Goal: Information Seeking & Learning: Learn about a topic

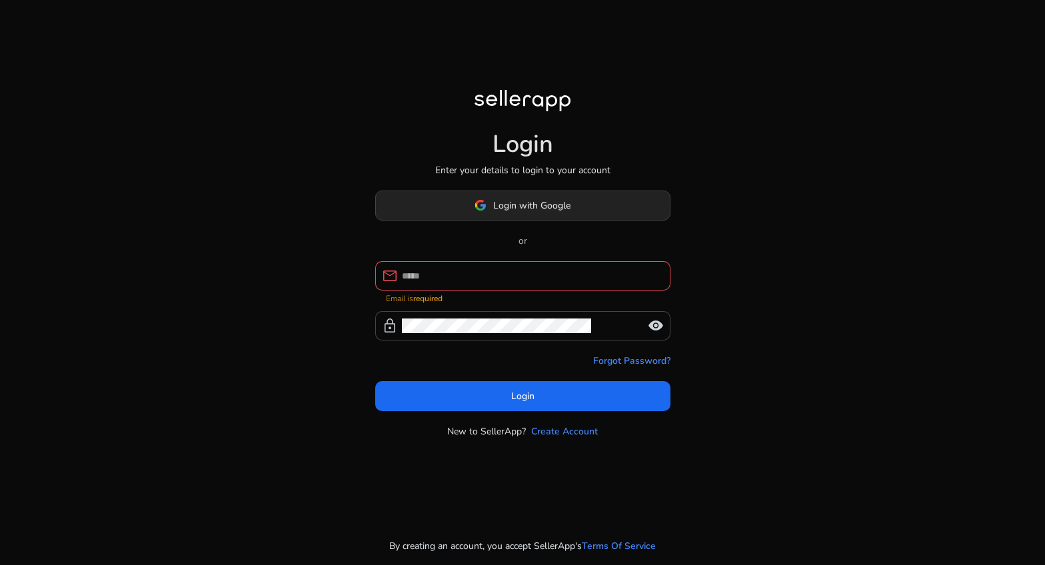
click at [499, 207] on span "Login with Google" at bounding box center [531, 206] width 77 height 14
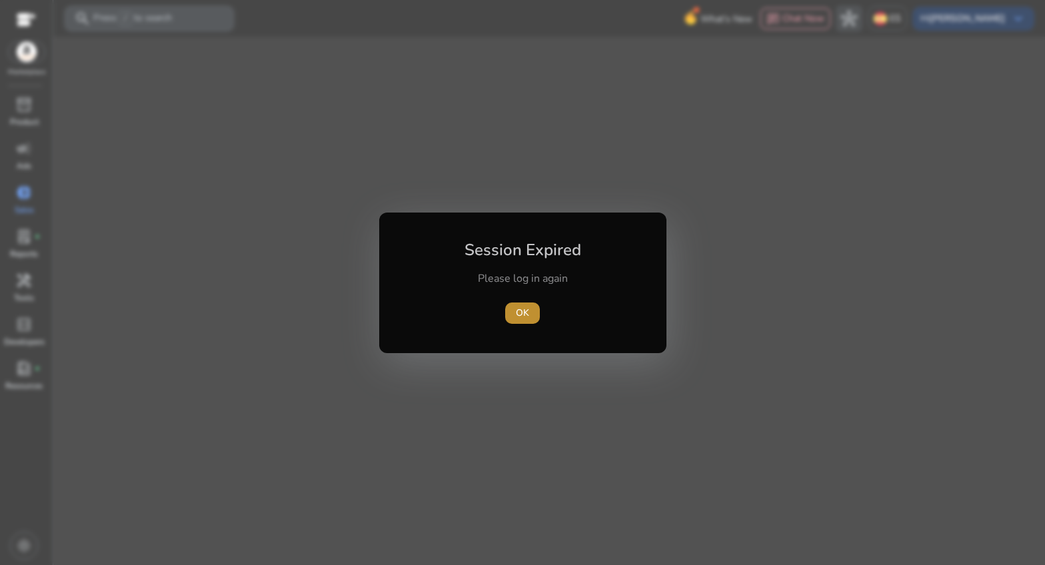
click at [519, 307] on span "OK" at bounding box center [522, 313] width 13 height 14
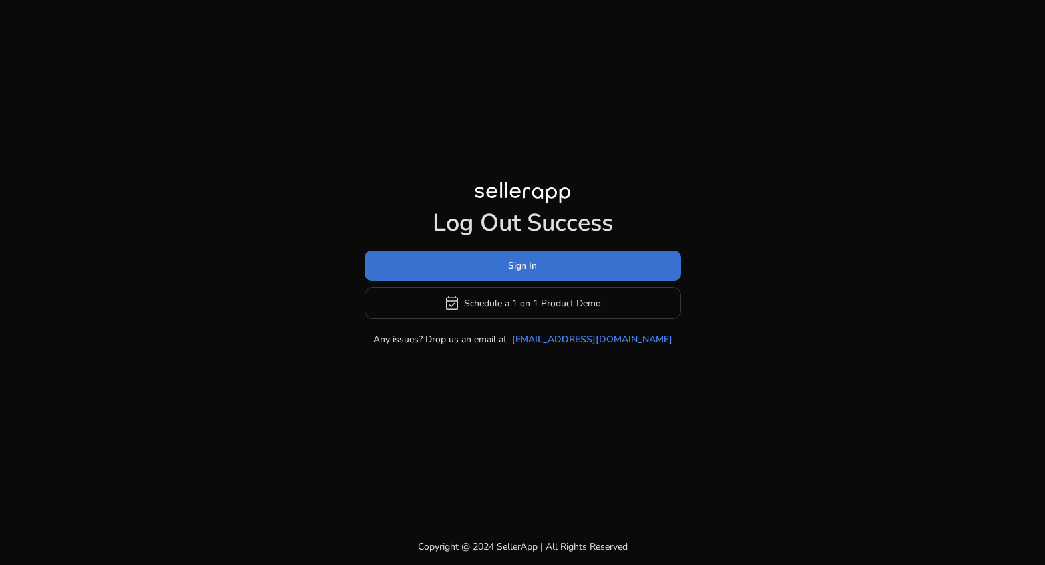
click at [526, 268] on span "Sign In" at bounding box center [522, 266] width 29 height 14
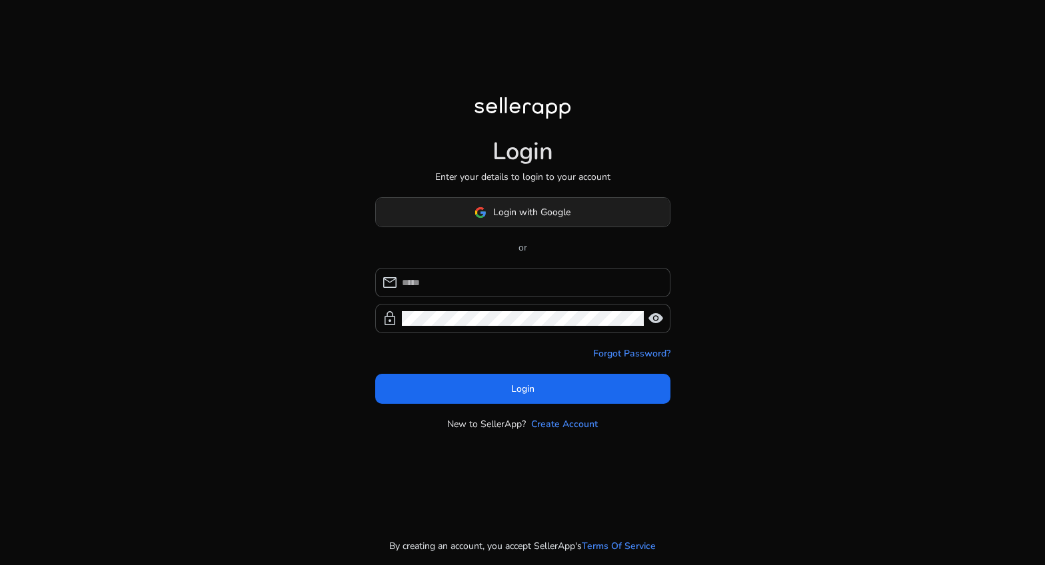
click at [508, 216] on span "Login with Google" at bounding box center [531, 212] width 77 height 14
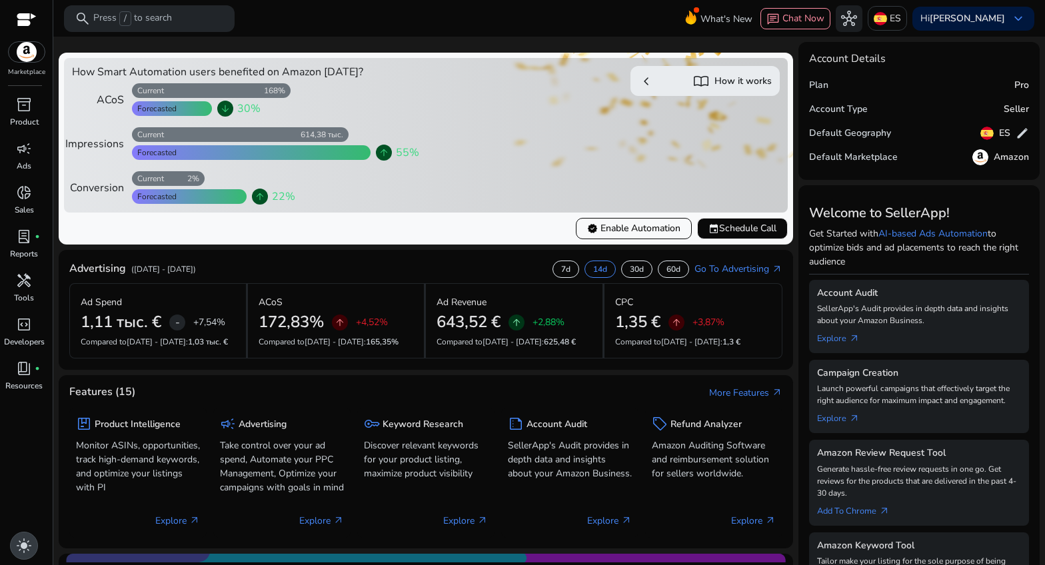
click at [17, 546] on span "light_mode" at bounding box center [24, 546] width 16 height 16
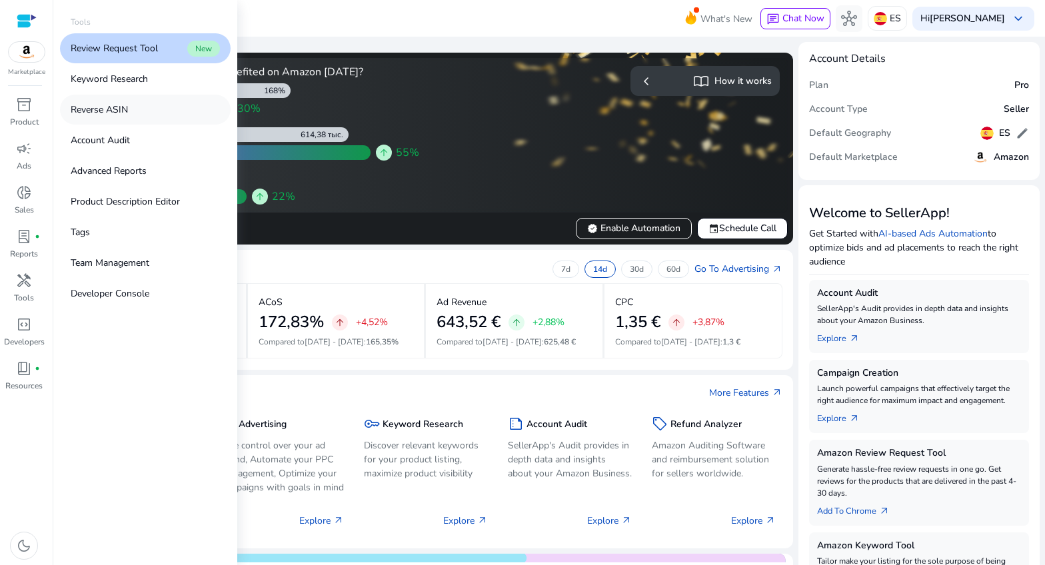
click at [101, 112] on p "Reverse ASIN" at bounding box center [99, 110] width 57 height 14
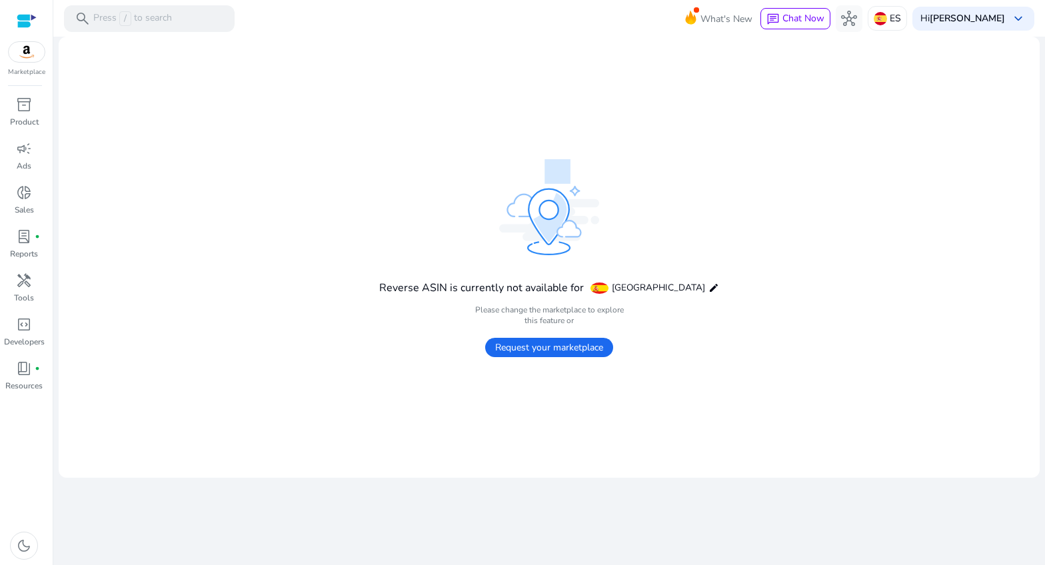
drag, startPoint x: 843, startPoint y: 86, endPoint x: 915, endPoint y: 89, distance: 72.0
click at [916, 89] on mat-card "Reverse ASIN is currently not available for Spain edit Please change the market…" at bounding box center [549, 257] width 981 height 441
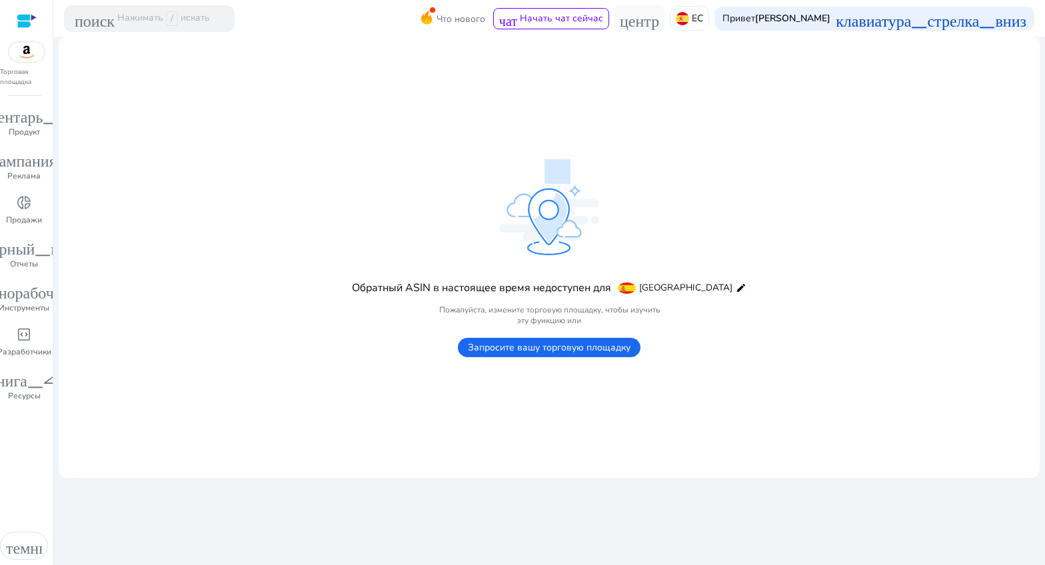
click at [684, 86] on mat-card "Обратный ASIN в настоящее время недоступен для Испания edit Пожалуйста, изменит…" at bounding box center [549, 257] width 981 height 441
click at [51, 35] on div "Торговая площадка" at bounding box center [26, 43] width 53 height 87
drag, startPoint x: 54, startPoint y: 70, endPoint x: 95, endPoint y: 74, distance: 41.5
click at [98, 73] on mat-sidenav-content "поиск Нажимать / искать Что нового чат Начать чат сейчас центр ЕС Привет Артур …" at bounding box center [549, 282] width 992 height 565
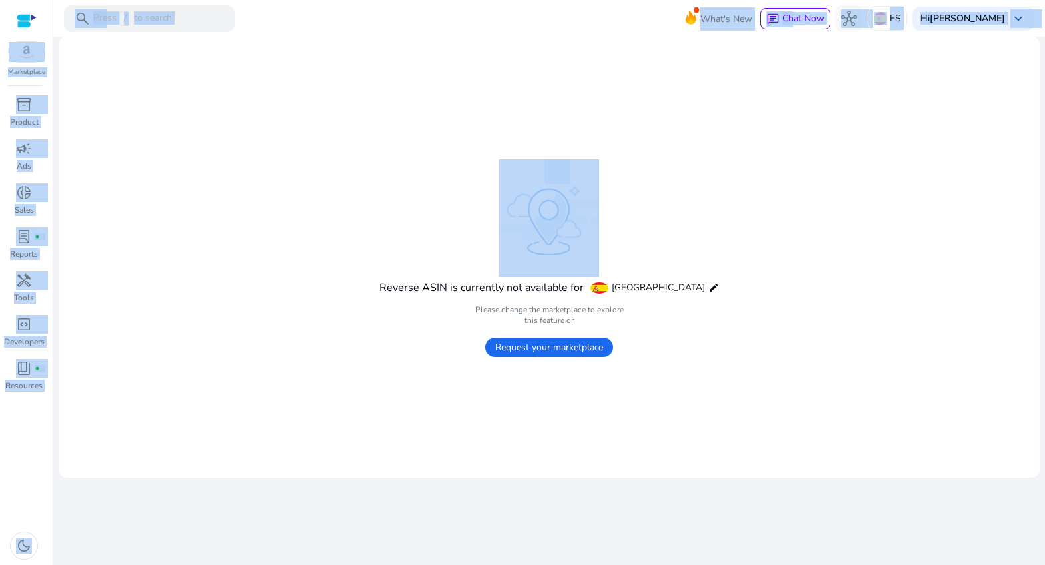
drag, startPoint x: 51, startPoint y: 39, endPoint x: 61, endPoint y: 33, distance: 11.1
click at [66, 40] on mat-sidenav-container "Marketplace inventory_2 Product campaign Ads donut_small Sales lab_profile fibe…" at bounding box center [522, 282] width 1045 height 565
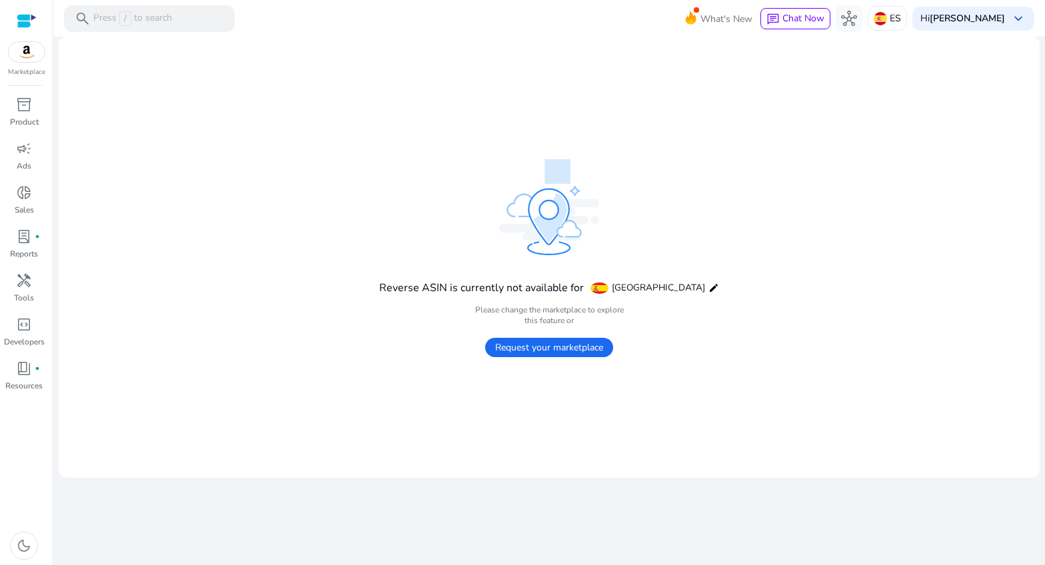
click at [134, 127] on mat-card "Reverse ASIN is currently not available for Spain edit Please change the market…" at bounding box center [549, 257] width 981 height 441
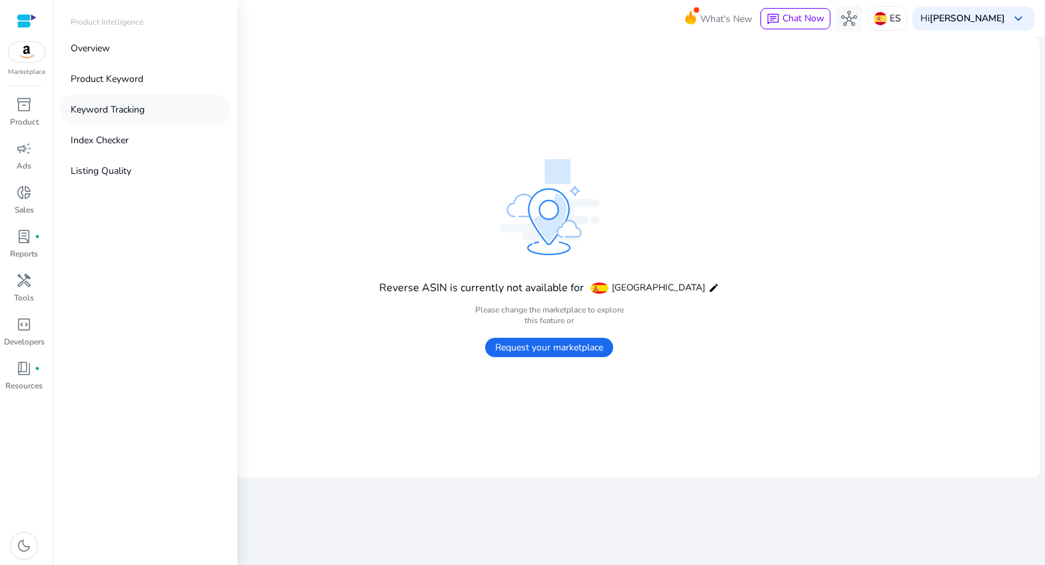
click at [96, 108] on p "Keyword Tracking" at bounding box center [108, 110] width 74 height 14
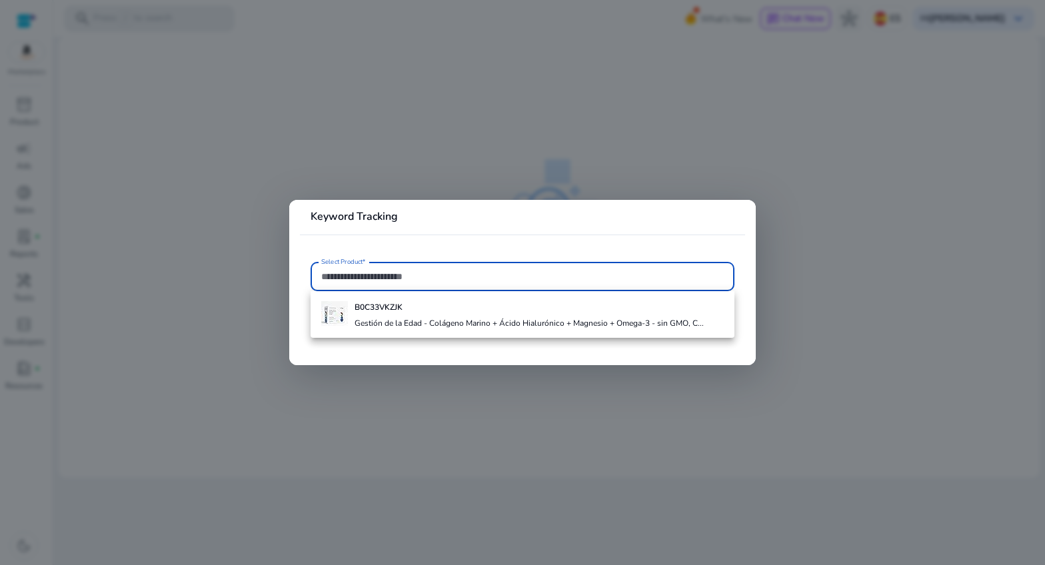
click at [343, 277] on input "Select Product*" at bounding box center [522, 276] width 403 height 15
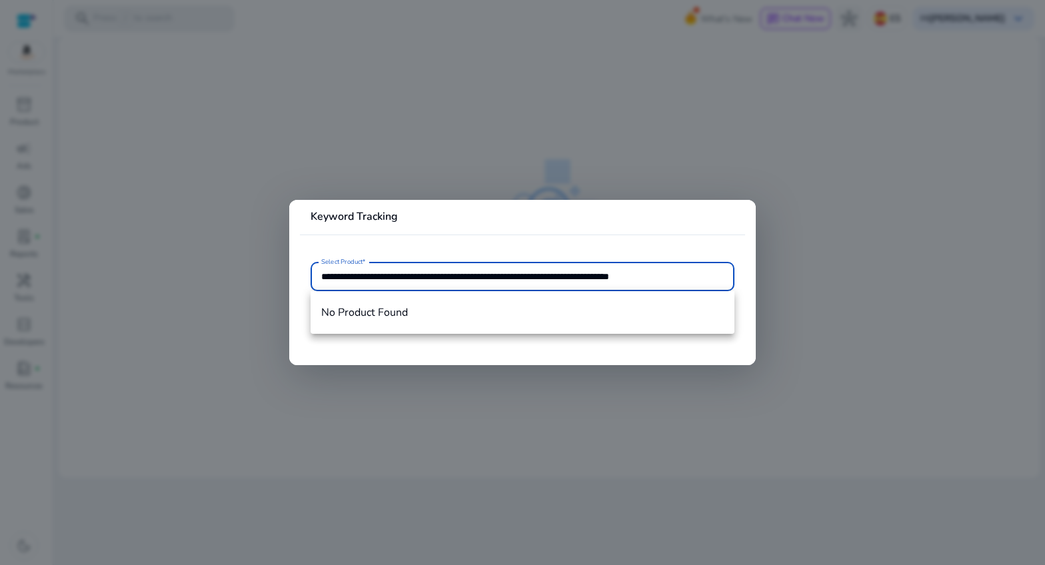
drag, startPoint x: 653, startPoint y: 275, endPoint x: 281, endPoint y: 262, distance: 372.2
click at [281, 262] on div "**********" at bounding box center [522, 282] width 1045 height 565
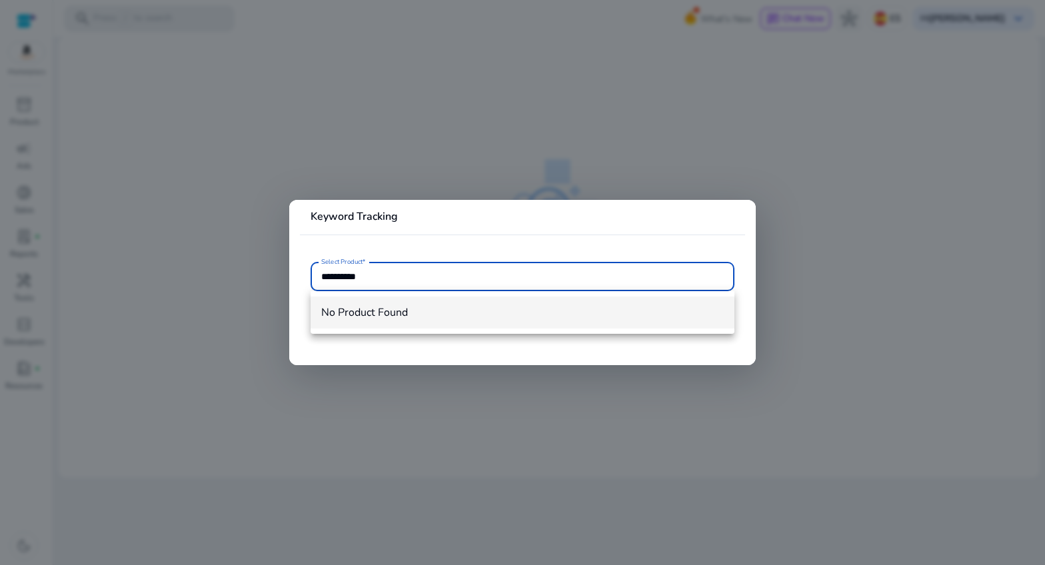
type input "**********"
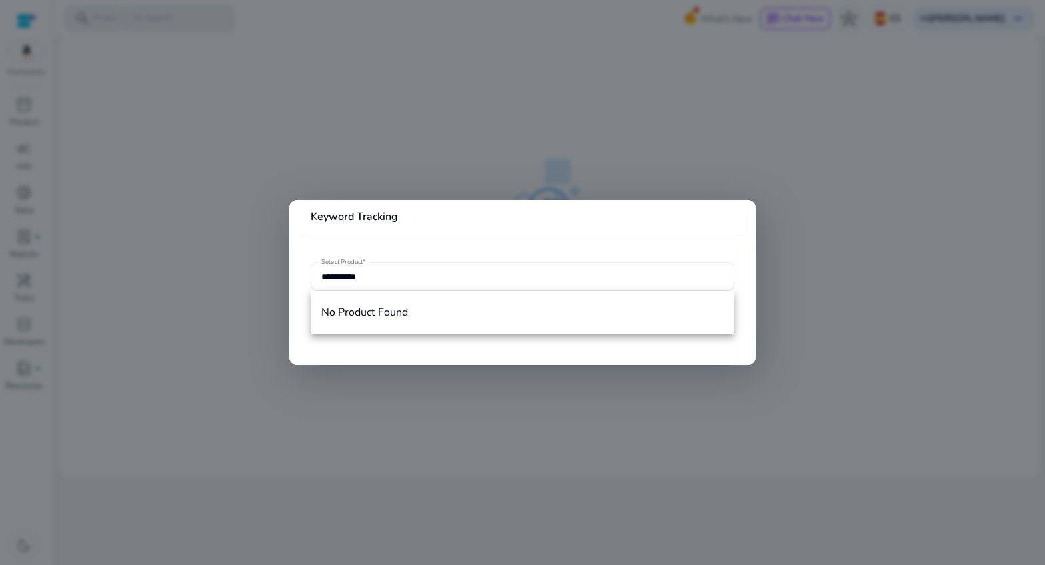
click at [407, 254] on mat-card "**********" at bounding box center [522, 282] width 467 height 165
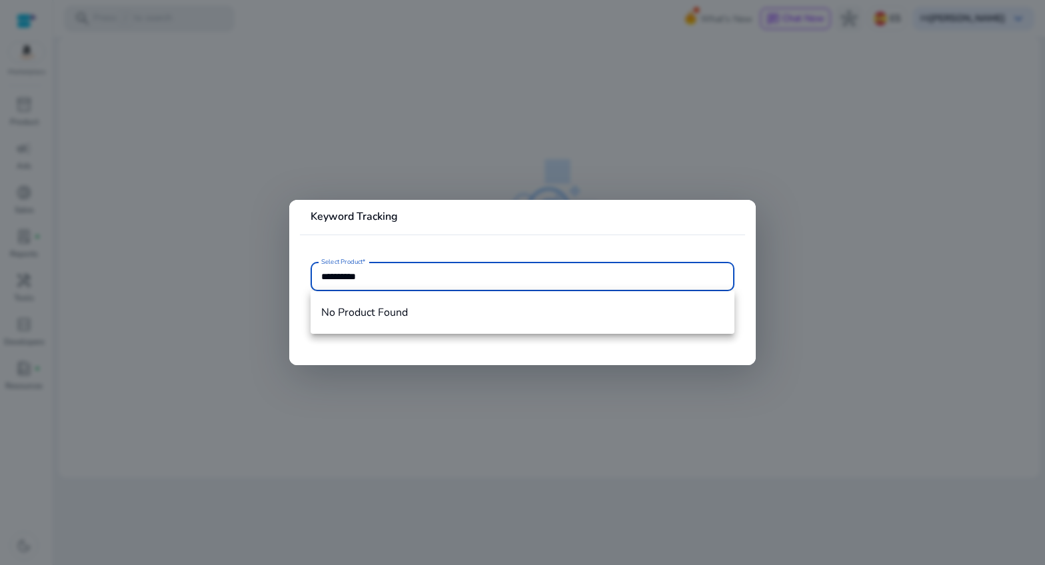
click at [392, 273] on input "**********" at bounding box center [522, 276] width 403 height 15
click at [322, 271] on input "**********" at bounding box center [522, 276] width 403 height 15
click at [382, 366] on div at bounding box center [522, 282] width 1045 height 565
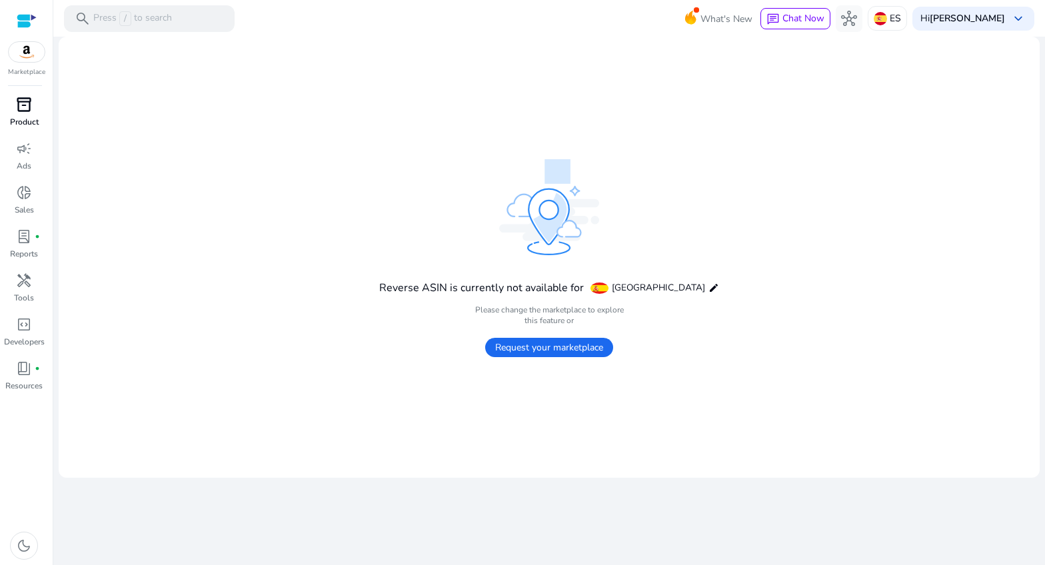
click at [29, 105] on span "inventory_2" at bounding box center [24, 105] width 16 height 16
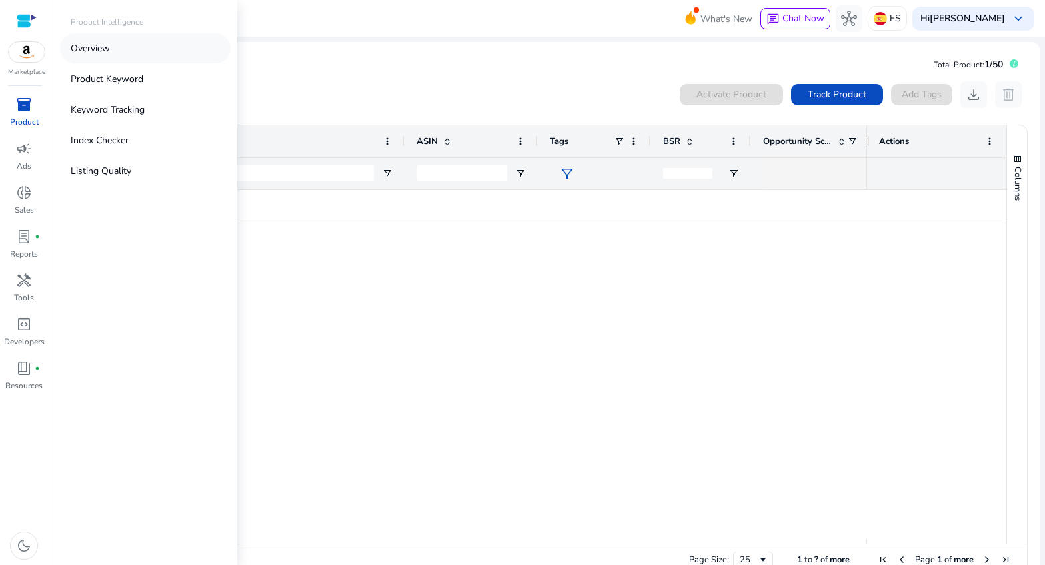
click at [92, 51] on p "Overview" at bounding box center [90, 48] width 39 height 14
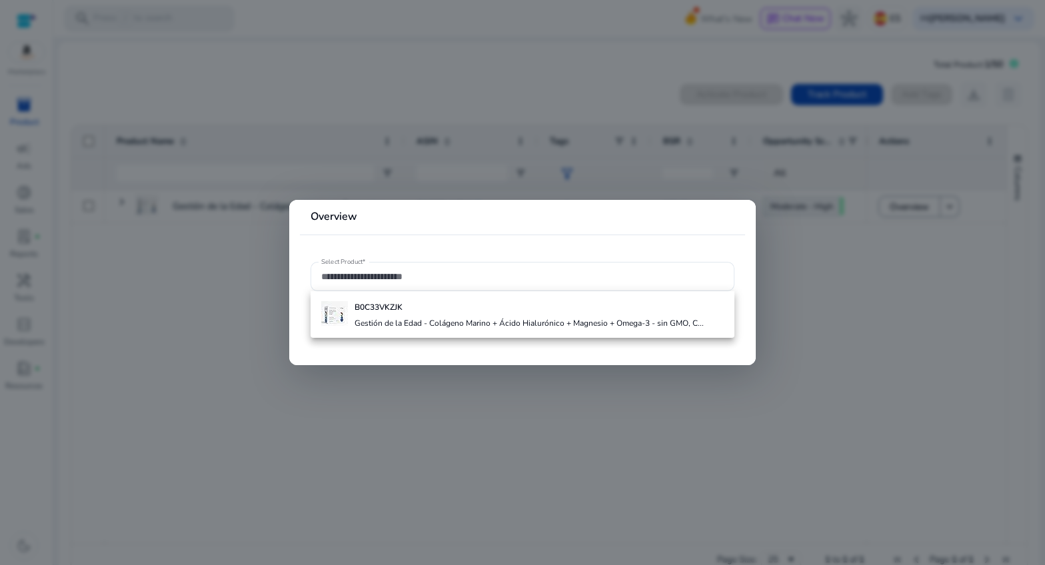
drag, startPoint x: 243, startPoint y: 237, endPoint x: 221, endPoint y: 240, distance: 22.2
click at [243, 237] on div at bounding box center [522, 282] width 1045 height 565
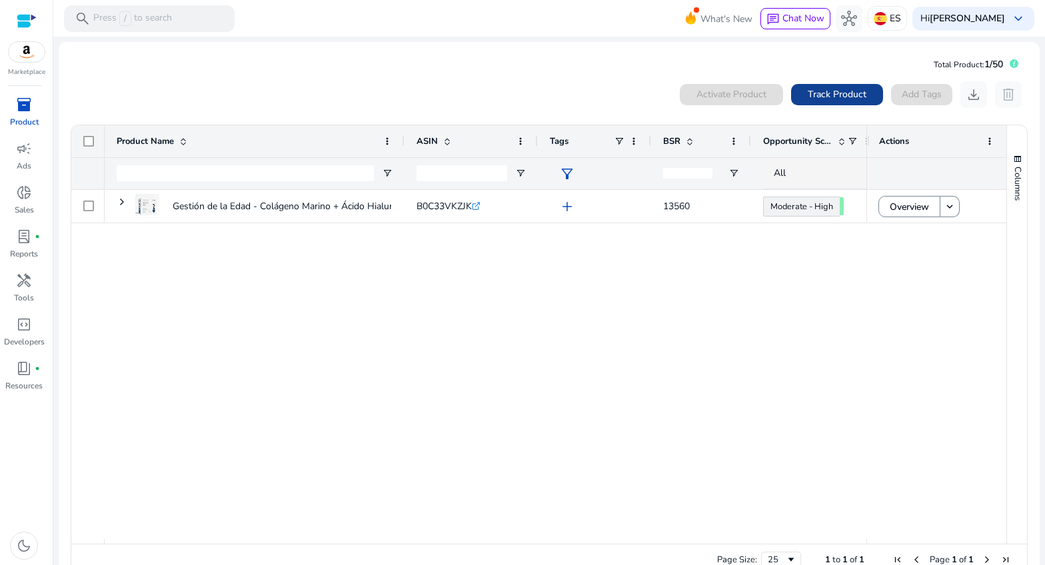
click at [819, 98] on span "Track Product" at bounding box center [837, 94] width 59 height 14
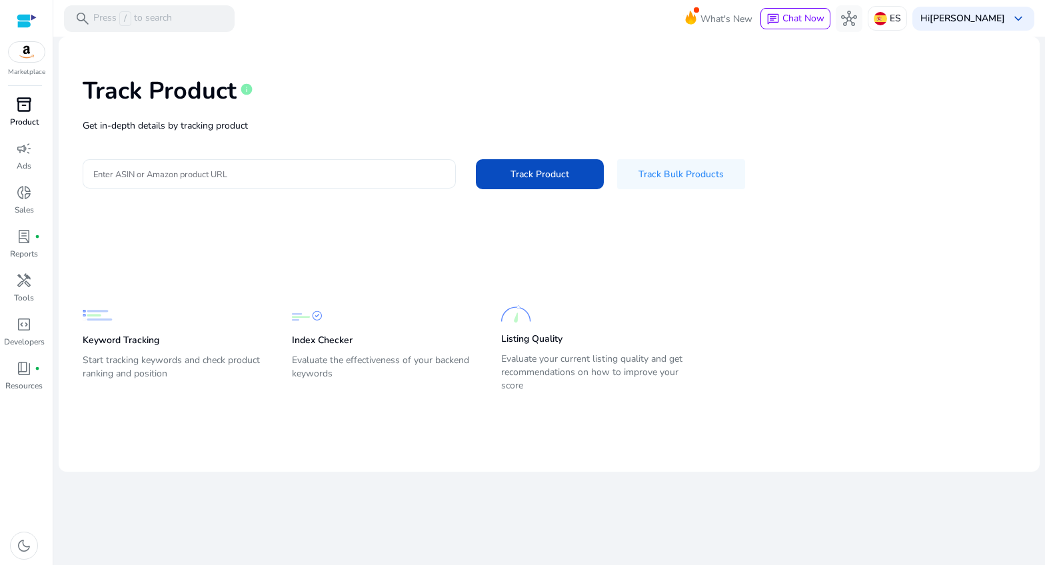
click at [298, 175] on input "Enter ASIN or Amazon product URL" at bounding box center [269, 174] width 352 height 15
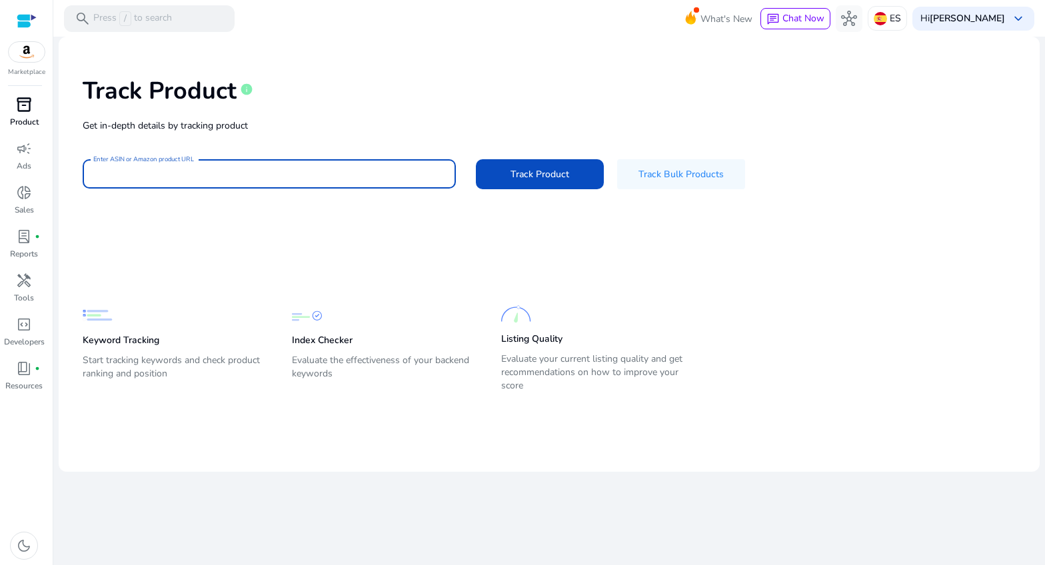
paste input "**********"
drag, startPoint x: 383, startPoint y: 173, endPoint x: 74, endPoint y: 161, distance: 308.9
click at [74, 161] on div "**********" at bounding box center [549, 131] width 960 height 169
type input "**********"
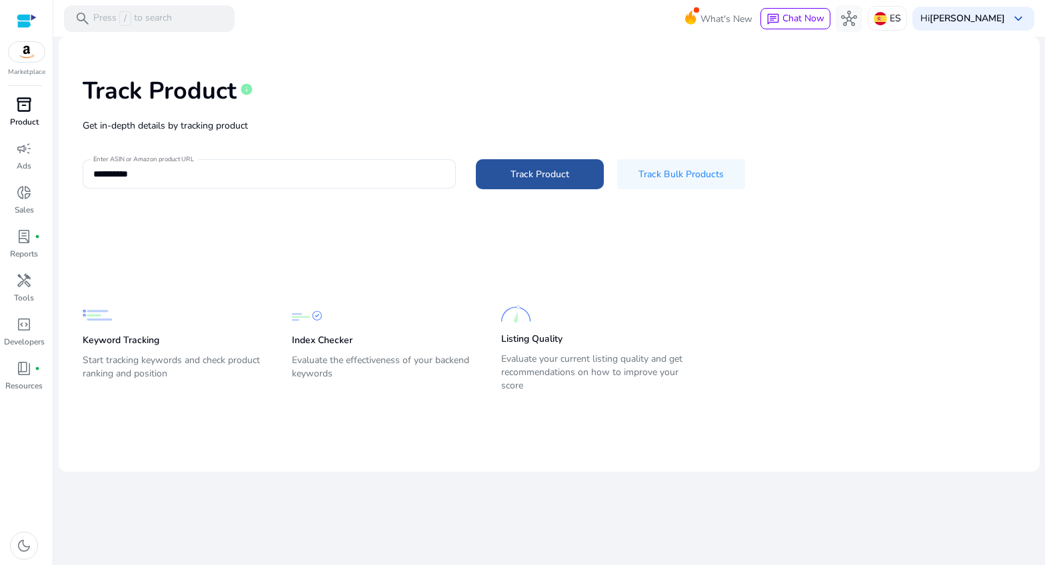
click at [533, 180] on span "Track Product" at bounding box center [540, 174] width 59 height 14
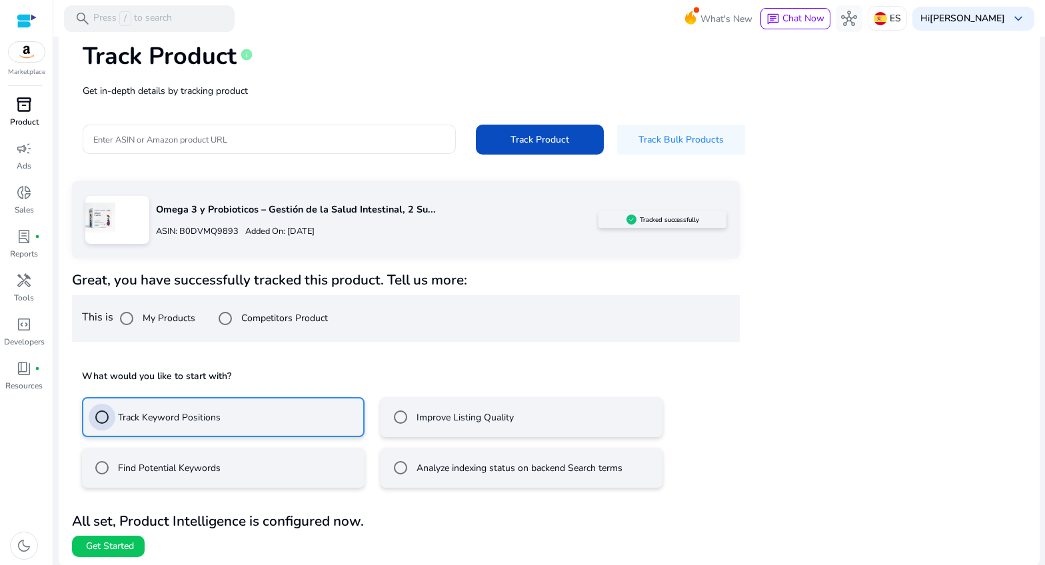
scroll to position [37, 0]
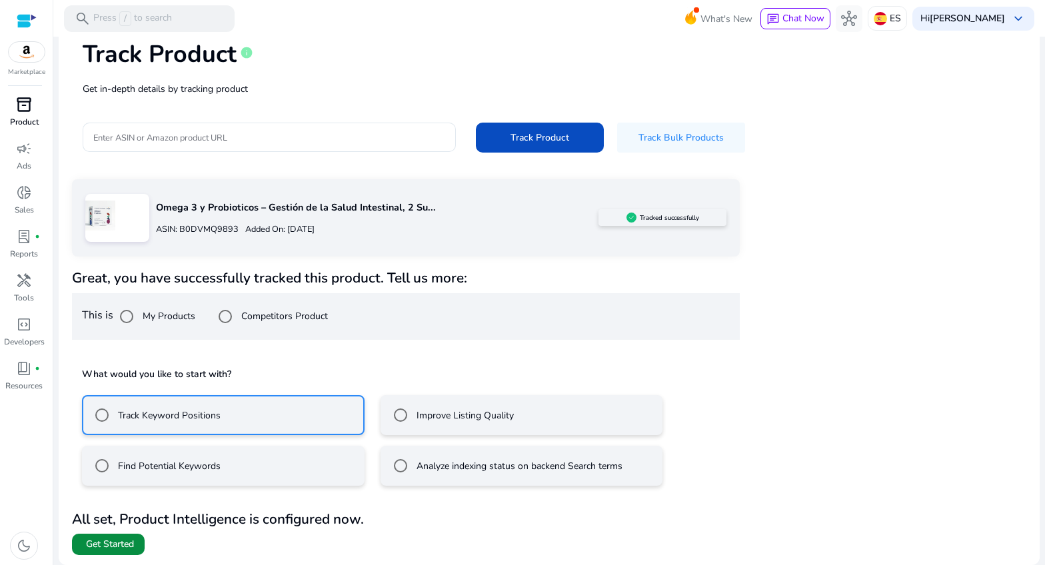
click at [115, 540] on span "Get Started" at bounding box center [110, 544] width 48 height 13
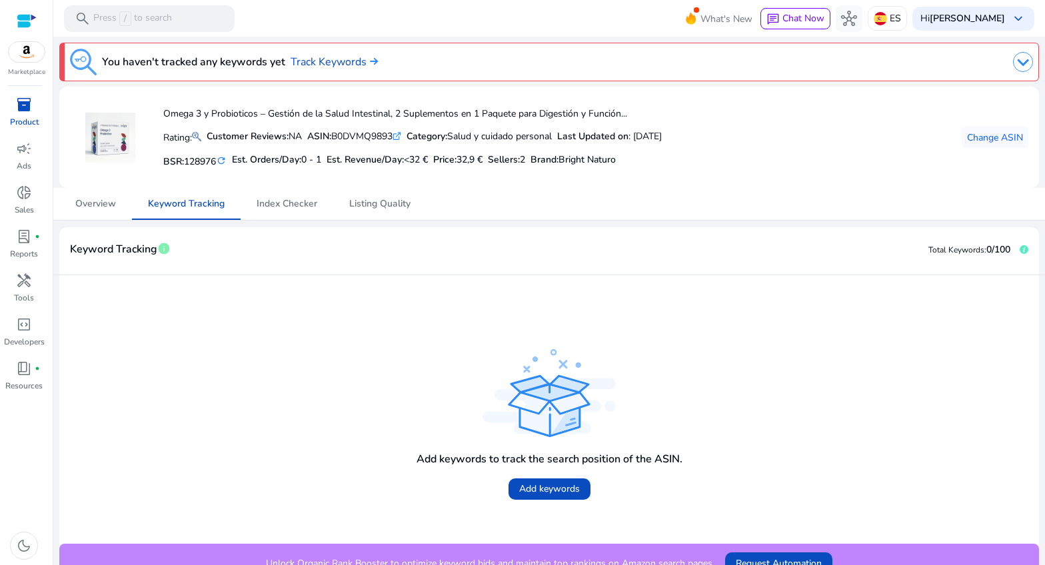
scroll to position [18, 0]
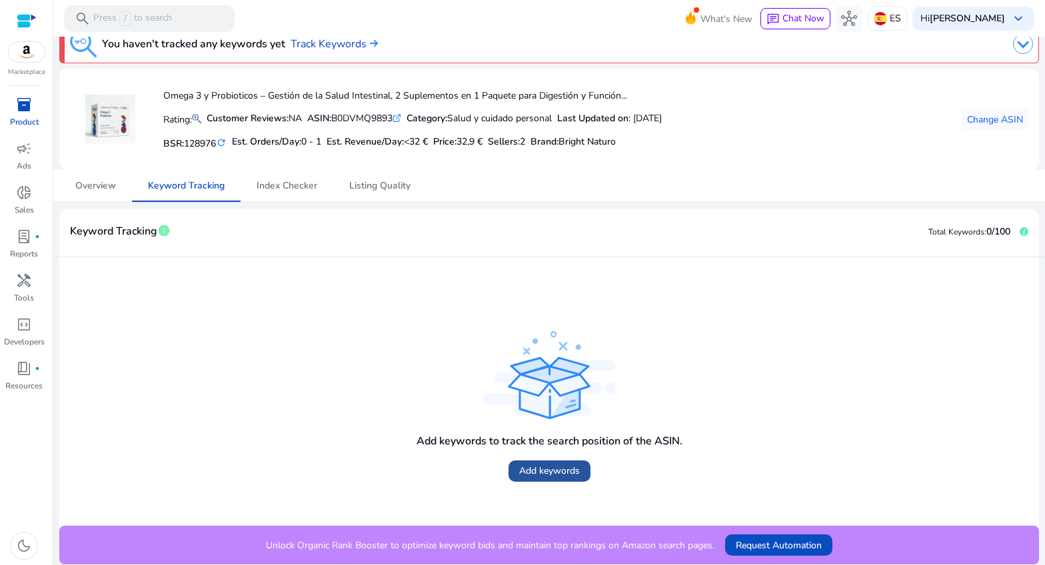
click at [551, 478] on span at bounding box center [550, 471] width 82 height 32
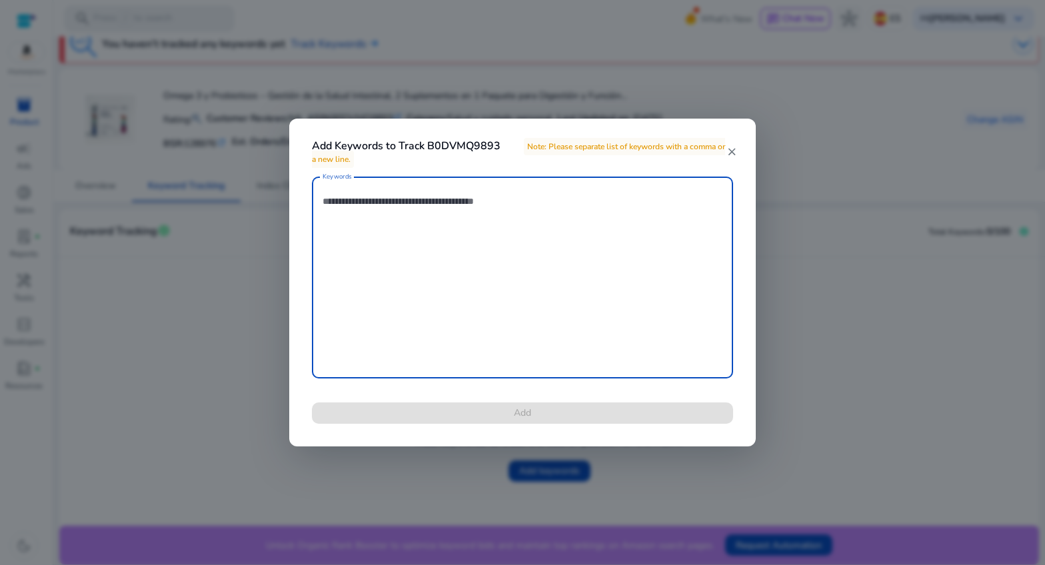
click at [399, 228] on textarea "Keywords" at bounding box center [523, 277] width 400 height 189
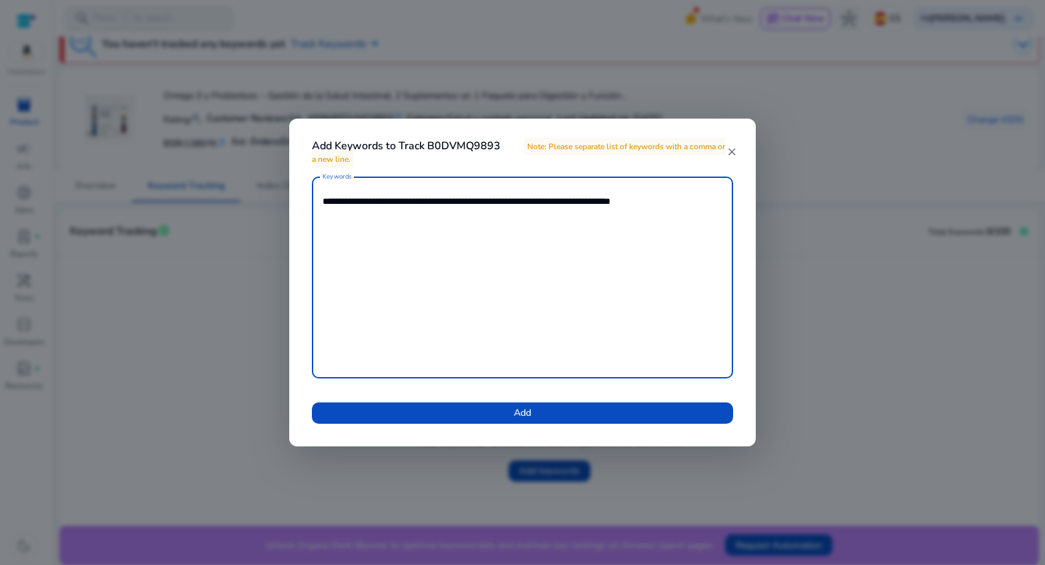
drag, startPoint x: 439, startPoint y: 201, endPoint x: 325, endPoint y: 199, distance: 114.0
click at [325, 199] on textarea "**********" at bounding box center [523, 277] width 400 height 189
drag, startPoint x: 486, startPoint y: 201, endPoint x: 615, endPoint y: 204, distance: 128.7
click at [616, 204] on textarea "**********" at bounding box center [523, 277] width 400 height 189
click at [435, 203] on textarea "**********" at bounding box center [523, 277] width 400 height 189
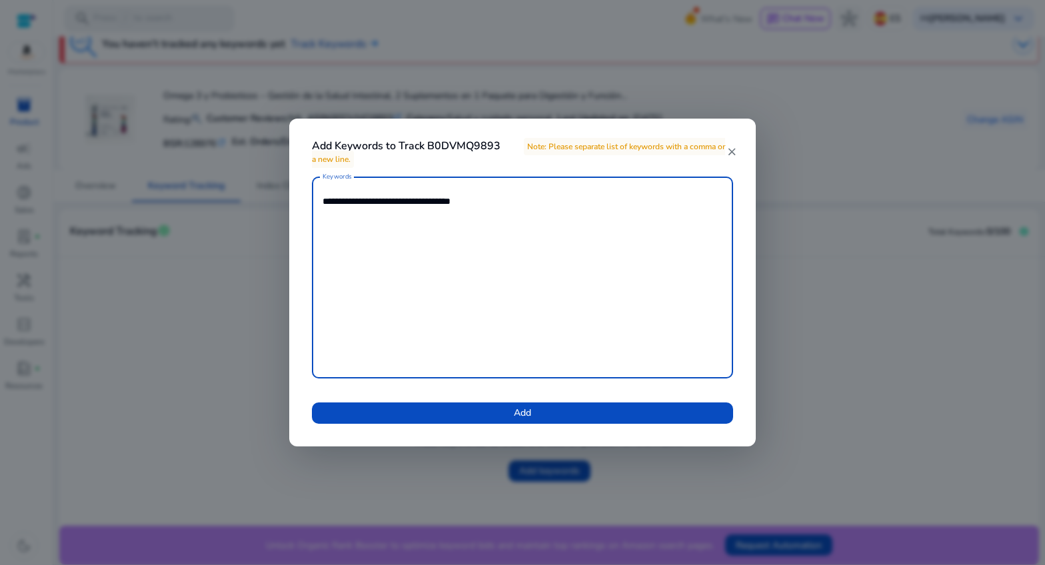
drag, startPoint x: 384, startPoint y: 201, endPoint x: 382, endPoint y: 217, distance: 16.1
click at [383, 201] on textarea "**********" at bounding box center [523, 277] width 400 height 189
drag, startPoint x: 373, startPoint y: 201, endPoint x: 383, endPoint y: 221, distance: 22.7
click at [373, 201] on textarea "**********" at bounding box center [523, 277] width 400 height 189
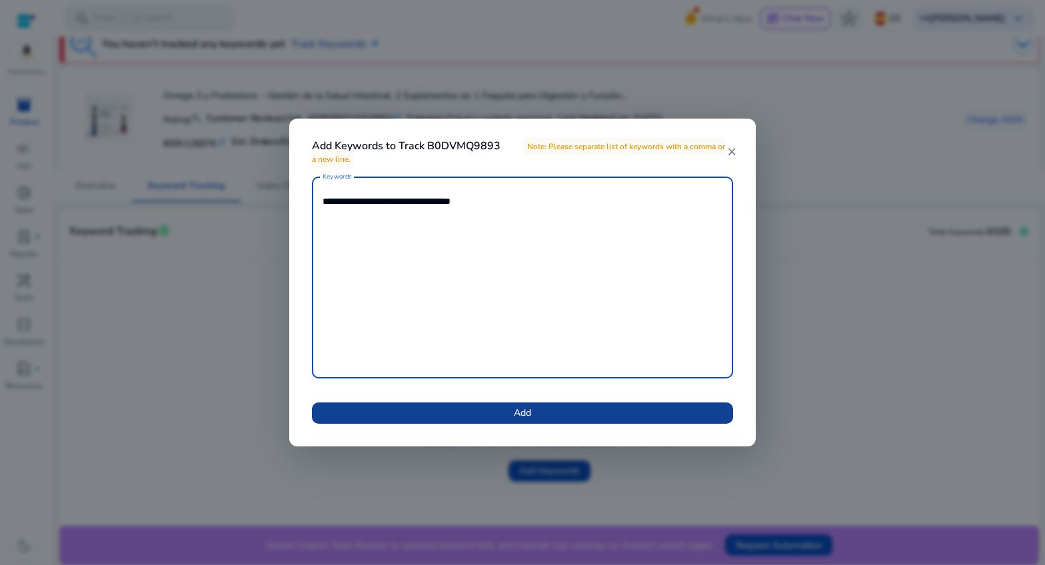
type textarea "**********"
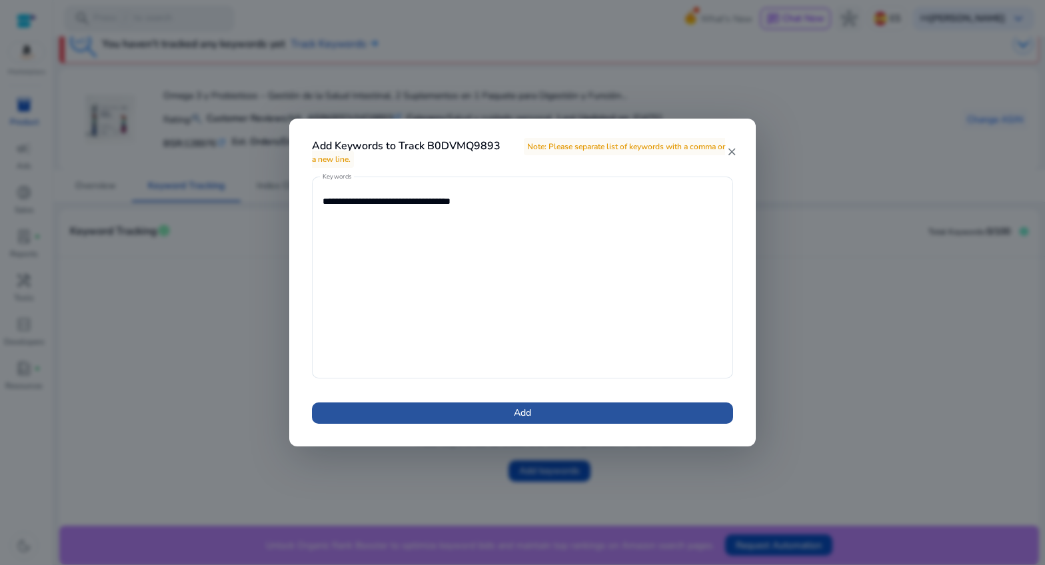
click at [447, 409] on span at bounding box center [522, 413] width 421 height 32
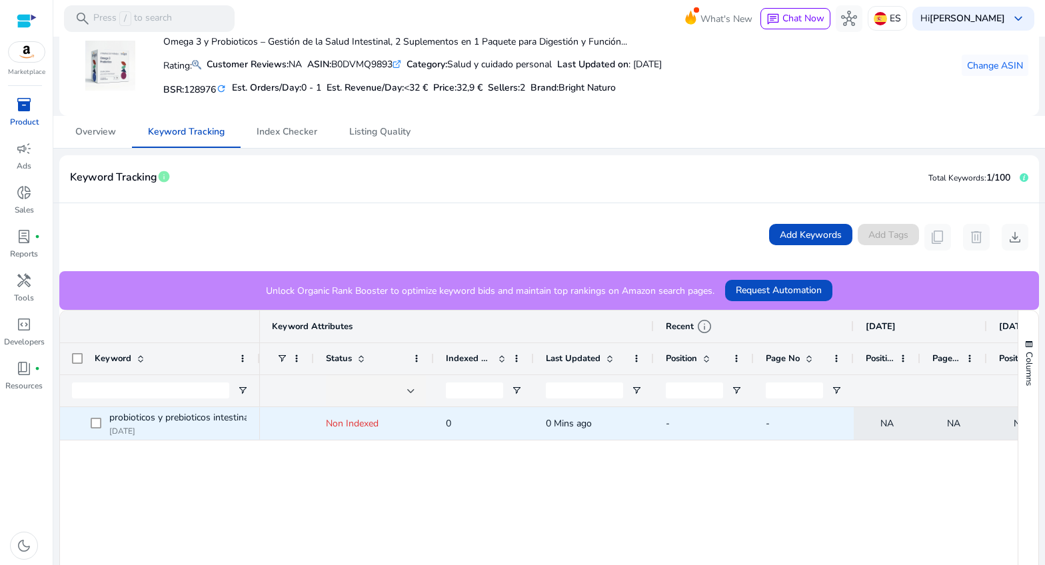
scroll to position [0, 0]
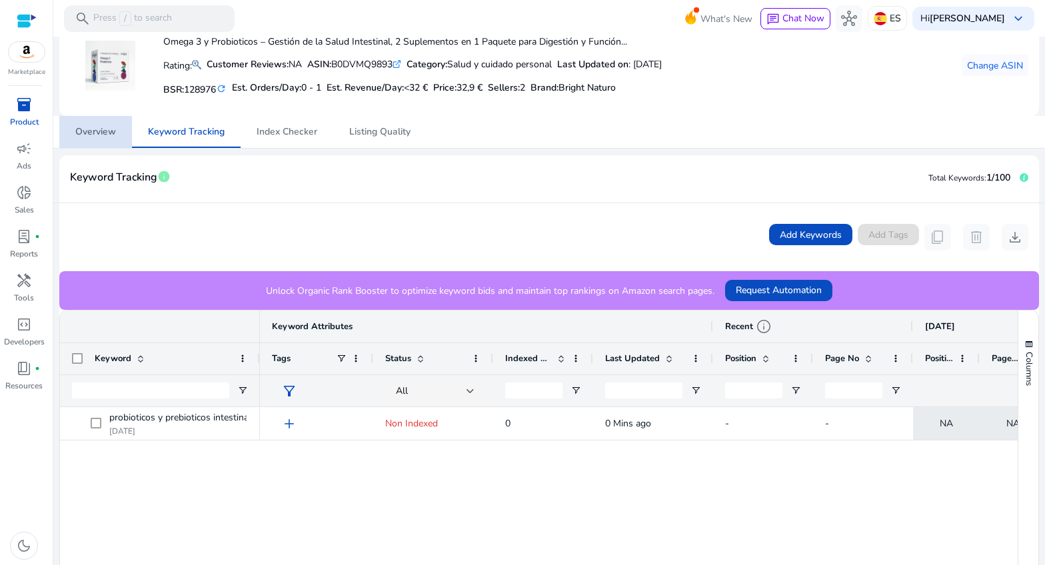
click at [92, 135] on span "Overview" at bounding box center [95, 131] width 41 height 9
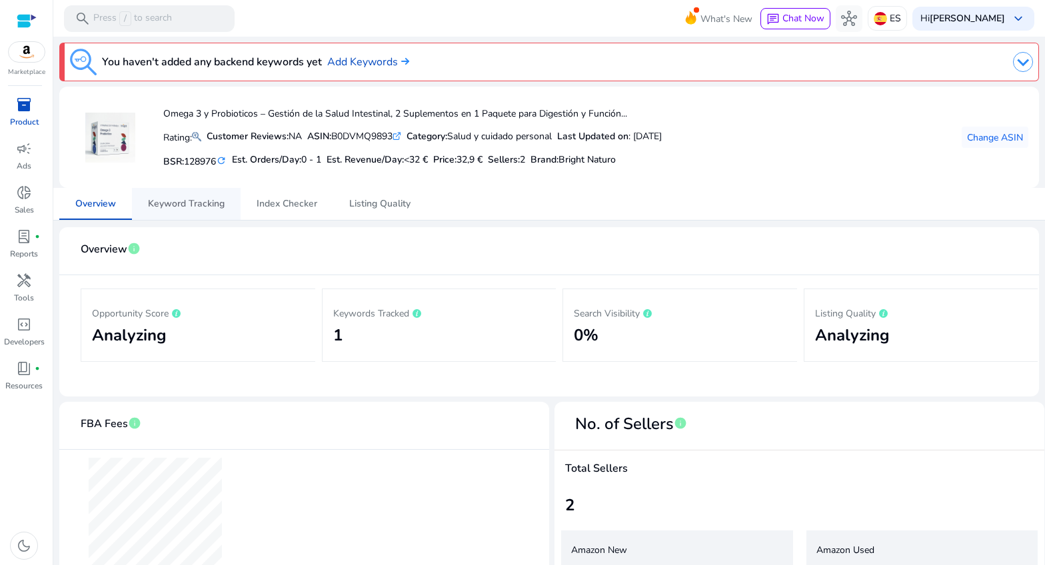
click at [200, 203] on span "Keyword Tracking" at bounding box center [186, 203] width 77 height 9
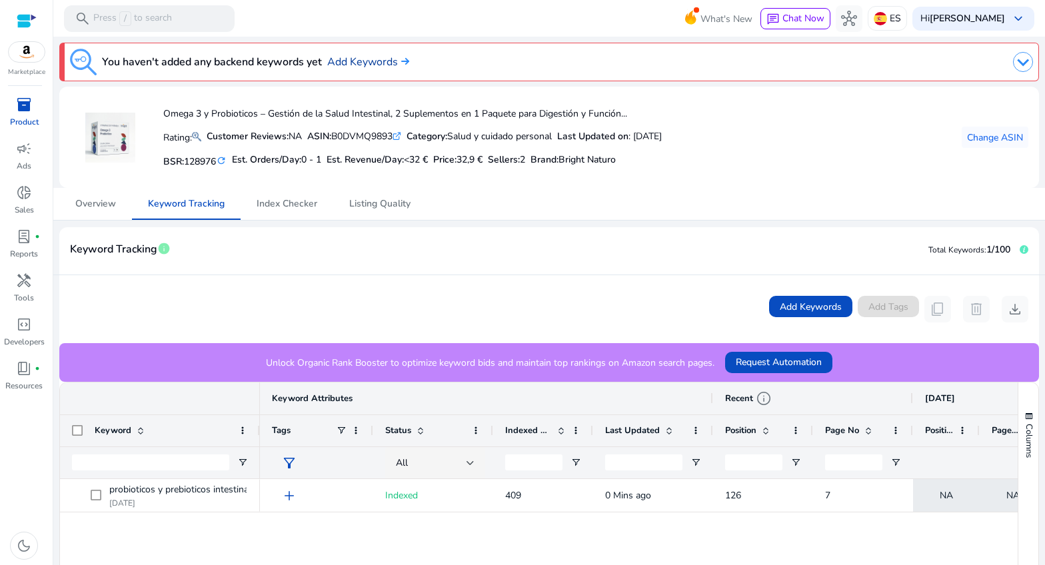
click at [353, 62] on link "Add Keywords" at bounding box center [368, 62] width 82 height 16
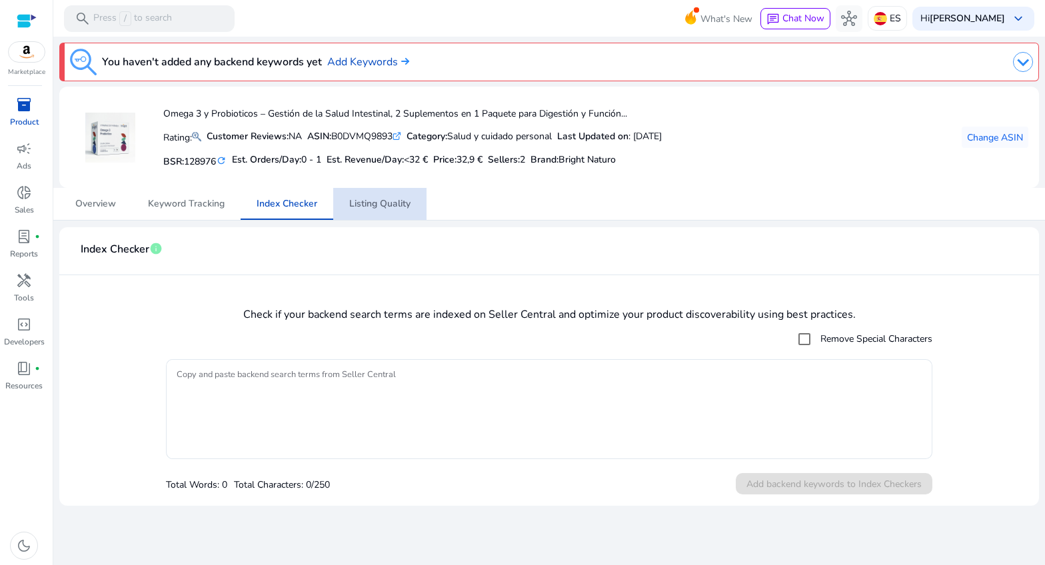
click at [357, 207] on span "Listing Quality" at bounding box center [379, 203] width 61 height 9
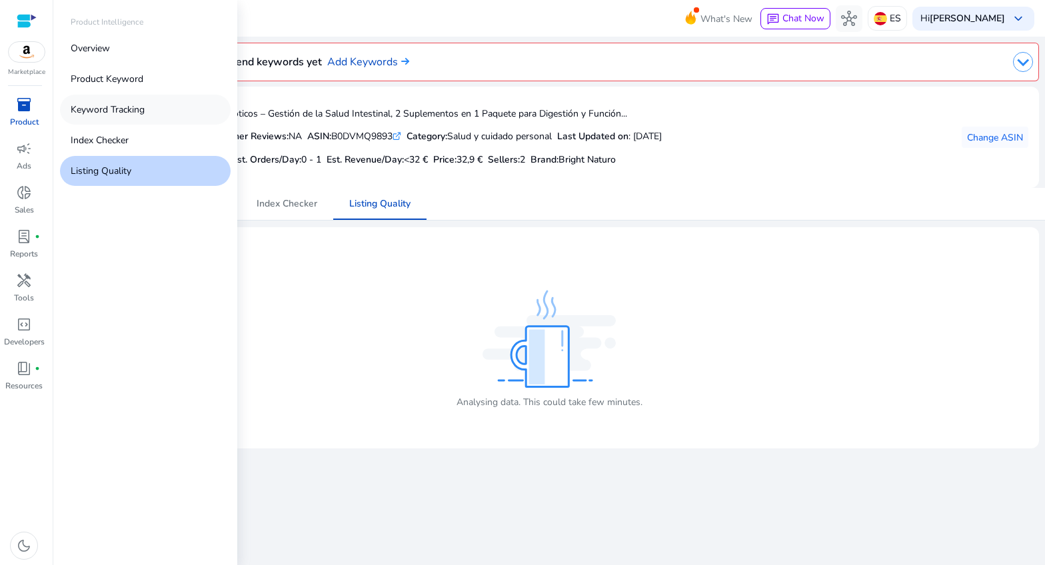
click at [117, 110] on p "Keyword Tracking" at bounding box center [108, 110] width 74 height 14
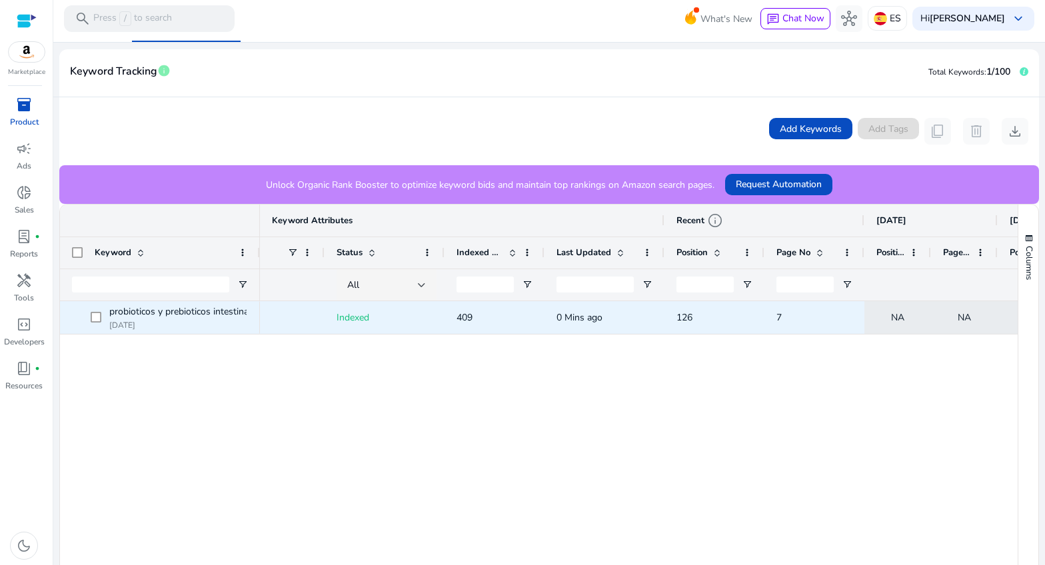
scroll to position [0, 51]
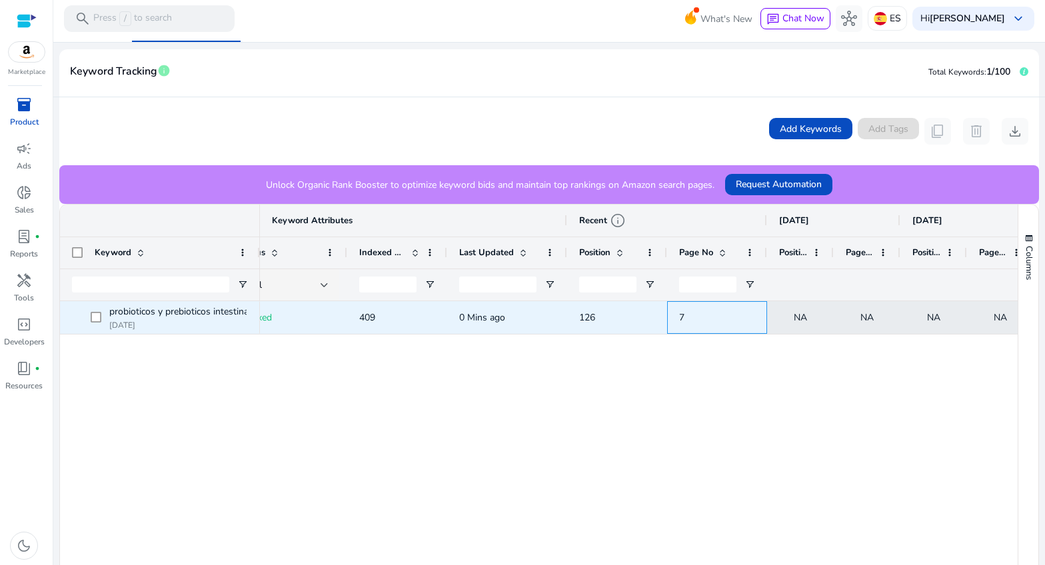
click at [681, 319] on span "7" at bounding box center [681, 317] width 5 height 13
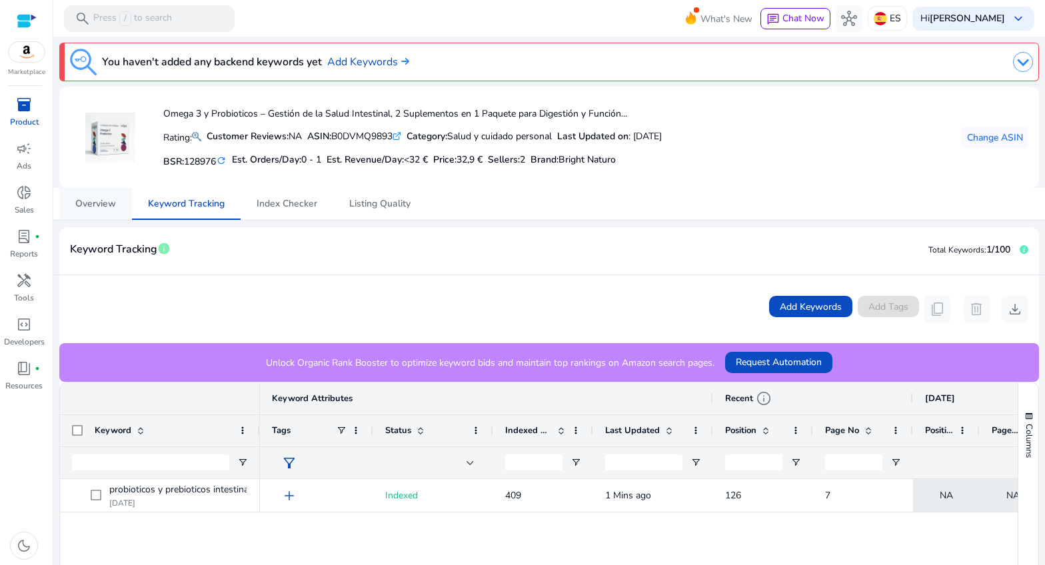
click at [111, 203] on span "Overview" at bounding box center [95, 203] width 41 height 9
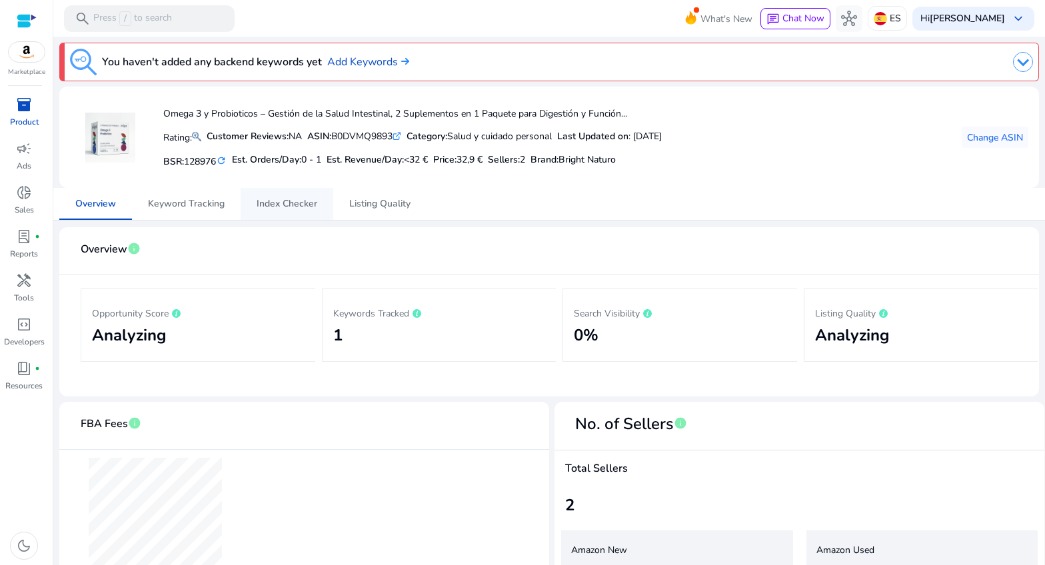
click at [314, 205] on span "Index Checker" at bounding box center [287, 203] width 61 height 9
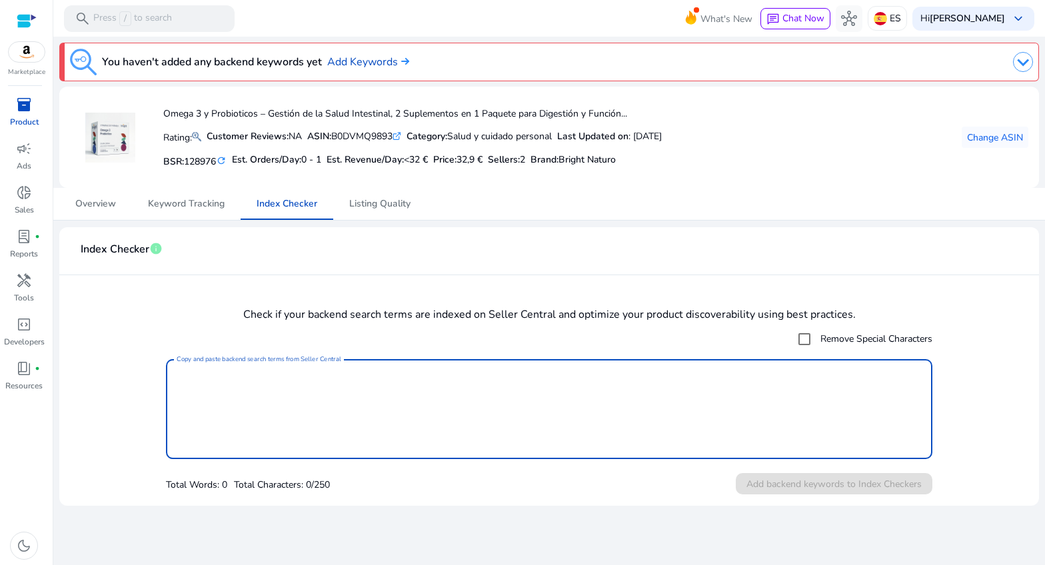
click at [302, 382] on textarea "Copy and paste backend search terms from Seller Central" at bounding box center [549, 409] width 745 height 87
click at [158, 201] on span "Keyword Tracking" at bounding box center [186, 203] width 77 height 9
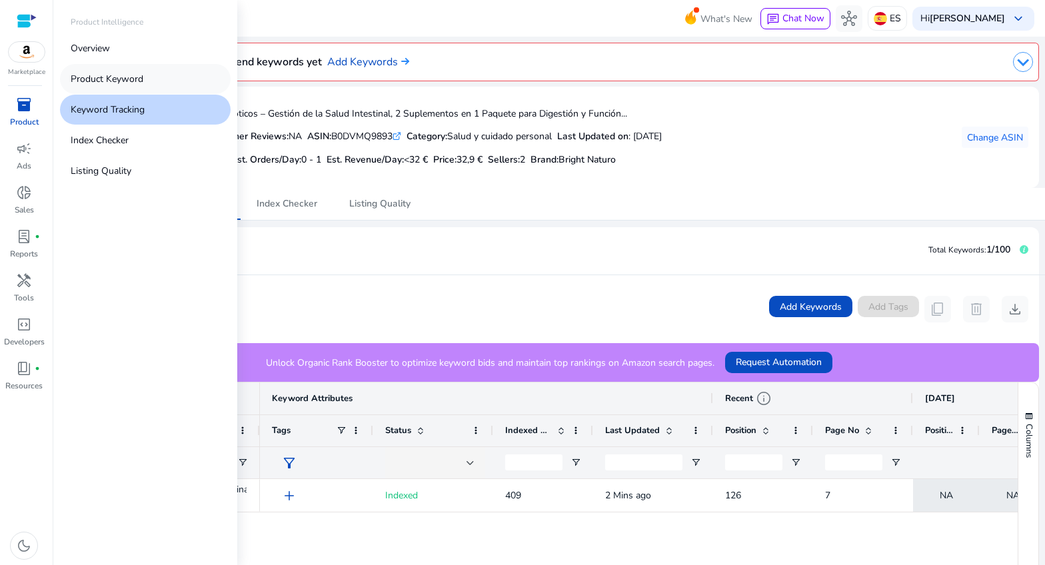
click at [99, 77] on p "Product Keyword" at bounding box center [107, 79] width 73 height 14
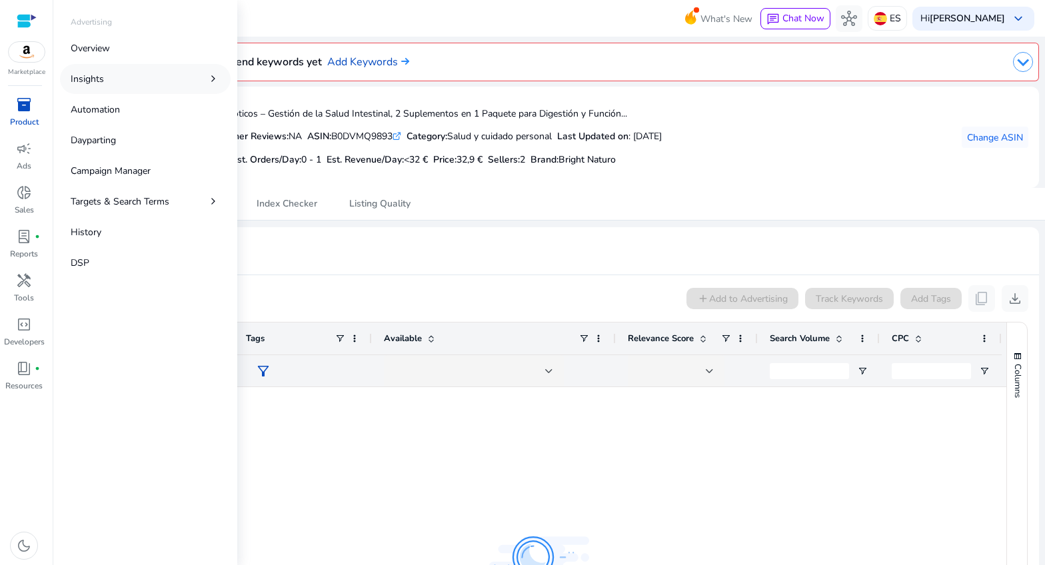
click at [99, 75] on p "Insights" at bounding box center [87, 79] width 33 height 14
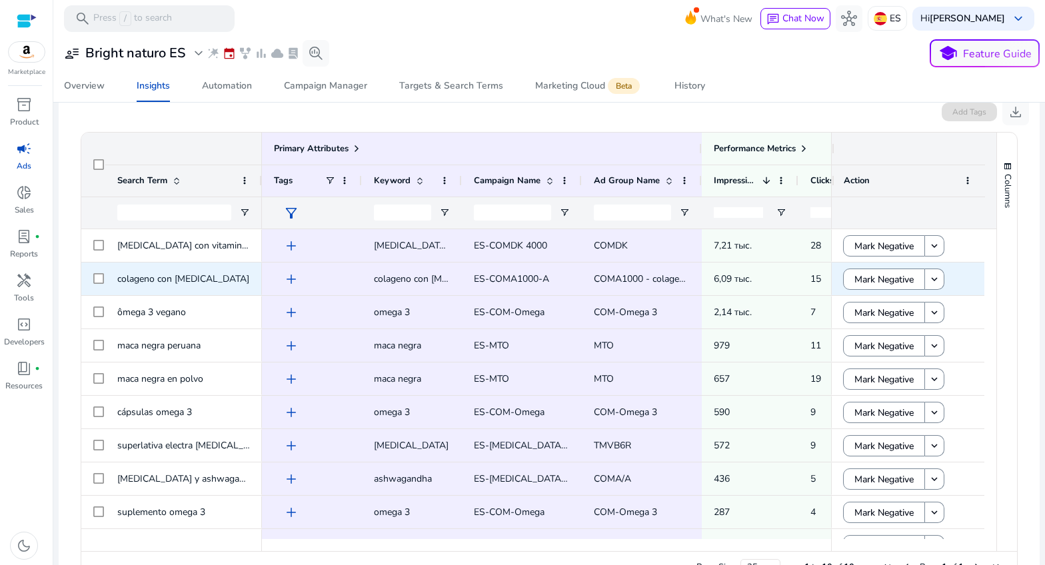
scroll to position [206, 0]
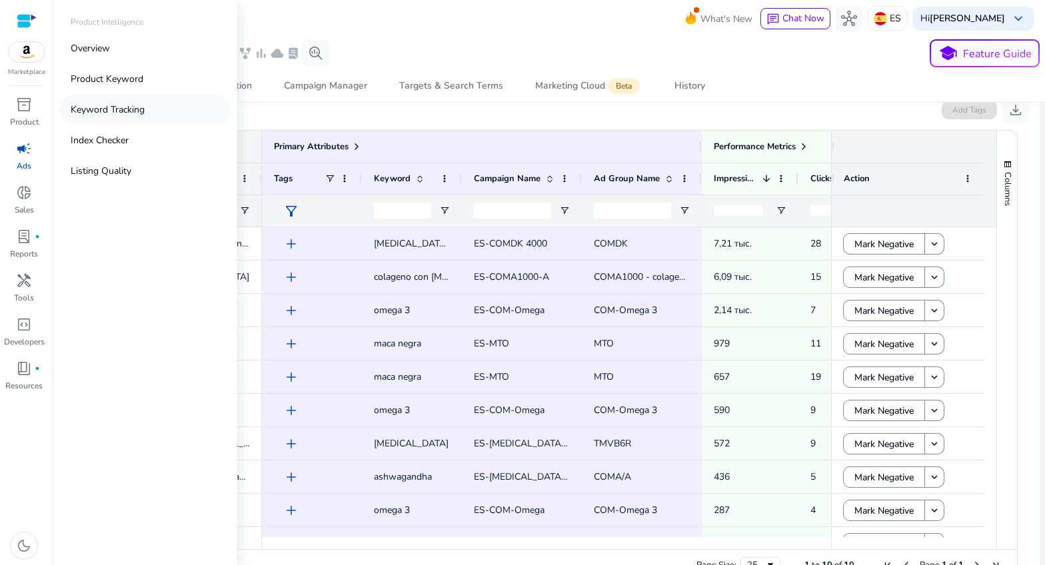
click at [102, 108] on p "Keyword Tracking" at bounding box center [108, 110] width 74 height 14
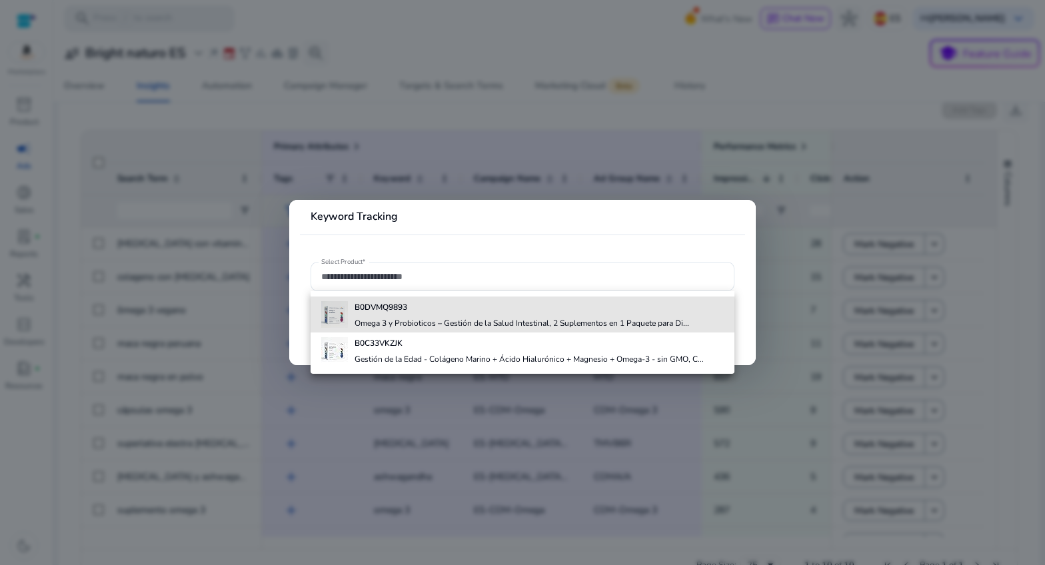
click at [395, 311] on b "B0DVMQ9893" at bounding box center [381, 307] width 53 height 11
type input "**********"
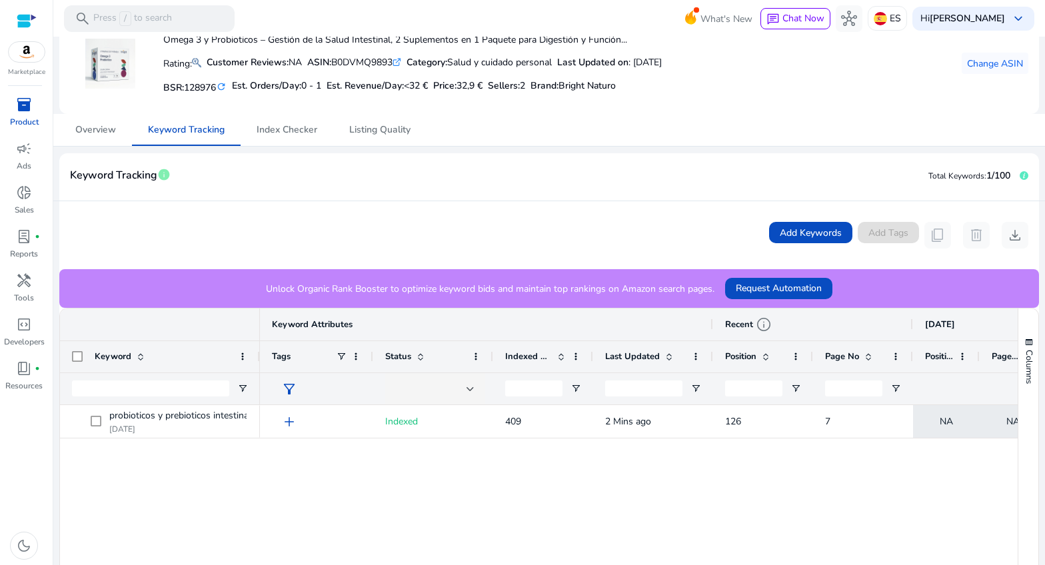
scroll to position [78, 0]
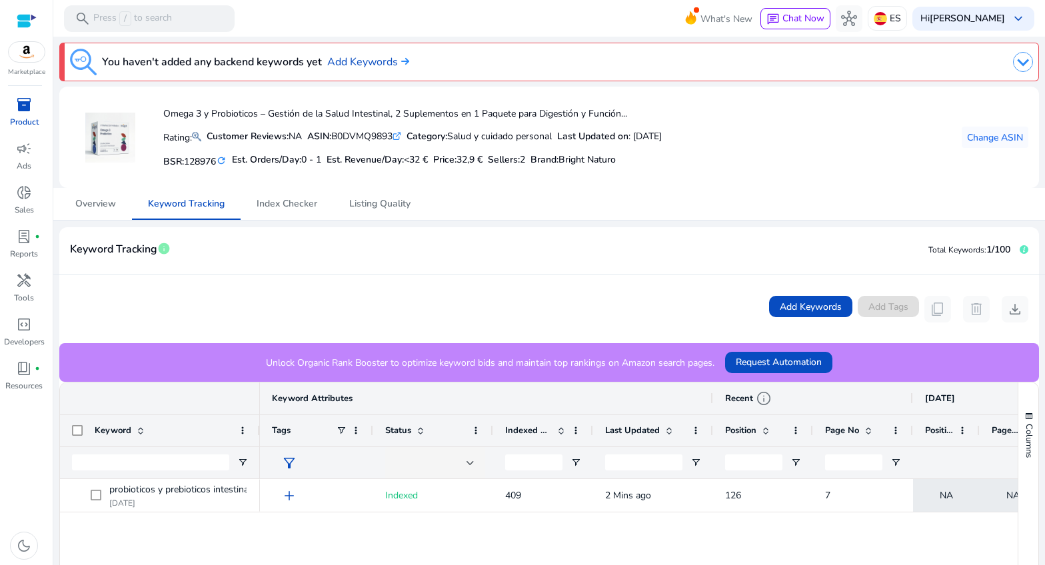
scroll to position [78, 0]
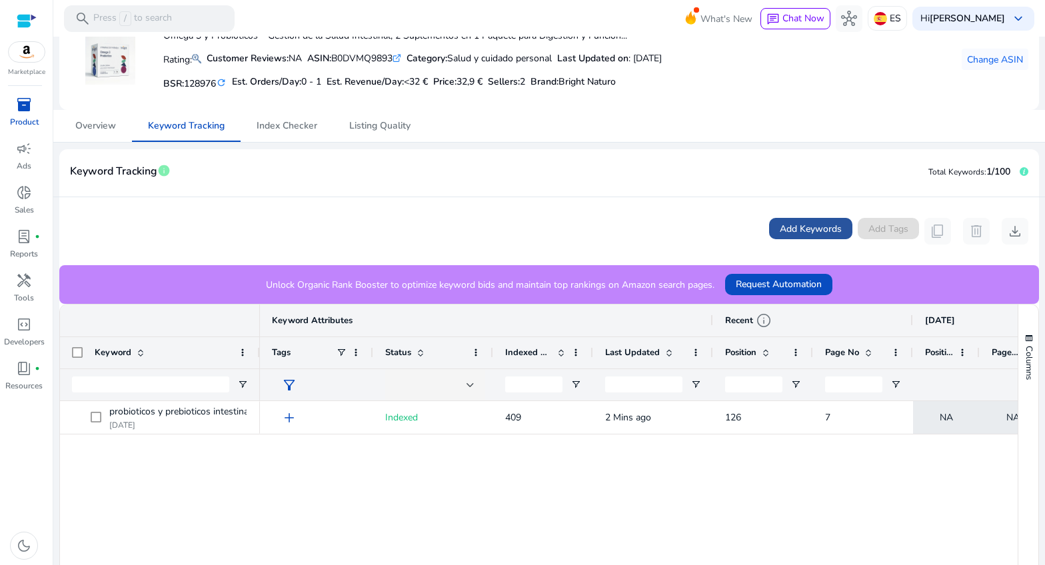
click at [792, 230] on span "Add Keywords" at bounding box center [811, 229] width 62 height 14
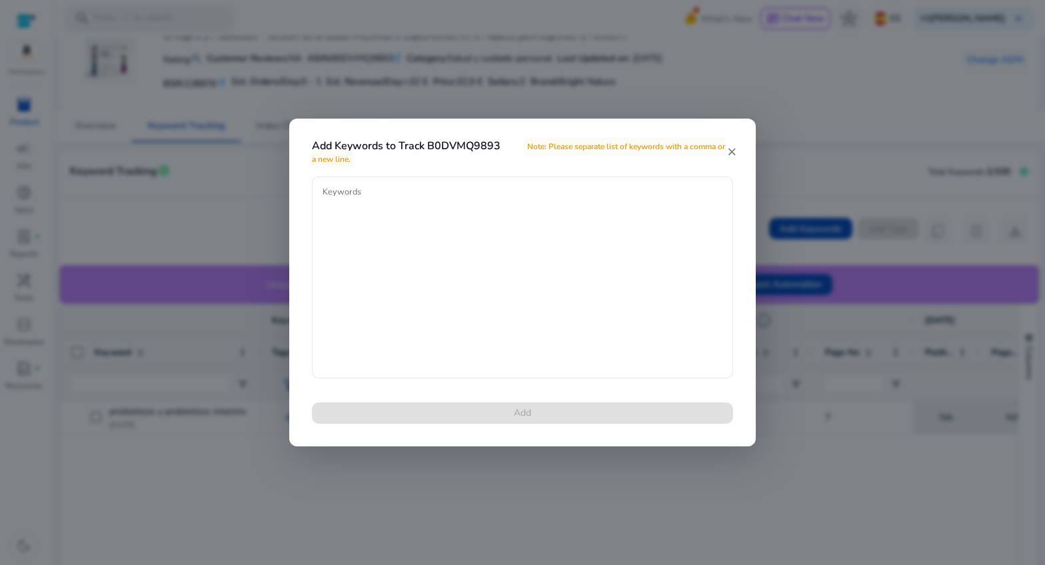
click at [733, 150] on mat-icon "close" at bounding box center [732, 152] width 11 height 12
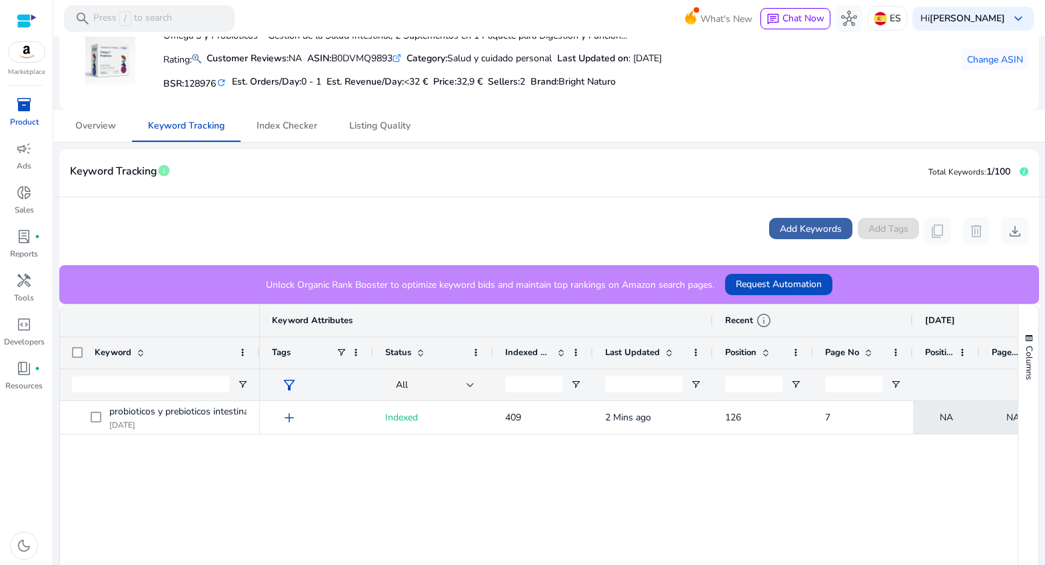
click at [789, 231] on span "Add Keywords" at bounding box center [811, 229] width 62 height 14
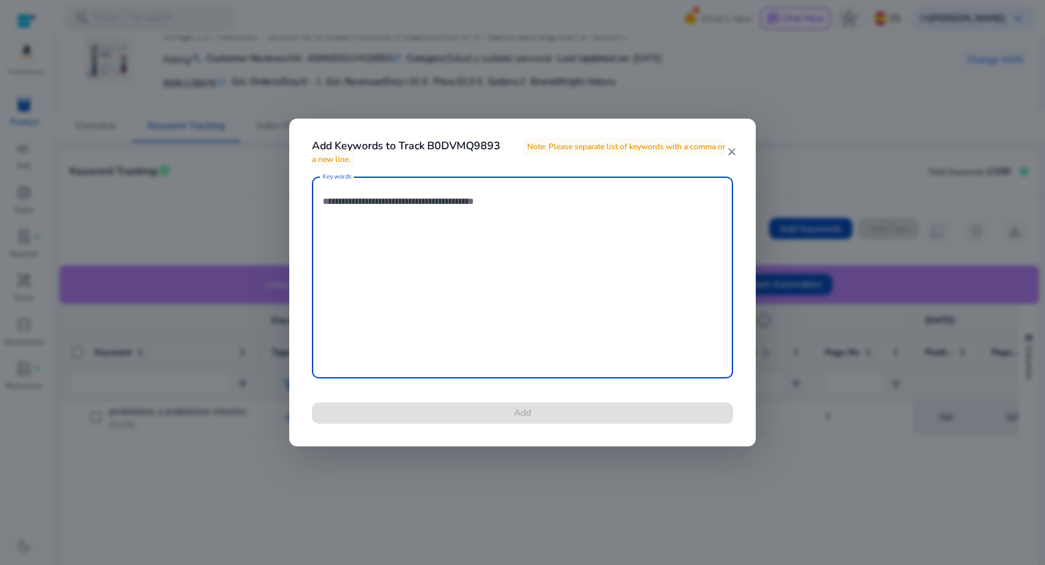
click at [387, 223] on textarea "Keywords" at bounding box center [523, 277] width 400 height 189
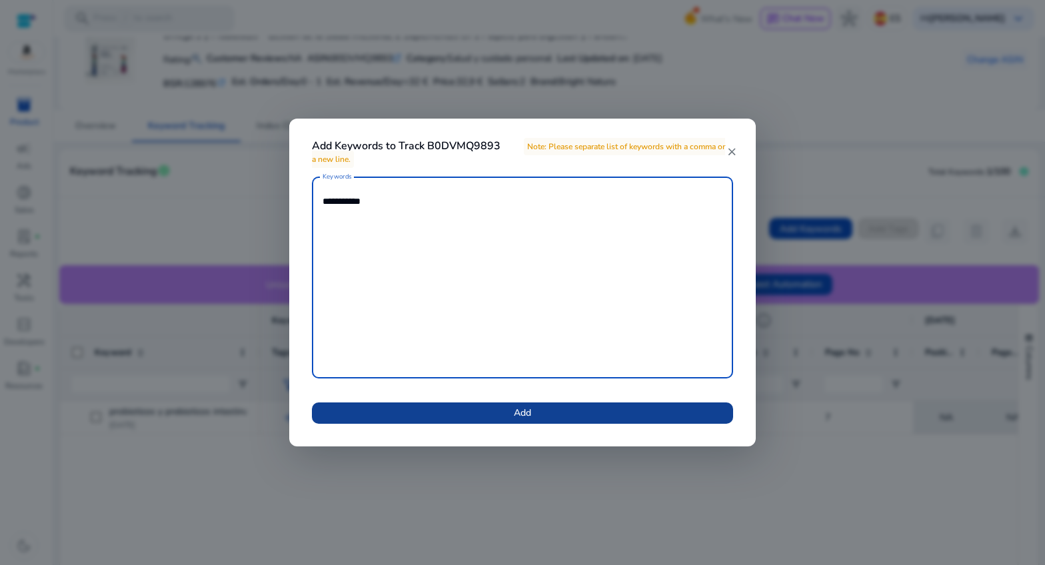
type textarea "**********"
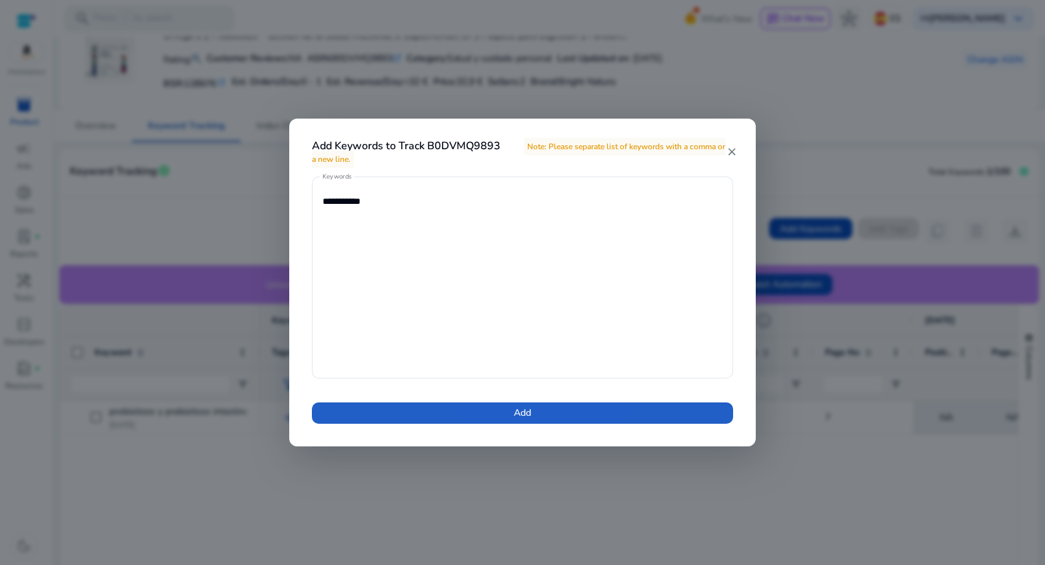
drag, startPoint x: 512, startPoint y: 411, endPoint x: 505, endPoint y: 407, distance: 7.5
click at [511, 411] on span at bounding box center [522, 413] width 421 height 32
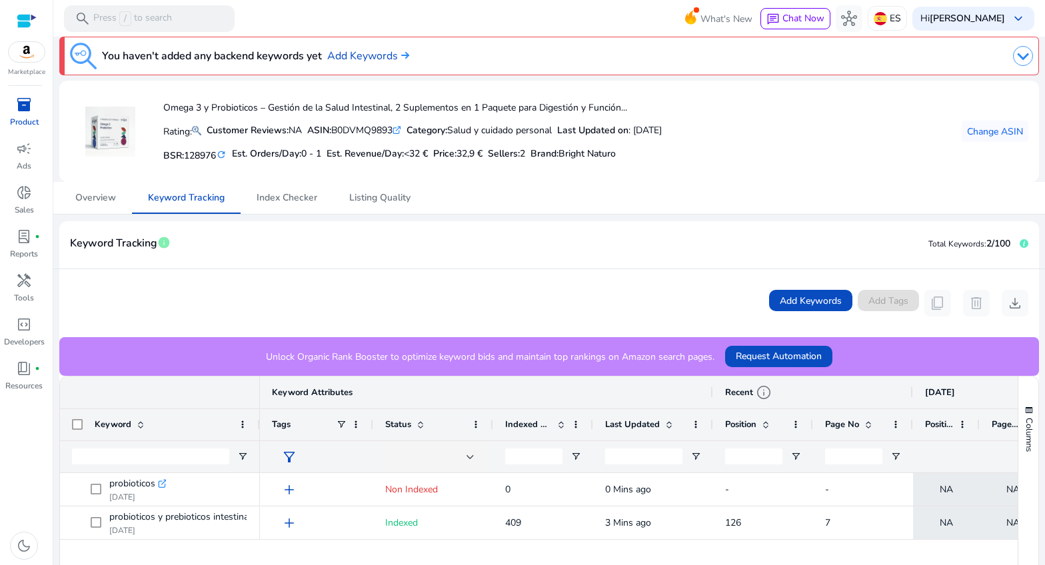
scroll to position [0, 0]
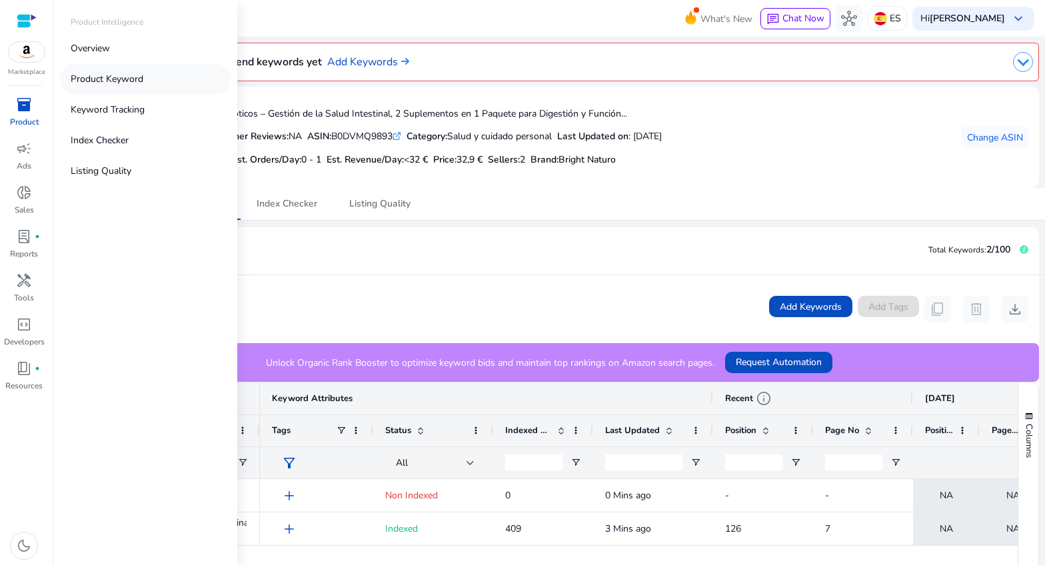
click at [98, 81] on p "Product Keyword" at bounding box center [107, 79] width 73 height 14
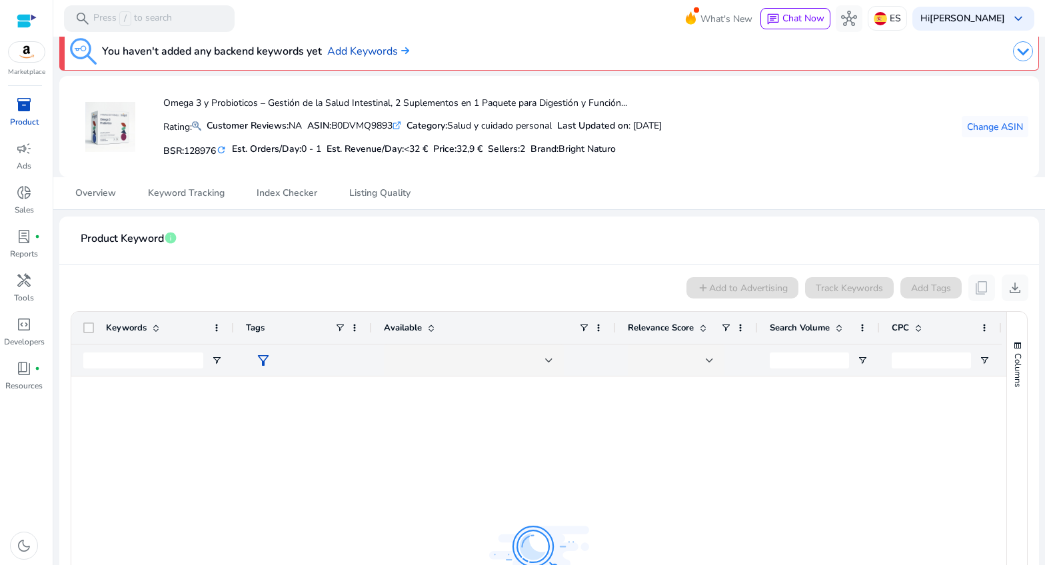
scroll to position [26, 0]
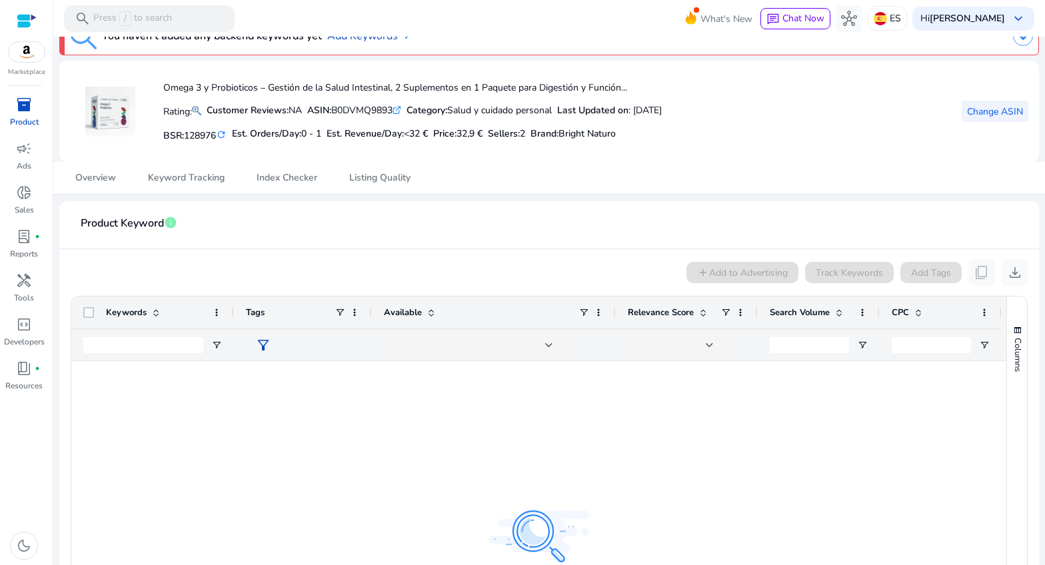
click at [1003, 111] on span "Change ASIN" at bounding box center [995, 112] width 56 height 14
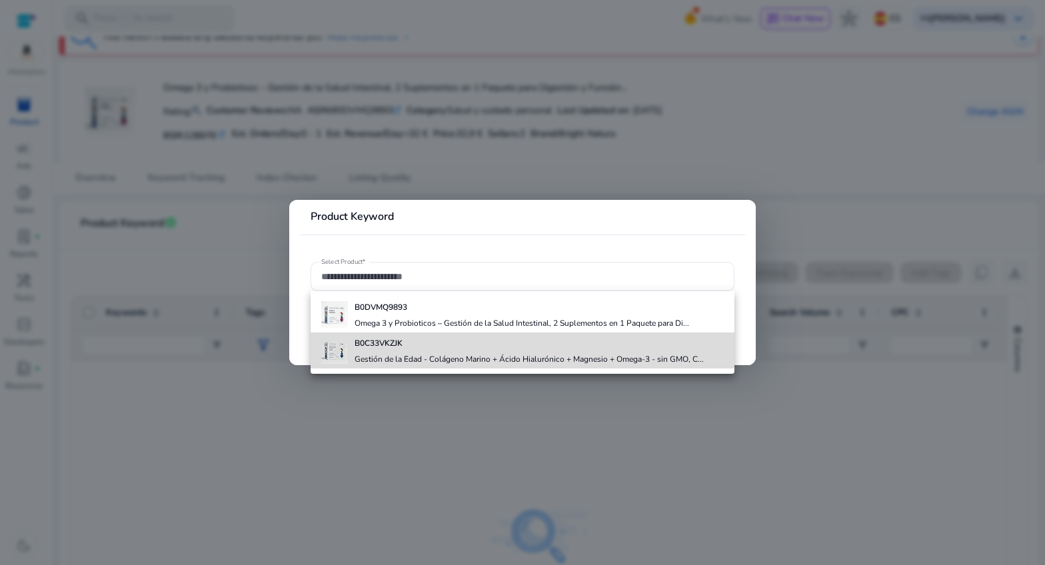
click at [497, 341] on h4 "B0C33VKZJK" at bounding box center [529, 343] width 349 height 11
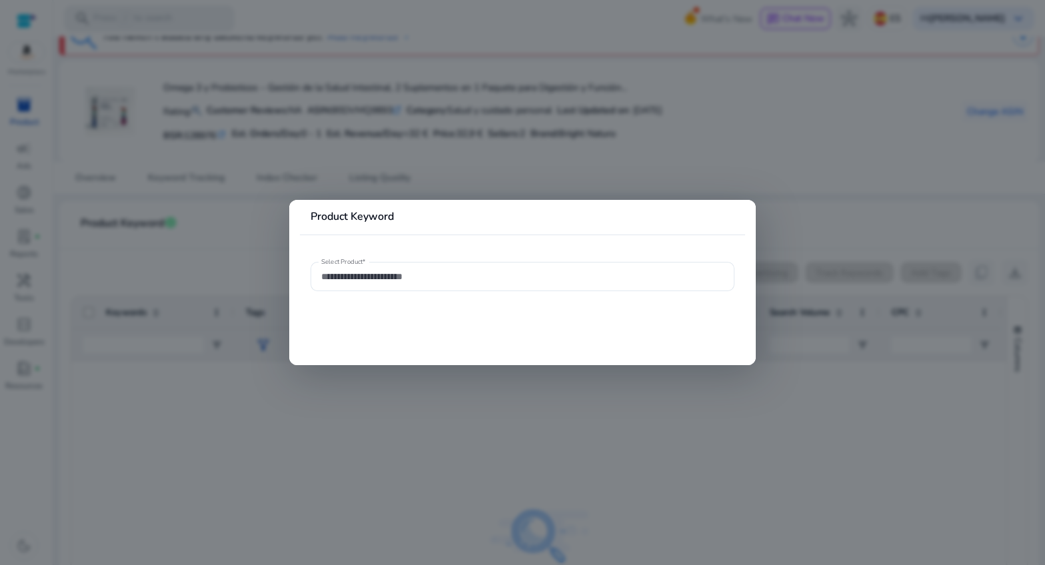
type input "**********"
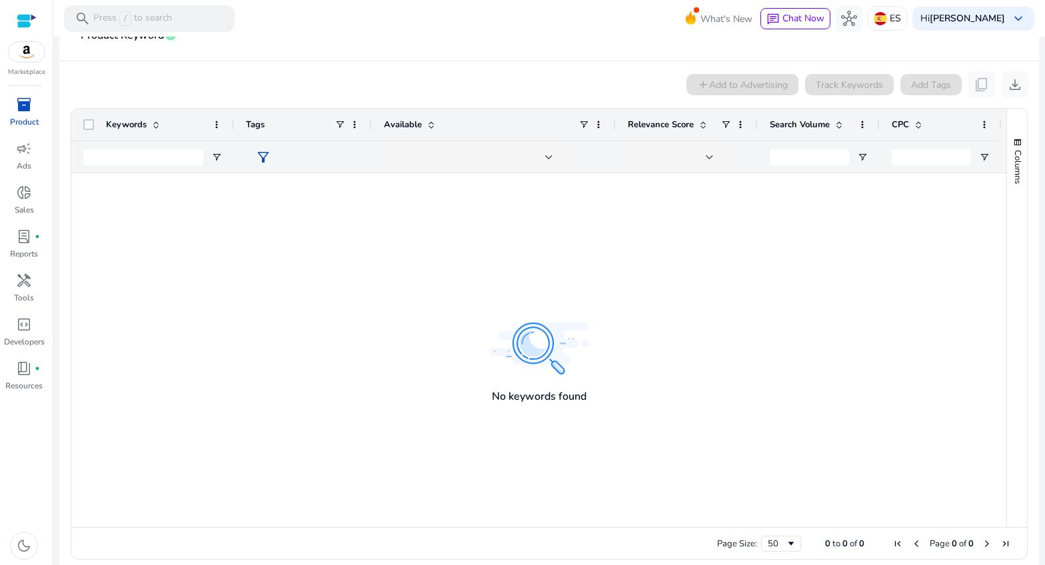
scroll to position [227, 0]
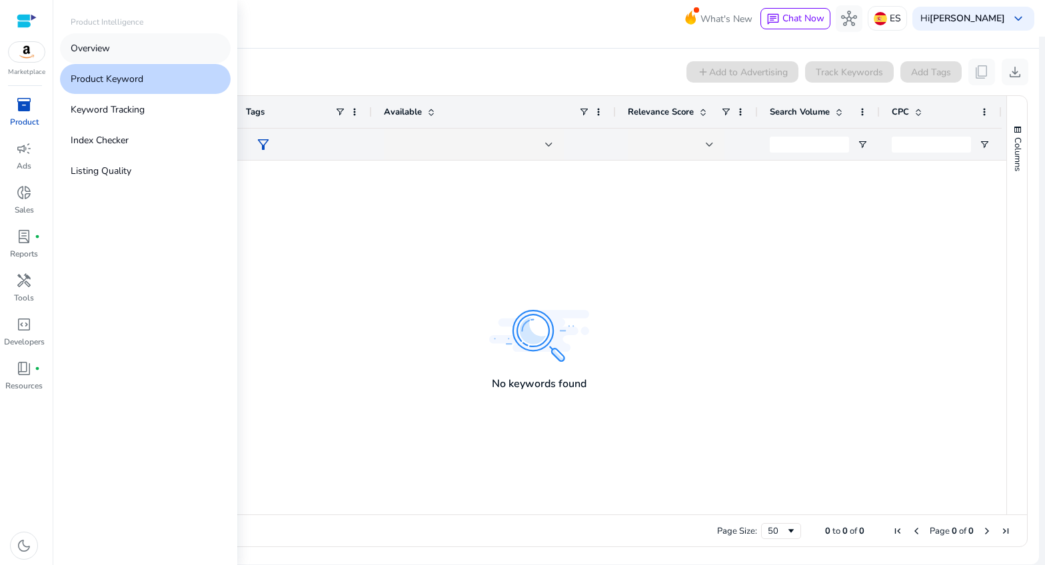
click at [87, 43] on p "Overview" at bounding box center [90, 48] width 39 height 14
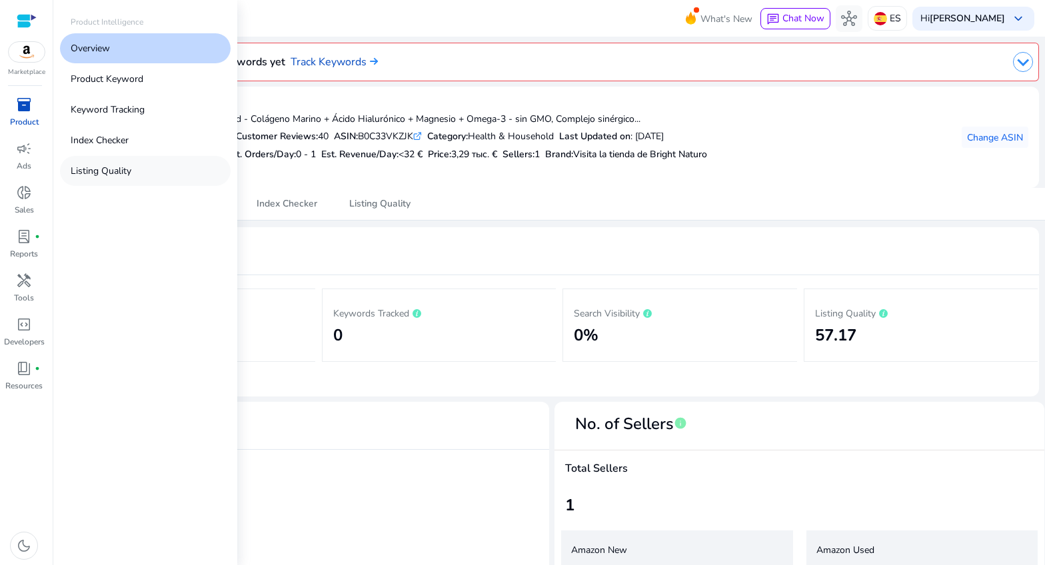
click at [109, 174] on p "Listing Quality" at bounding box center [101, 171] width 61 height 14
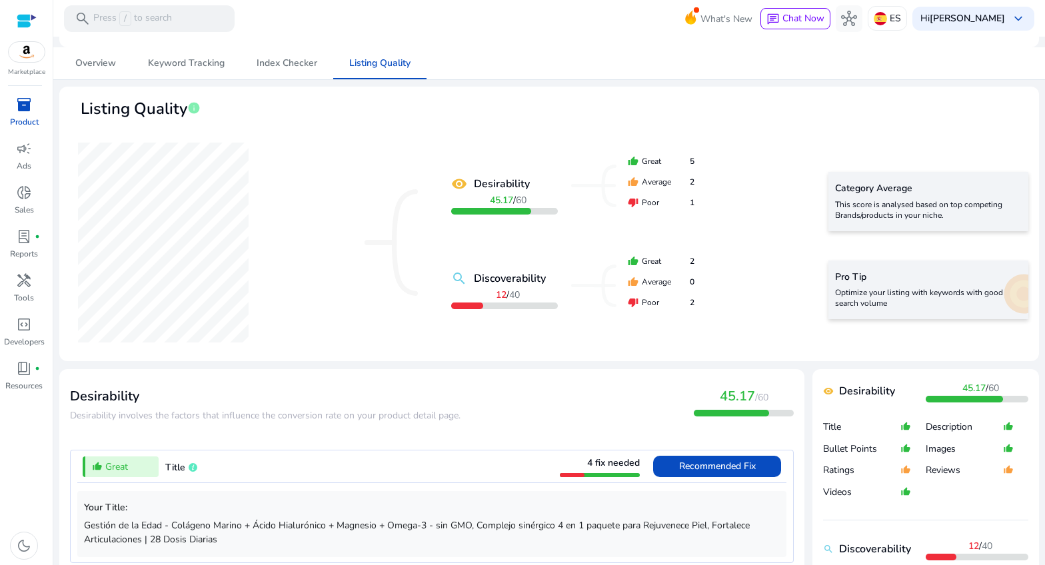
scroll to position [143, 0]
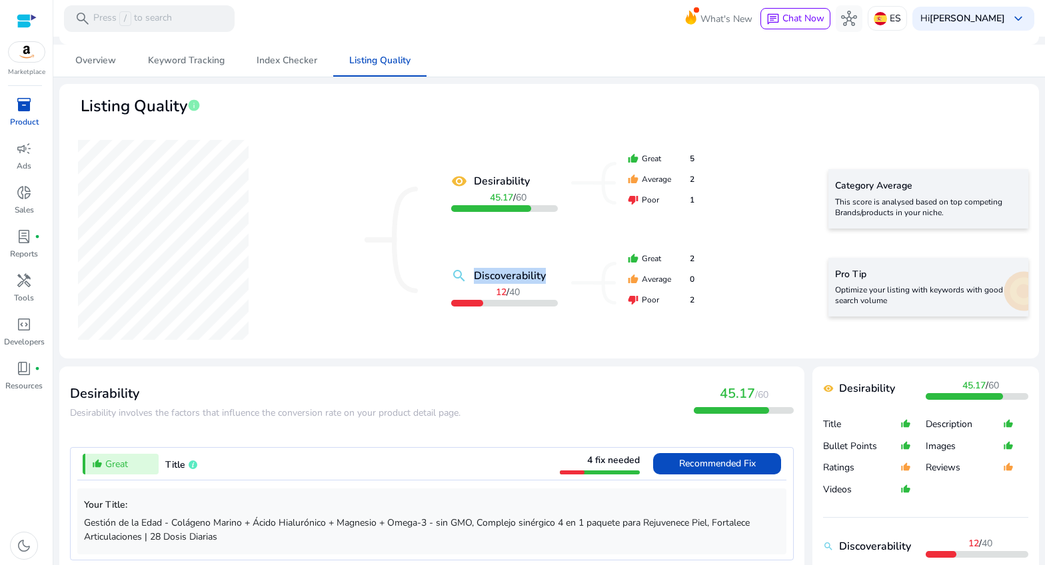
drag, startPoint x: 543, startPoint y: 278, endPoint x: 473, endPoint y: 275, distance: 69.4
click at [473, 275] on div "search Discoverability" at bounding box center [504, 276] width 107 height 16
click at [526, 183] on b "Desirability" at bounding box center [502, 181] width 56 height 16
drag, startPoint x: 522, startPoint y: 183, endPoint x: 492, endPoint y: 181, distance: 30.1
click at [473, 181] on div "remove_red_eye Desirability" at bounding box center [504, 181] width 107 height 16
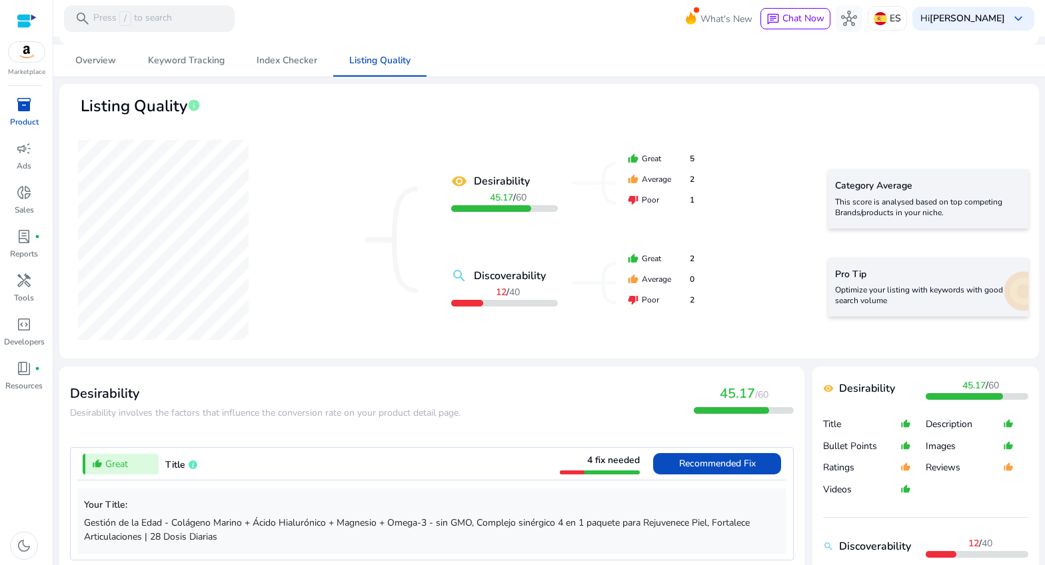
click at [503, 315] on div "remove_red_eye Desirability 45.17 / 60 search Discoverability 12 / 40" at bounding box center [465, 240] width 200 height 167
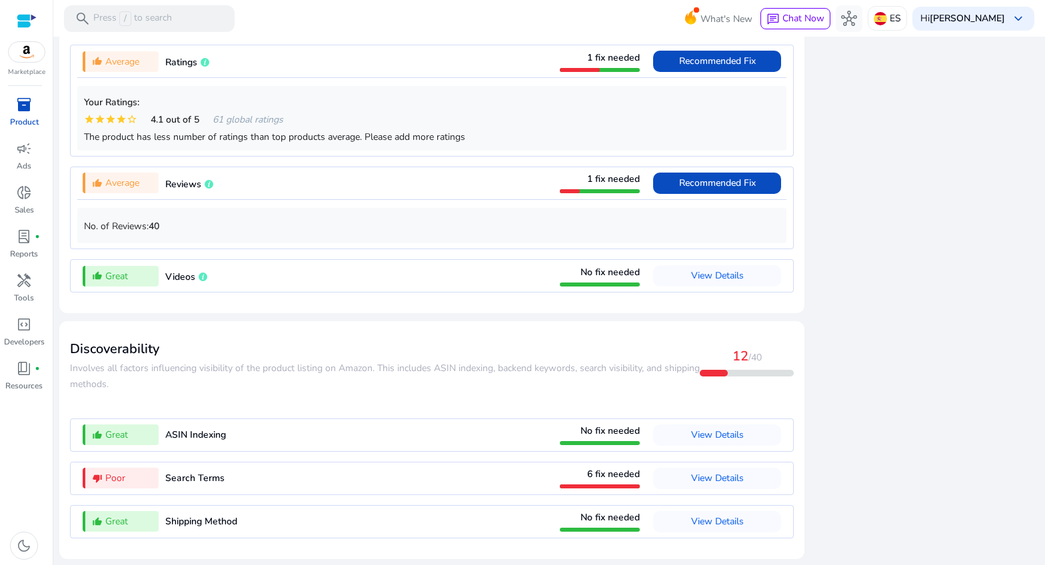
scroll to position [1146, 0]
click at [696, 478] on span "View Details" at bounding box center [717, 478] width 53 height 13
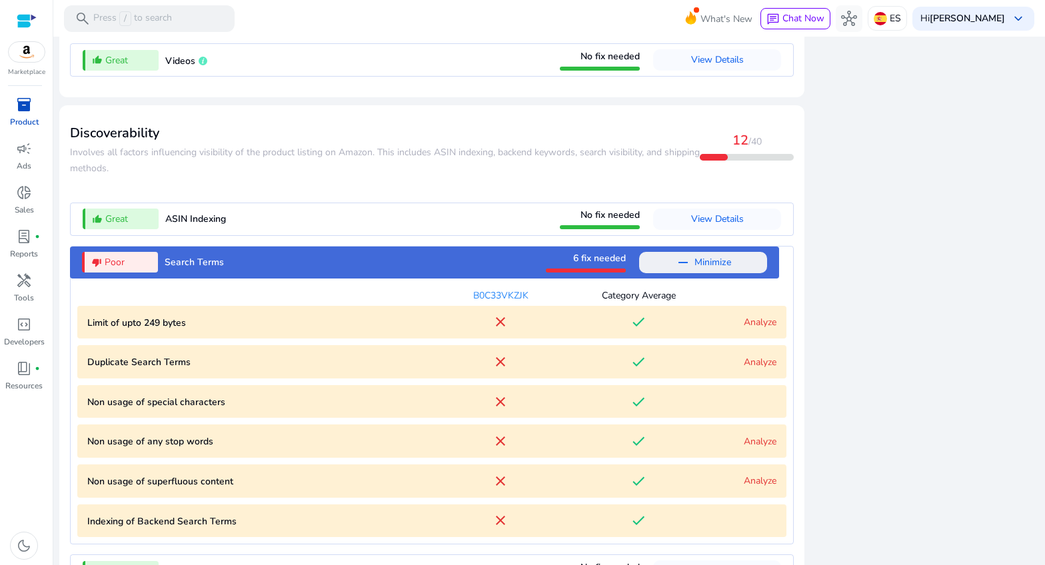
scroll to position [1411, 0]
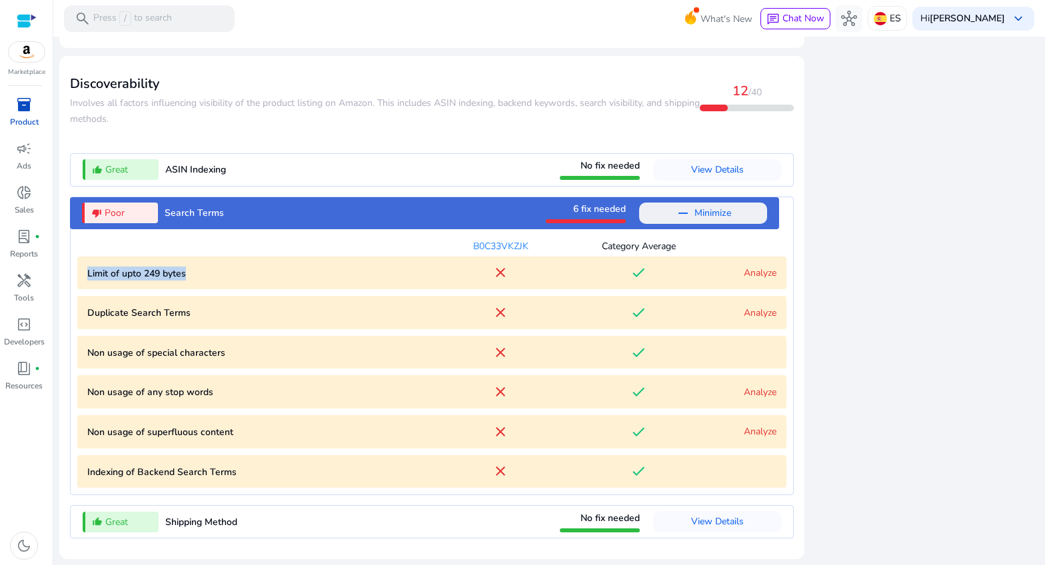
drag, startPoint x: 202, startPoint y: 263, endPoint x: 210, endPoint y: 270, distance: 10.4
click at [202, 269] on bytes "Limit of upto 249 bytes close done Analyze" at bounding box center [431, 273] width 709 height 33
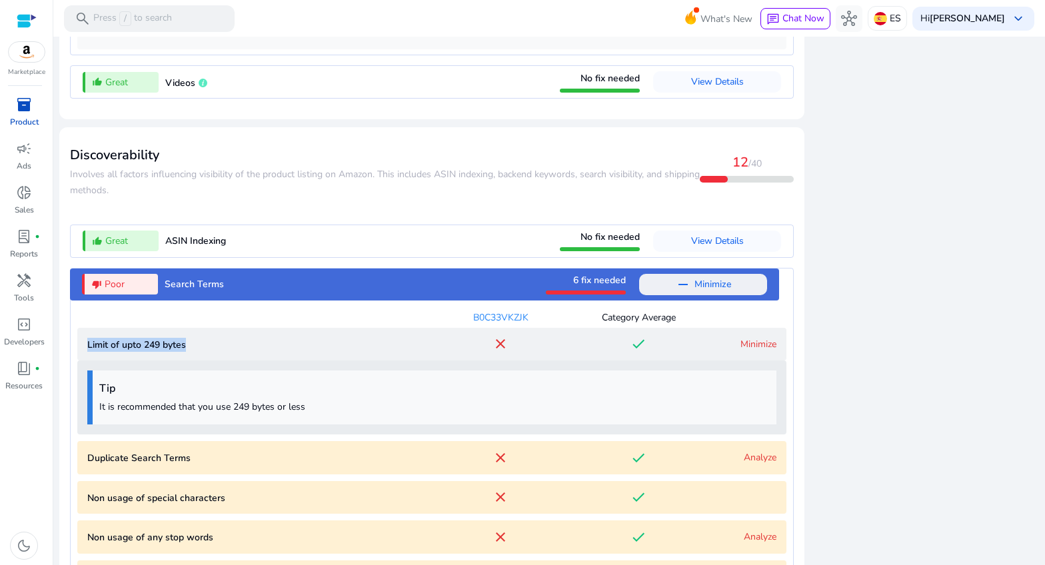
scroll to position [1340, 0]
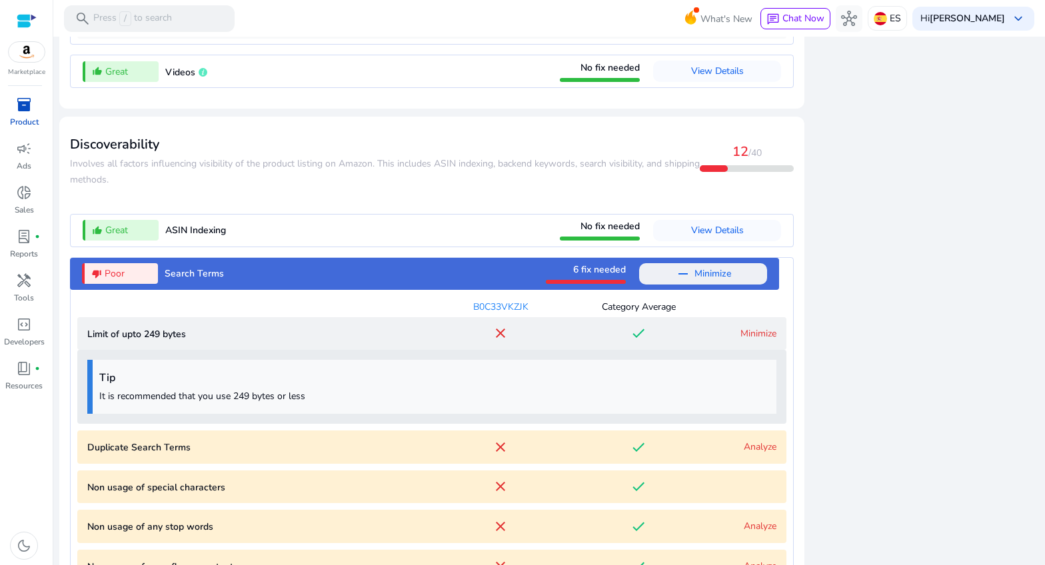
click at [674, 385] on h4 "Tip" at bounding box center [434, 378] width 671 height 13
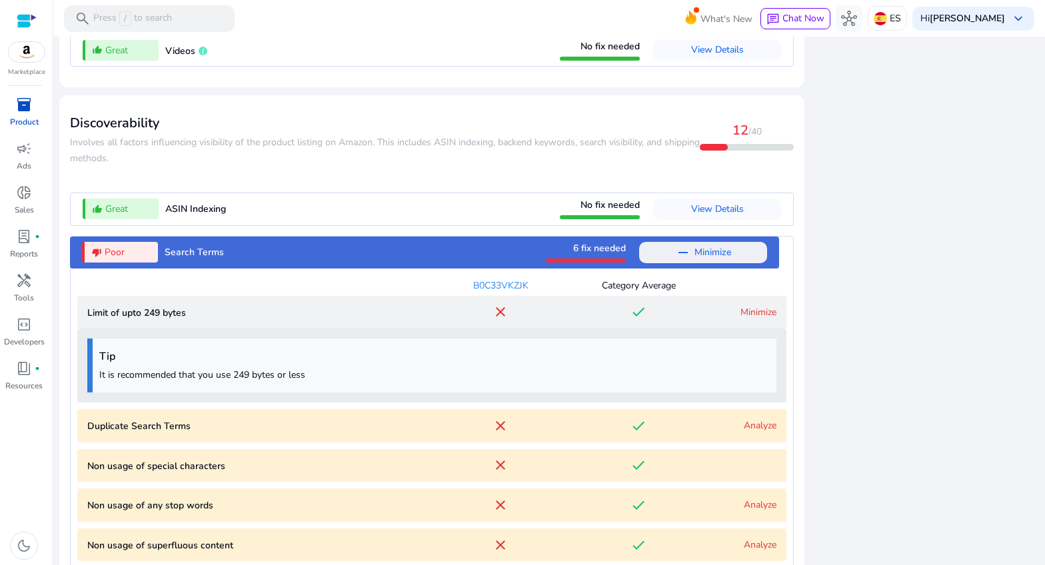
scroll to position [1369, 0]
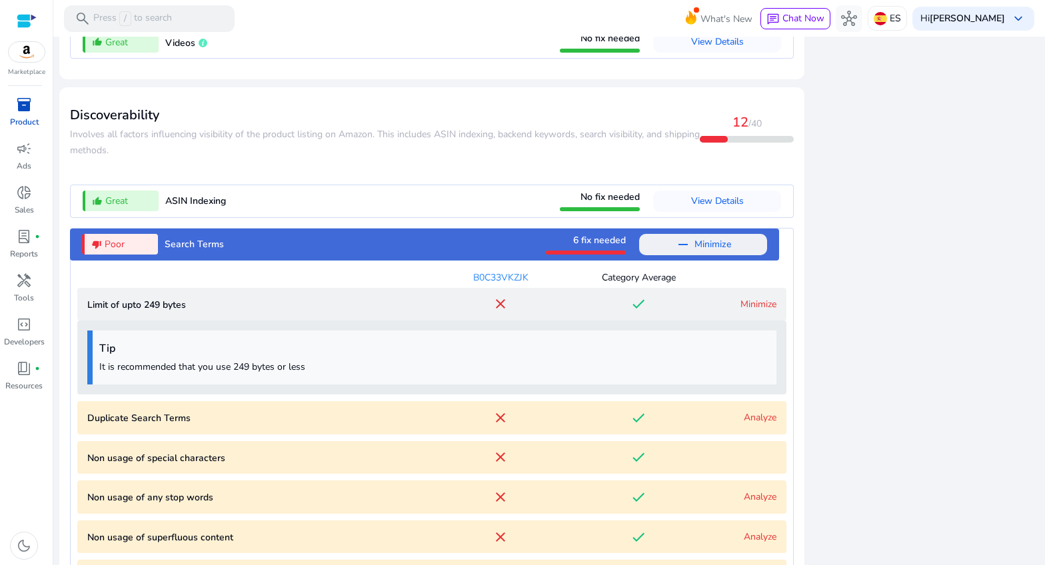
drag, startPoint x: 343, startPoint y: 382, endPoint x: 103, endPoint y: 351, distance: 241.9
click at [103, 351] on div "Tip It is recommended that you use 249 bytes or less" at bounding box center [431, 358] width 689 height 54
click at [329, 312] on p "Limit of upto 249 bytes" at bounding box center [259, 305] width 345 height 14
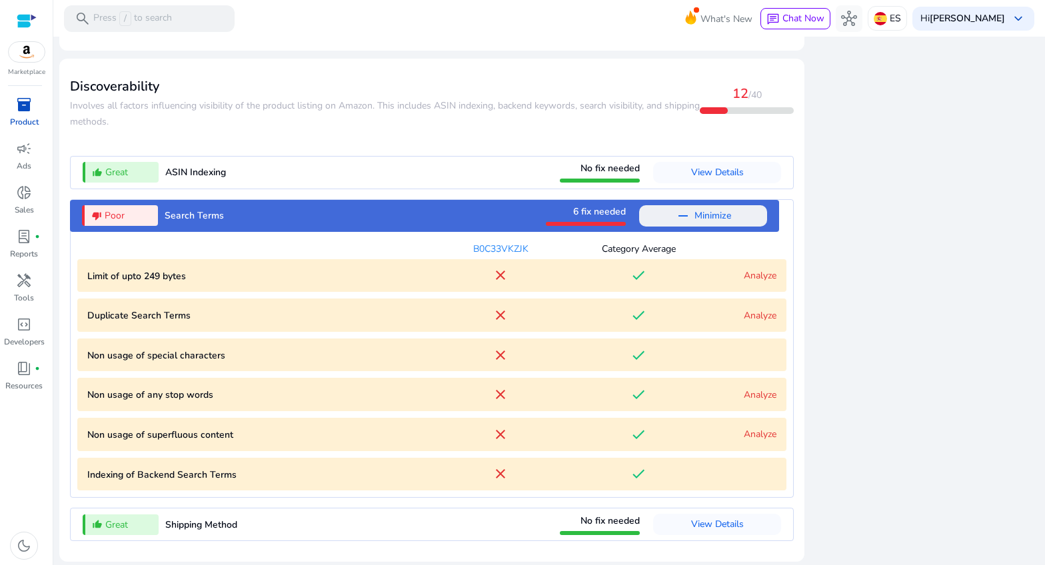
scroll to position [1411, 0]
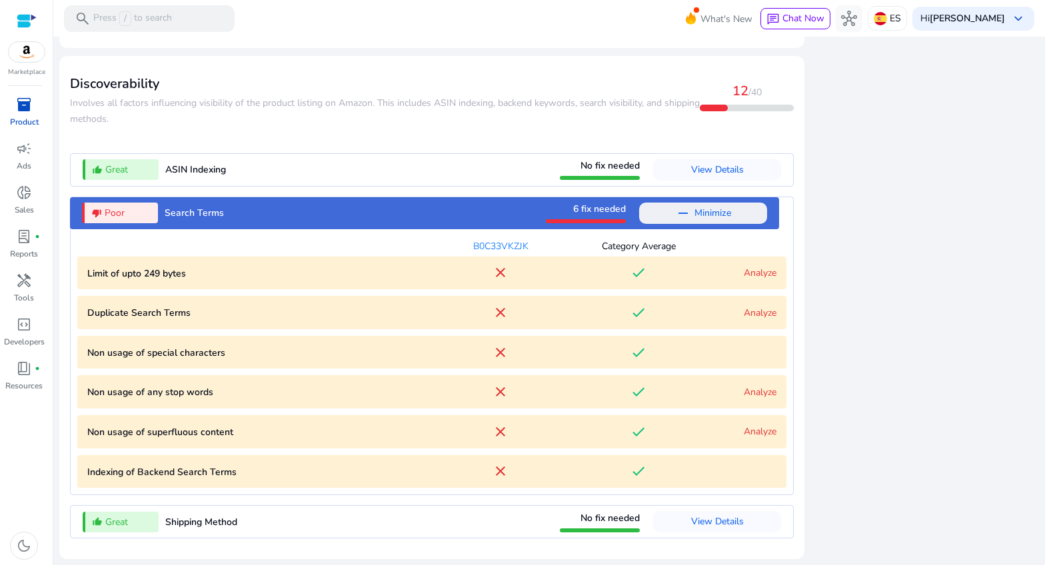
click at [763, 313] on link "Analyze" at bounding box center [760, 313] width 33 height 13
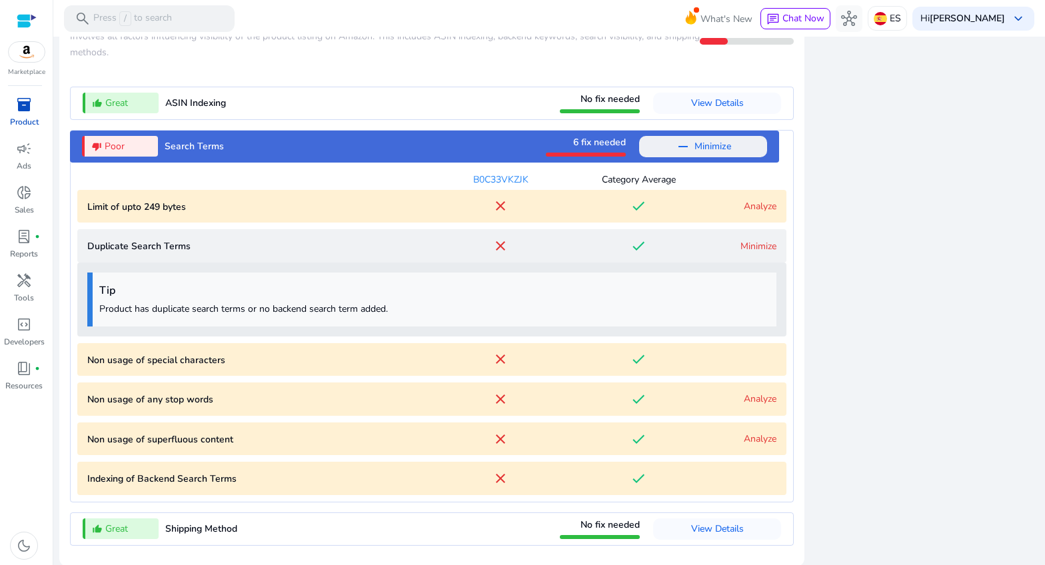
scroll to position [1485, 0]
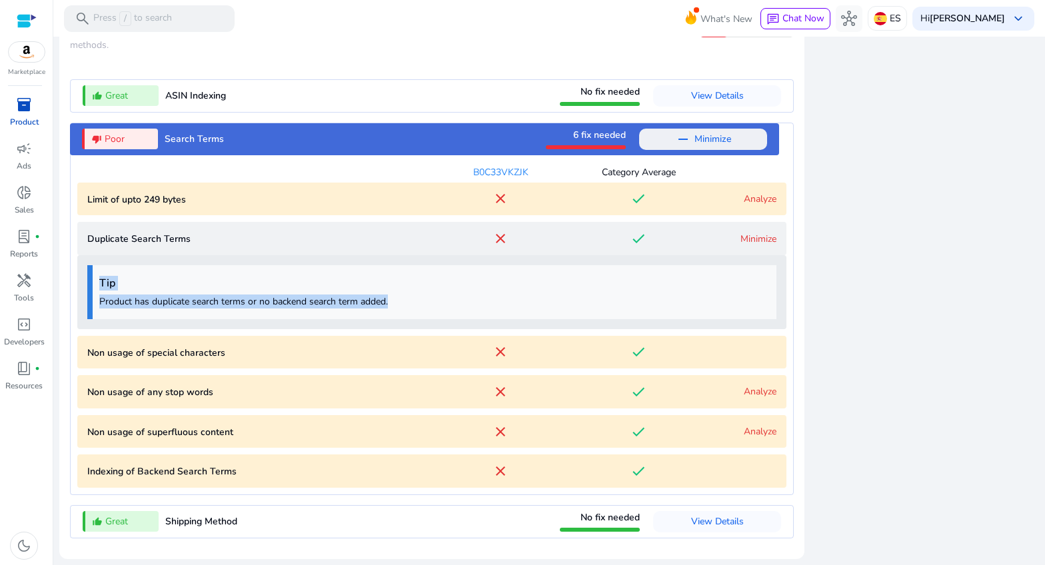
drag, startPoint x: 387, startPoint y: 299, endPoint x: 127, endPoint y: 289, distance: 260.2
click at [99, 283] on div "Tip Product has duplicate search terms or no backend search term added." at bounding box center [431, 292] width 689 height 54
click at [747, 394] on link "Analyze" at bounding box center [760, 391] width 33 height 13
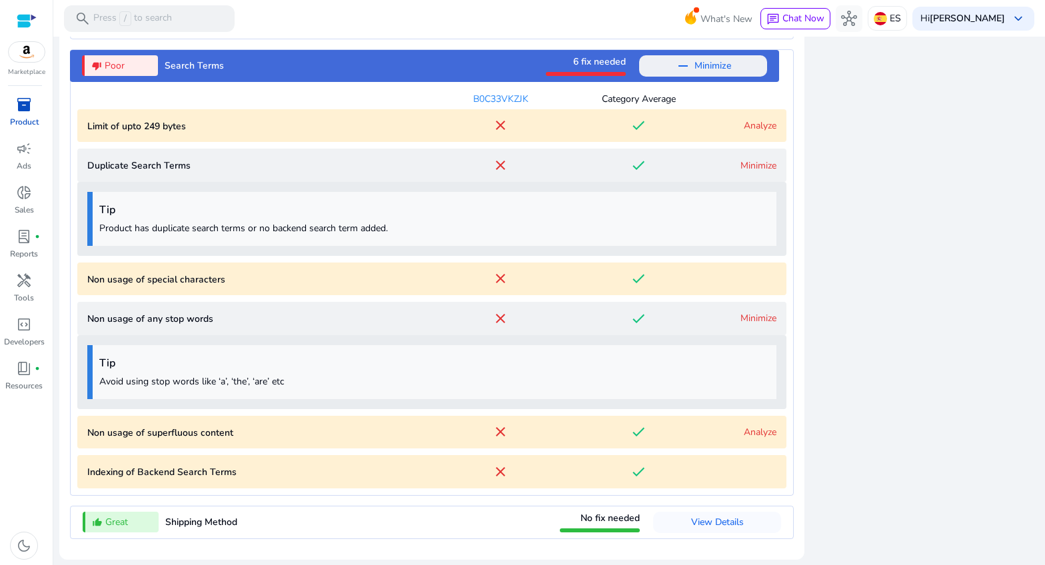
scroll to position [1559, 0]
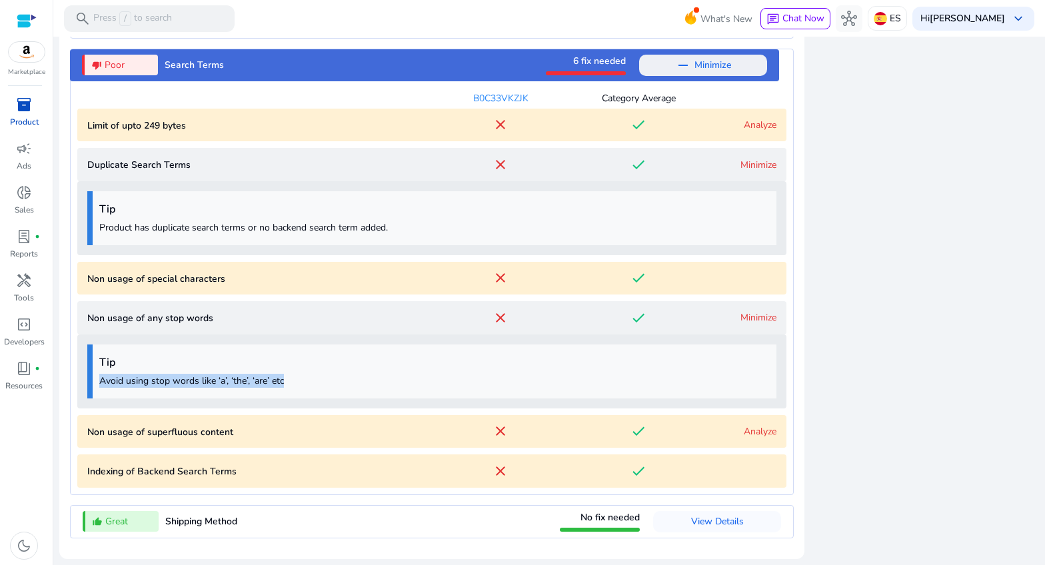
drag, startPoint x: 256, startPoint y: 378, endPoint x: 124, endPoint y: 364, distance: 132.7
click at [118, 361] on div "Tip Avoid using stop words like ‘a’, ‘the’, ‘are’ etc" at bounding box center [431, 372] width 689 height 54
click at [299, 393] on div "Tip Avoid using stop words like ‘a’, ‘the’, ‘are’ etc" at bounding box center [431, 372] width 689 height 54
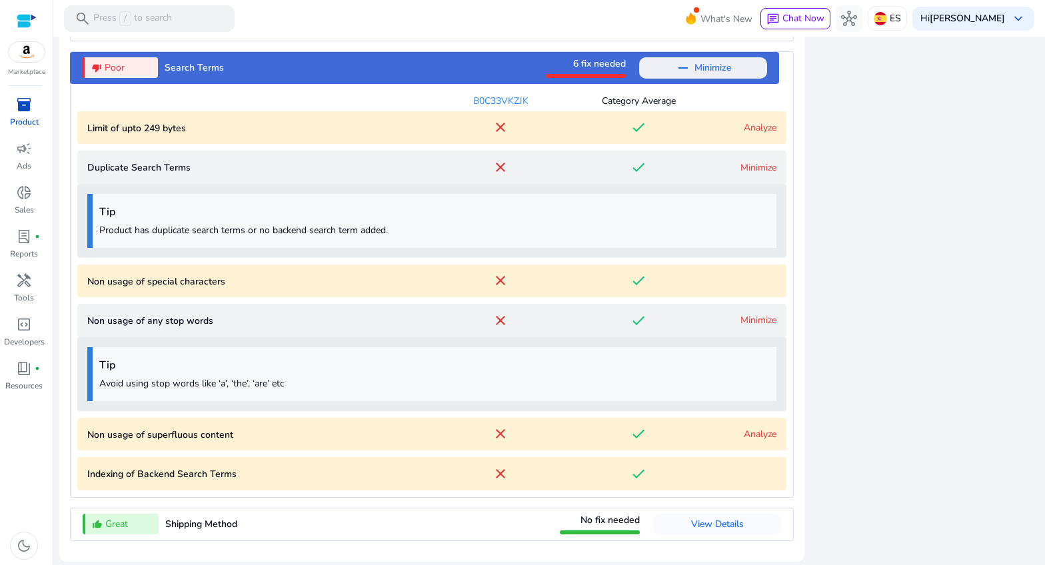
click at [290, 289] on p "Non usage of special characters" at bounding box center [259, 282] width 345 height 14
click at [631, 289] on mat-icon "done" at bounding box center [639, 281] width 16 height 16
click at [159, 289] on p "Non usage of special characters" at bounding box center [259, 282] width 345 height 14
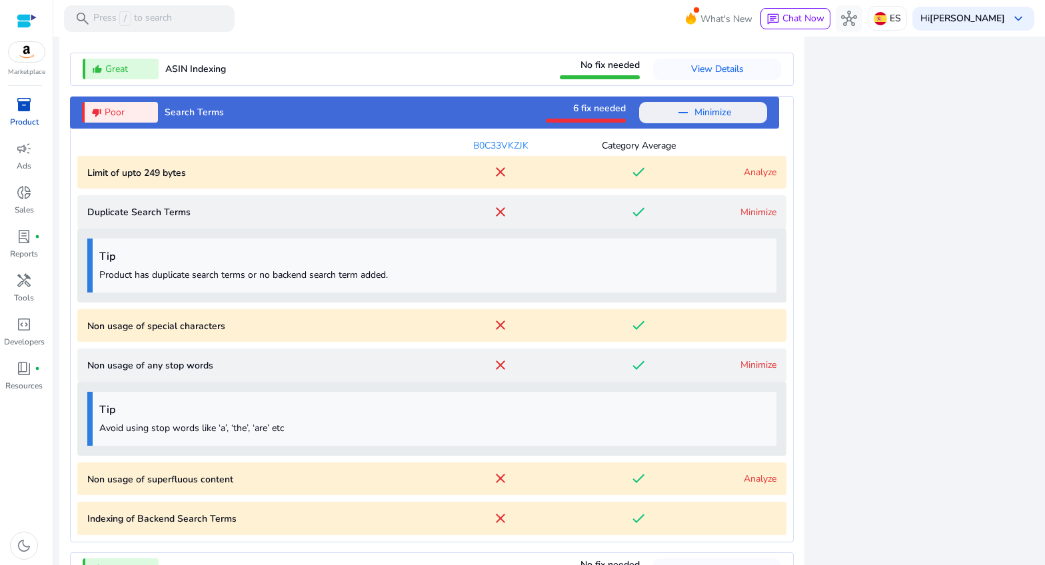
scroll to position [1559, 0]
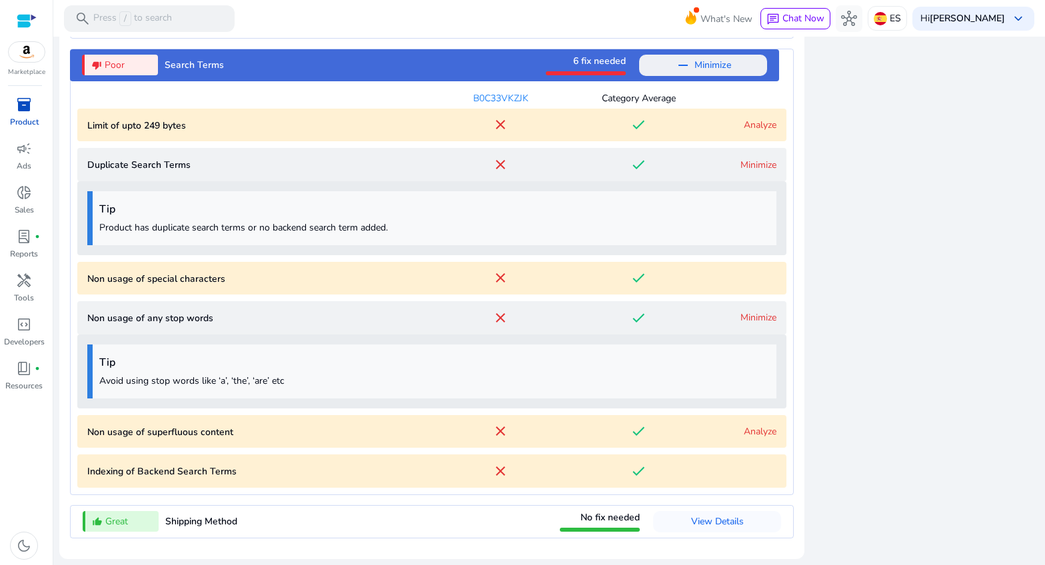
click at [191, 435] on p "Non usage of superfluous content" at bounding box center [259, 432] width 345 height 14
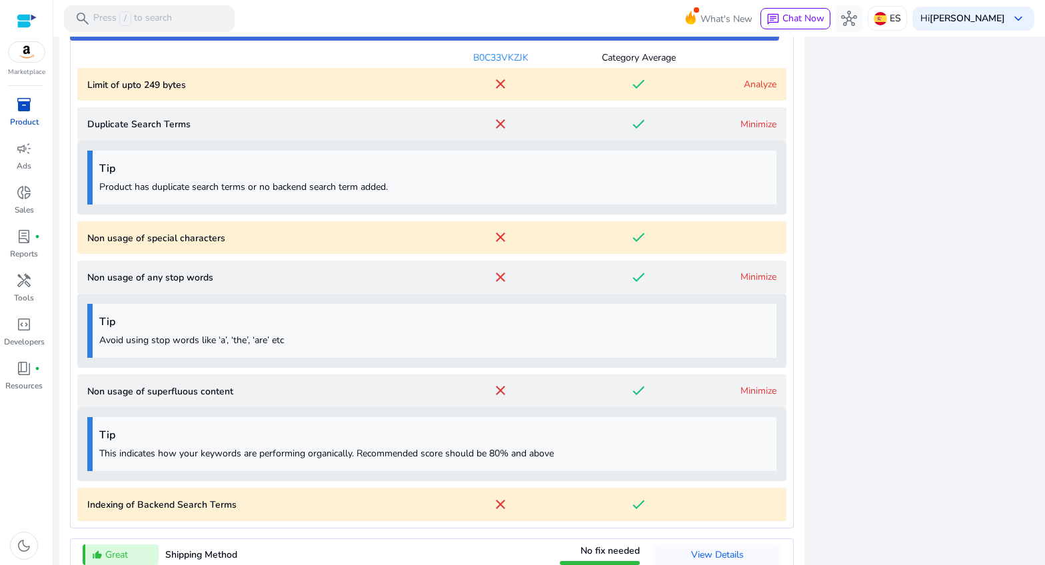
scroll to position [1633, 0]
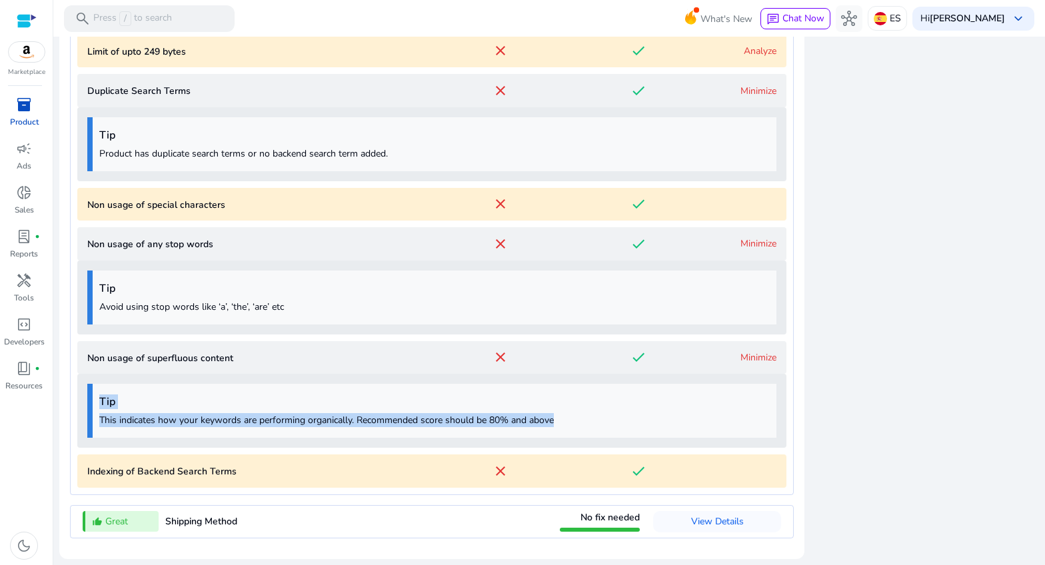
drag, startPoint x: 563, startPoint y: 417, endPoint x: 106, endPoint y: 398, distance: 457.0
click at [99, 395] on div "Tip This indicates how your keywords are performing organically. Recommended sc…" at bounding box center [431, 411] width 689 height 54
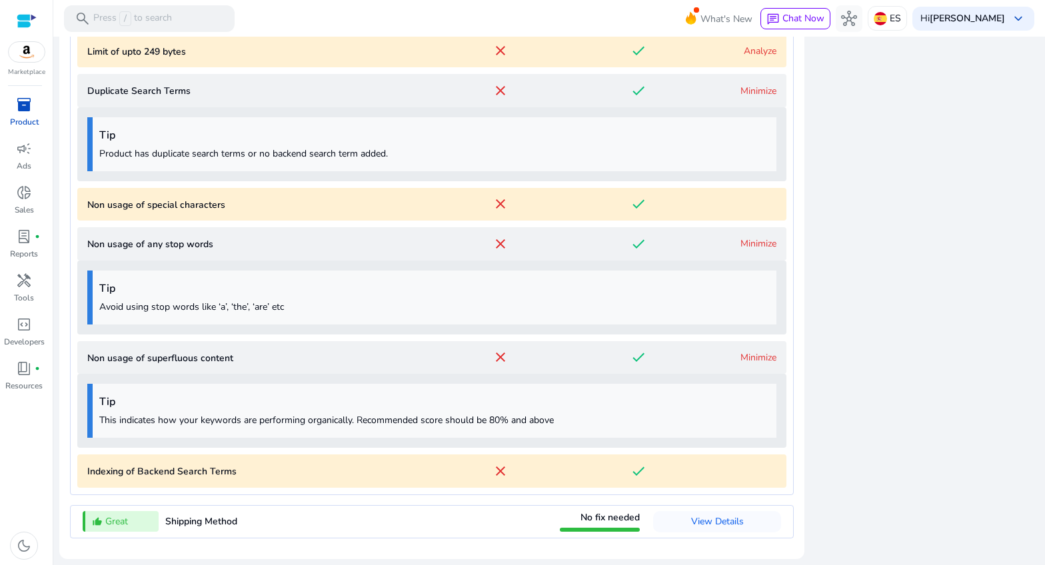
click at [203, 428] on div "Tip This indicates how your keywords are performing organically. Recommended sc…" at bounding box center [431, 411] width 689 height 54
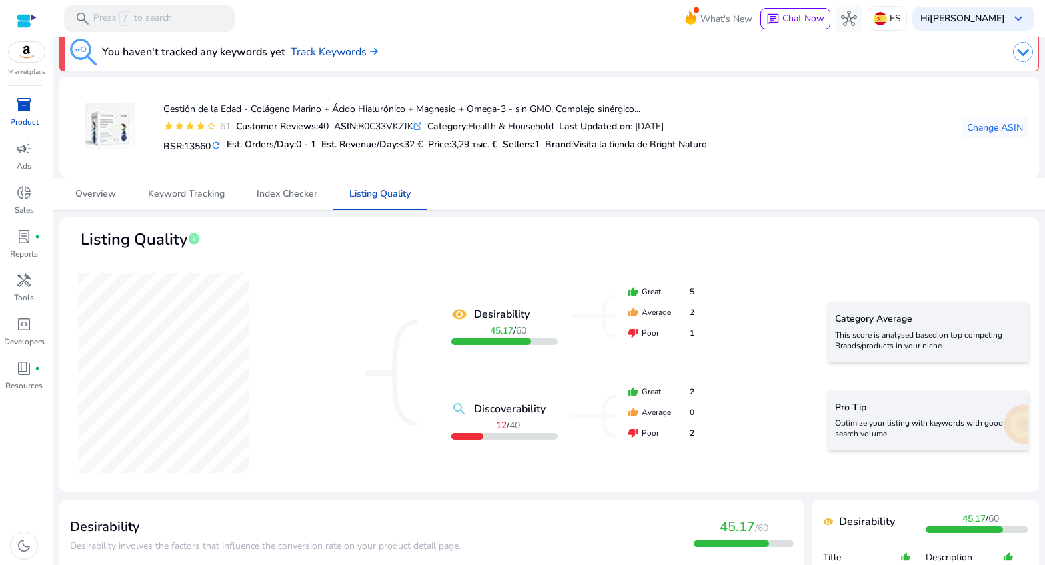
scroll to position [0, 0]
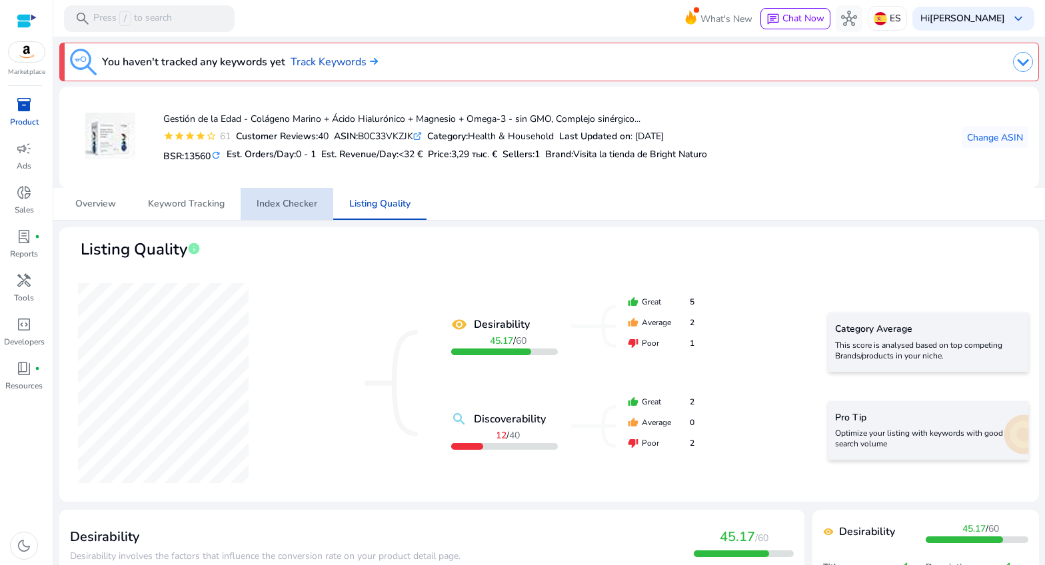
click at [275, 203] on span "Index Checker" at bounding box center [287, 203] width 61 height 9
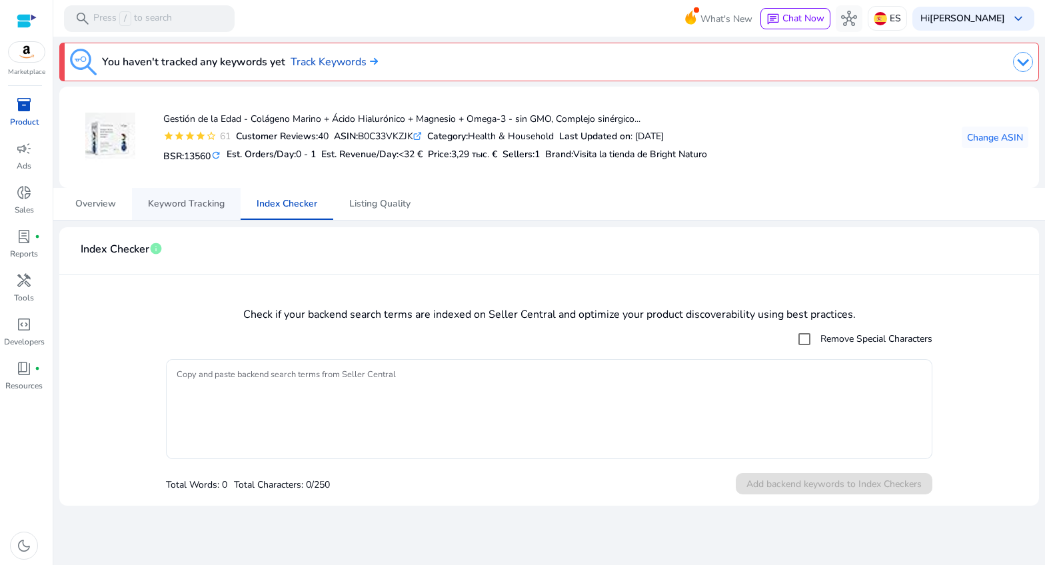
click at [177, 203] on span "Keyword Tracking" at bounding box center [186, 203] width 77 height 9
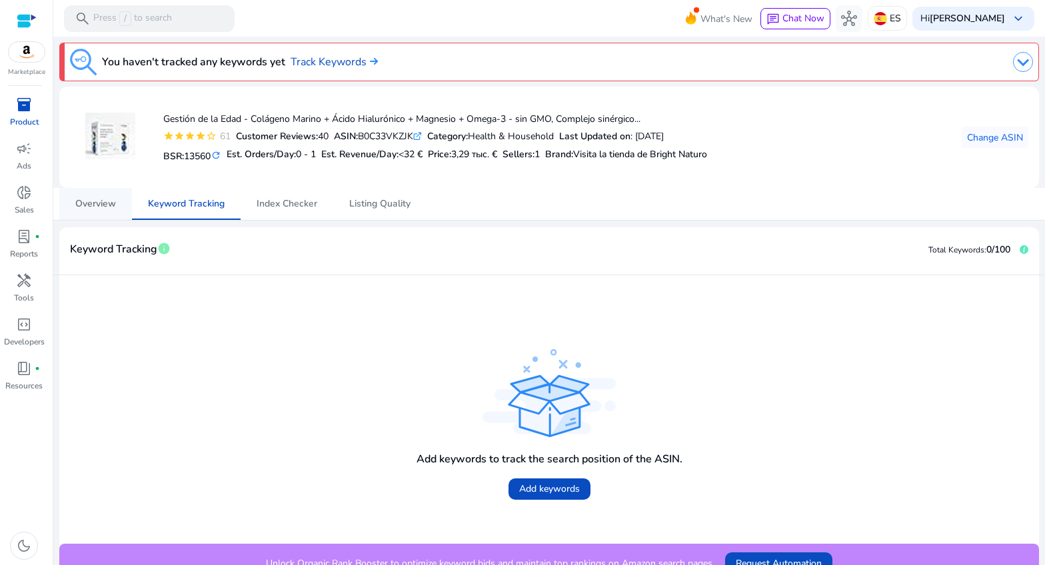
click at [86, 201] on span "Overview" at bounding box center [95, 203] width 41 height 9
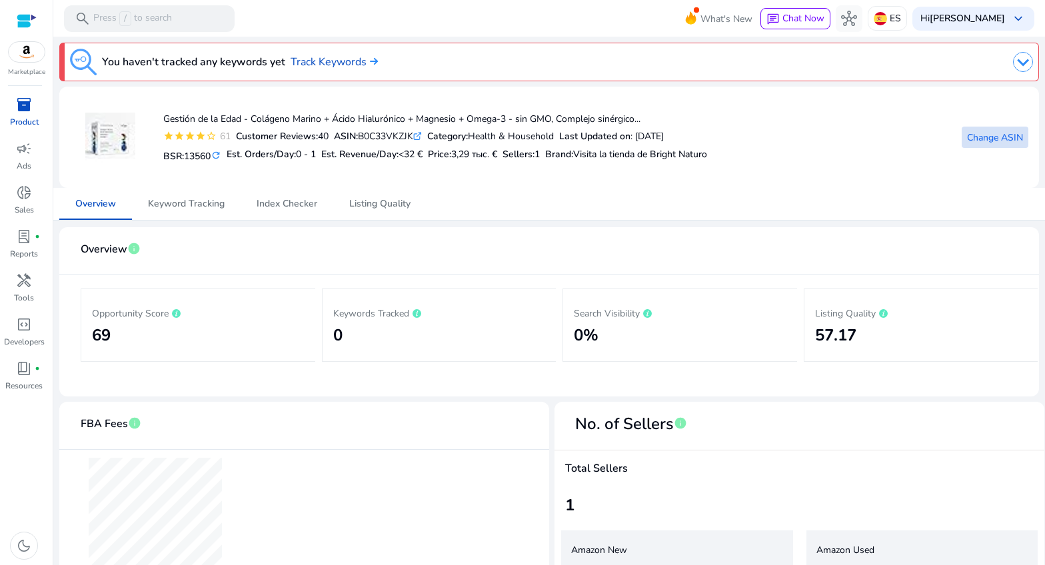
click at [997, 138] on span "Change ASIN" at bounding box center [995, 138] width 56 height 14
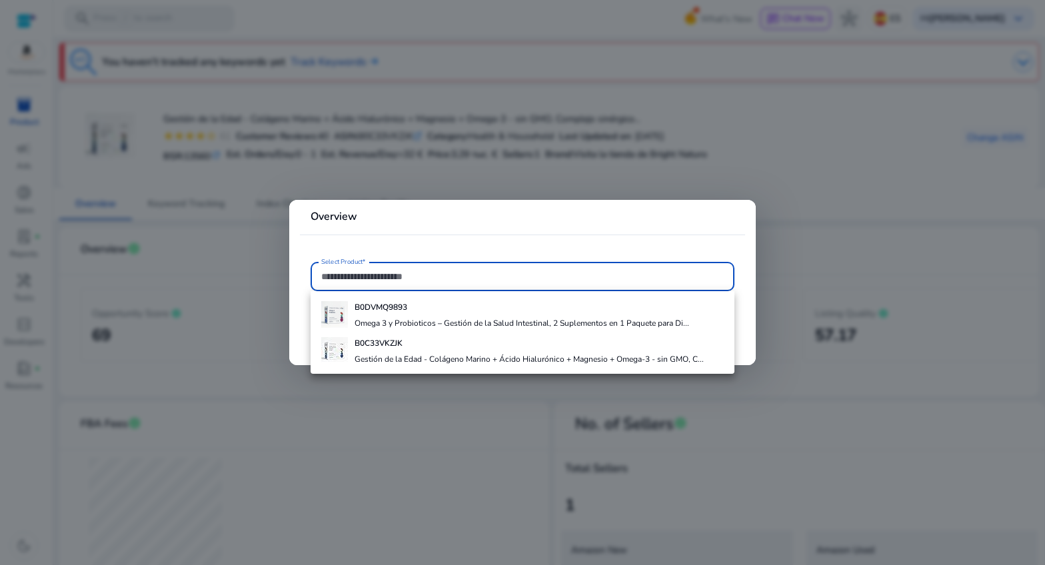
click at [525, 280] on input "Select Product*" at bounding box center [522, 276] width 403 height 15
click at [477, 277] on input "Select Product*" at bounding box center [522, 276] width 403 height 15
click at [389, 267] on div at bounding box center [522, 276] width 403 height 29
paste input "**********"
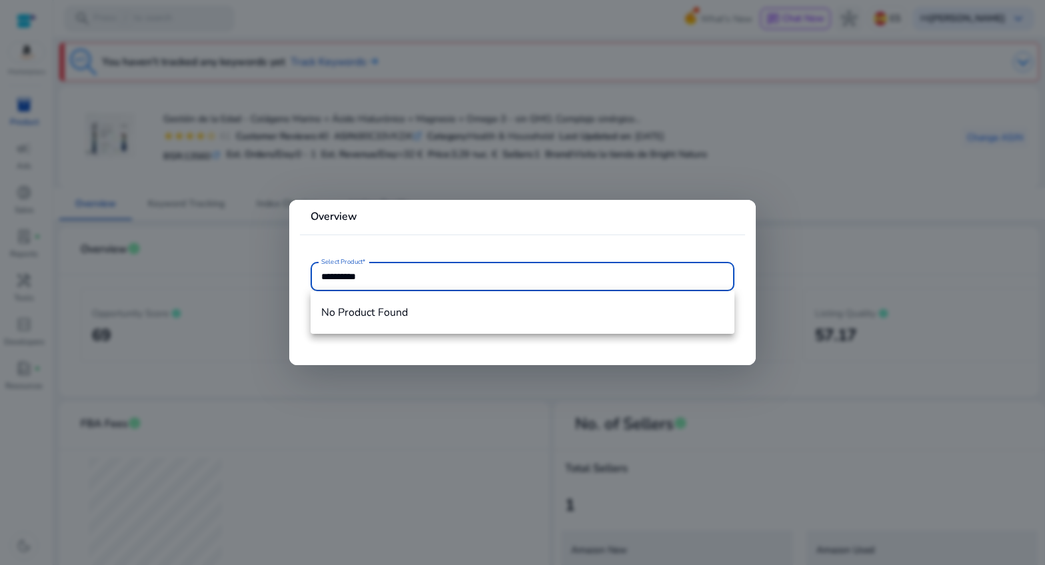
type input "**********"
click at [410, 271] on input "**********" at bounding box center [522, 276] width 403 height 15
click at [465, 350] on mat-card "**********" at bounding box center [522, 282] width 467 height 165
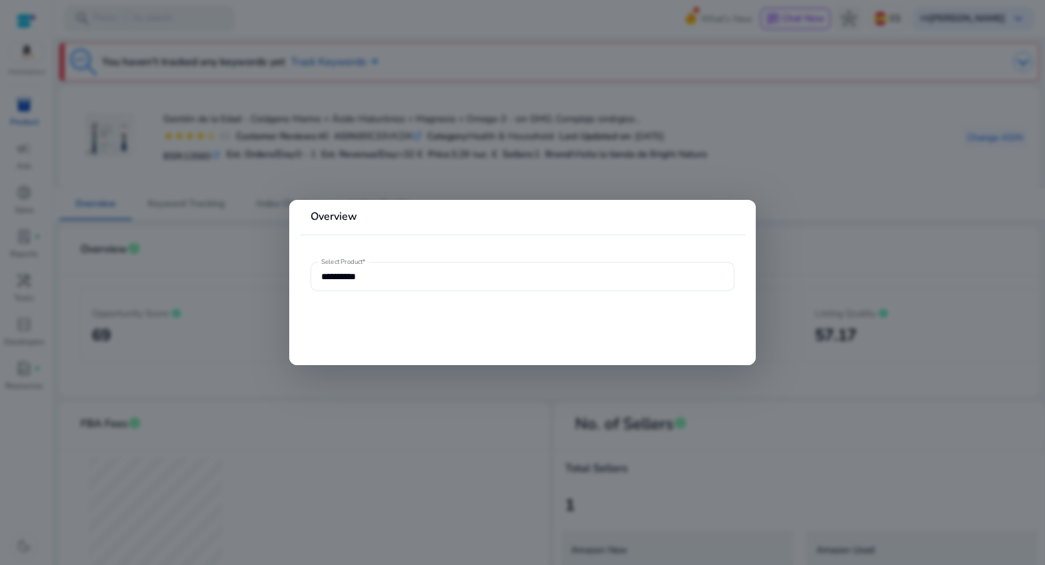
click at [407, 285] on div "**********" at bounding box center [522, 276] width 403 height 29
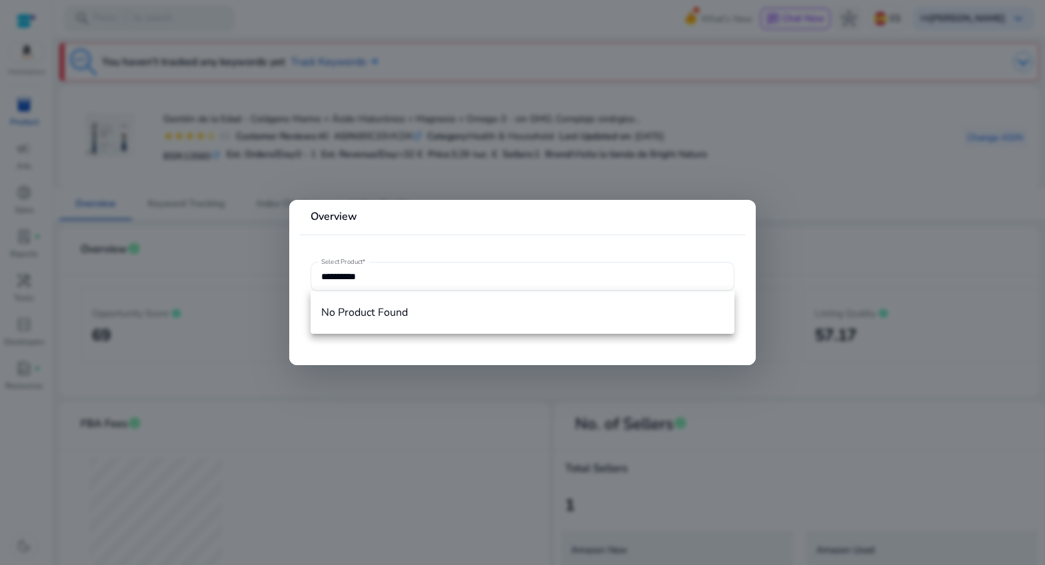
click at [396, 286] on div "**********" at bounding box center [522, 276] width 403 height 29
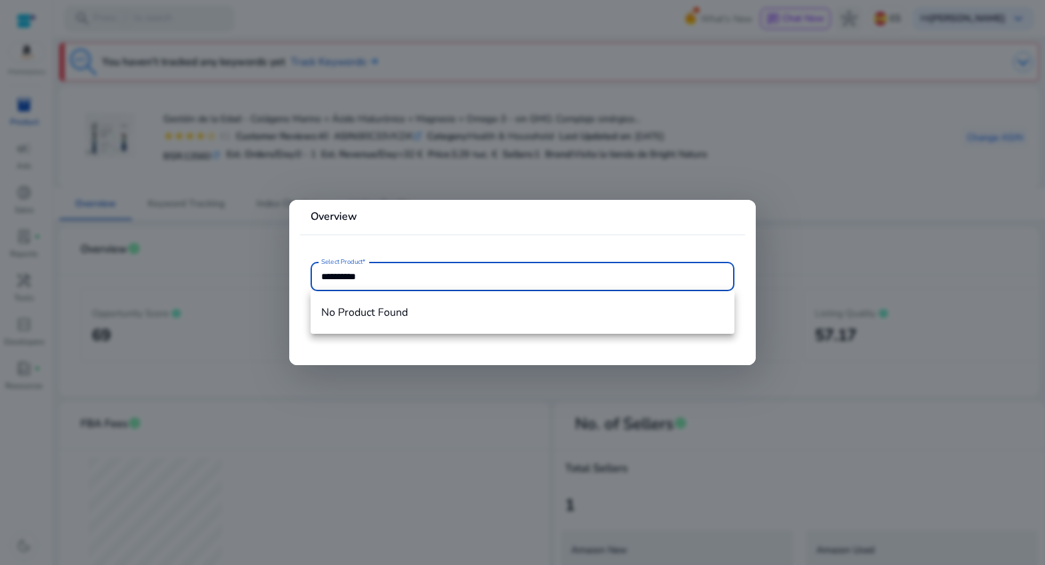
click at [401, 283] on input "**********" at bounding box center [522, 276] width 403 height 15
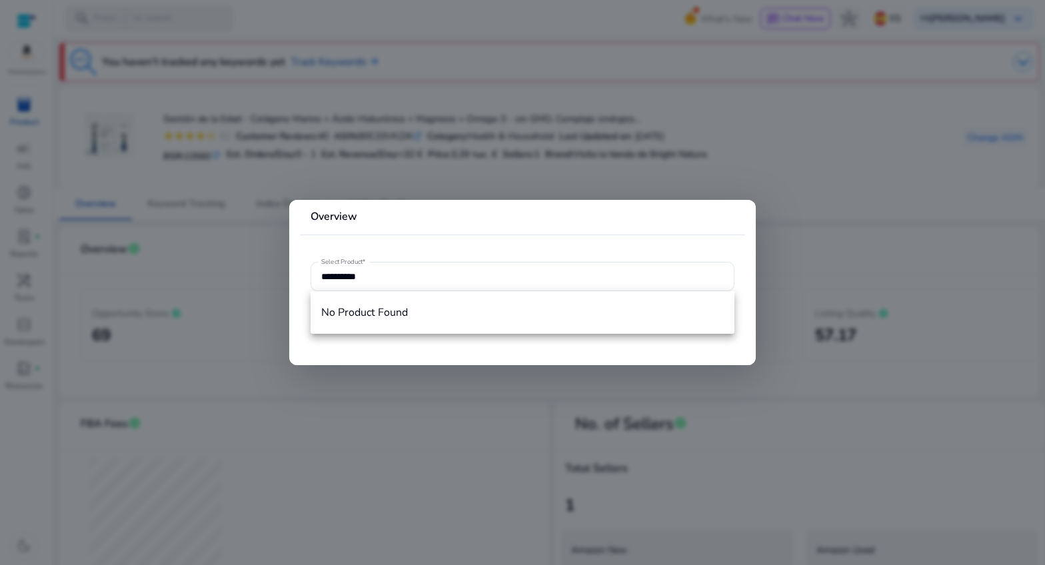
drag, startPoint x: 411, startPoint y: 211, endPoint x: 419, endPoint y: 231, distance: 20.9
click at [411, 211] on mat-card-header "Overview" at bounding box center [522, 222] width 445 height 23
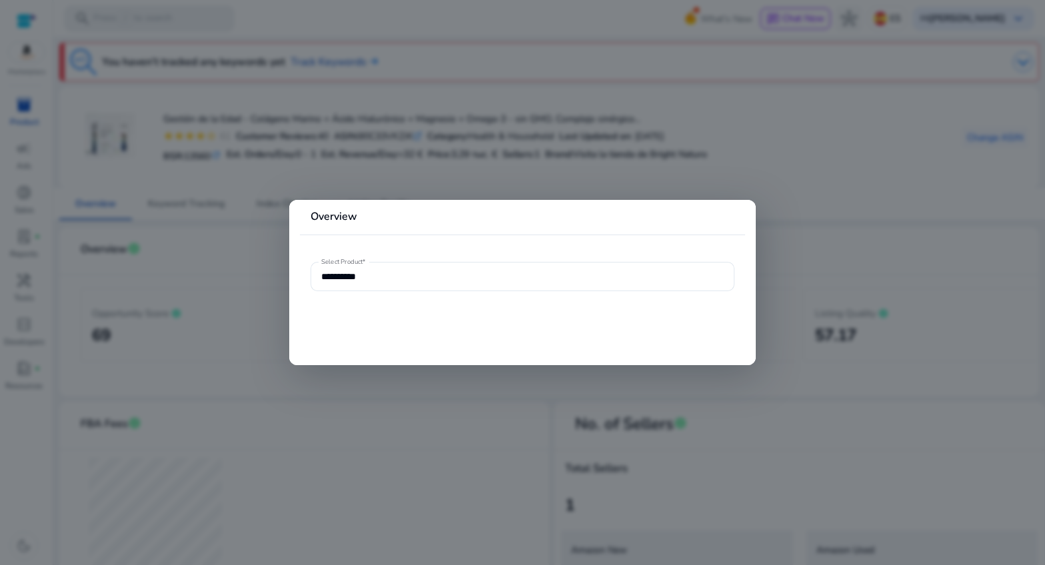
click at [797, 229] on div at bounding box center [522, 282] width 1045 height 565
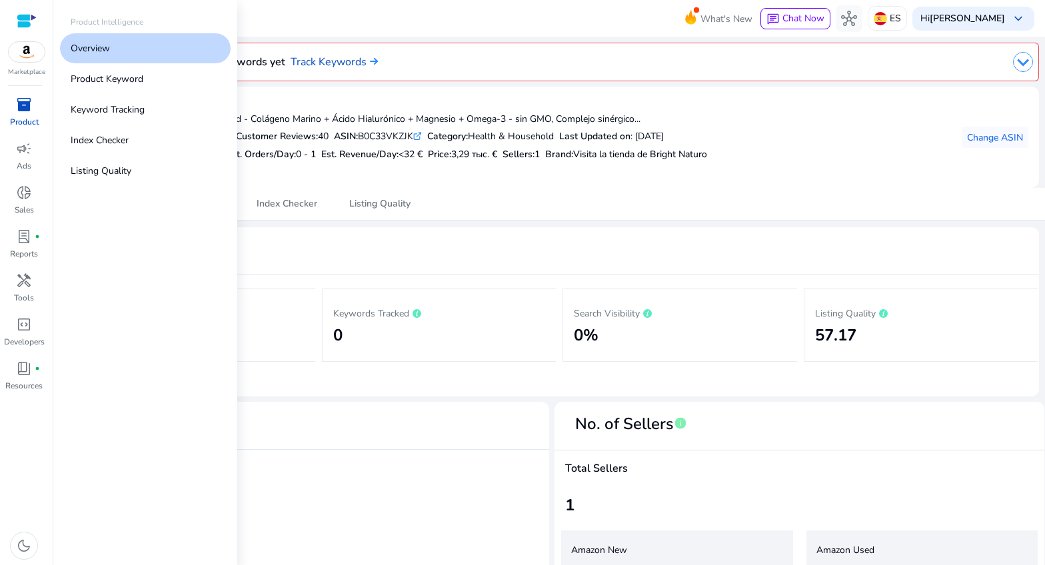
click at [22, 105] on span "inventory_2" at bounding box center [24, 105] width 16 height 16
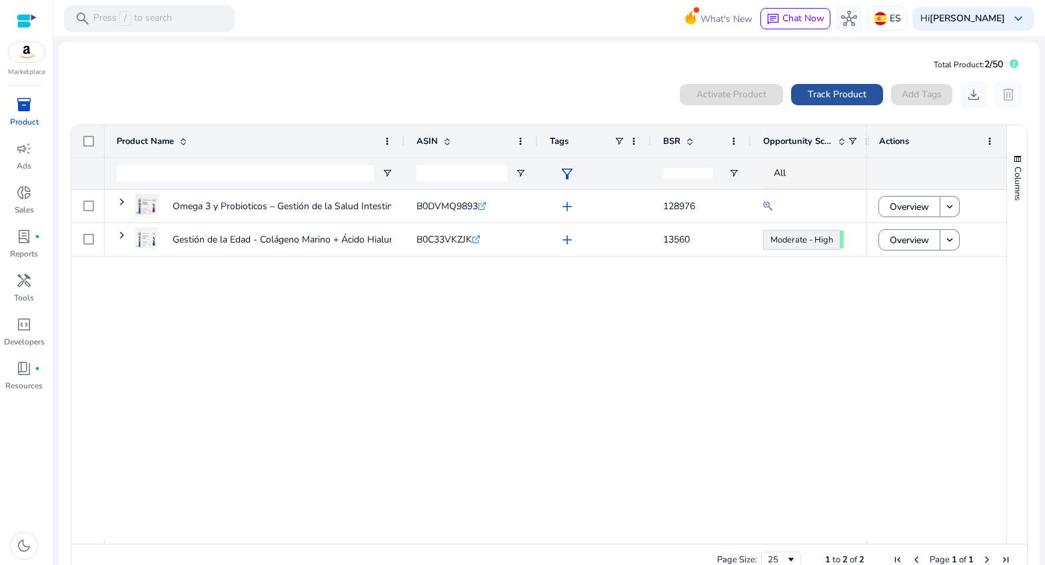
click at [812, 95] on span "Track Product" at bounding box center [837, 94] width 59 height 14
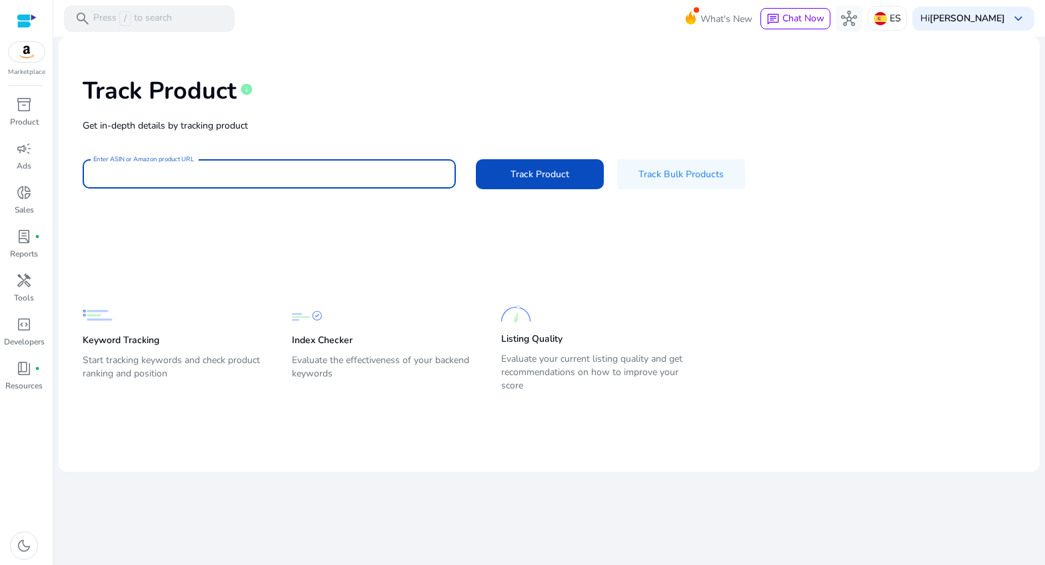
click at [158, 175] on input "Enter ASIN or Amazon product URL" at bounding box center [269, 174] width 352 height 15
paste input "**********"
type input "**********"
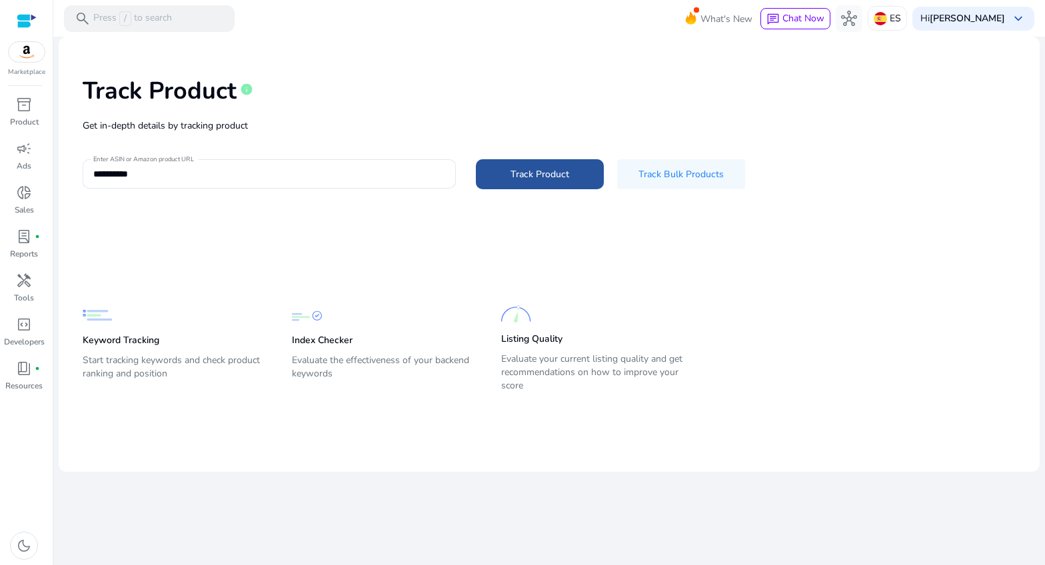
click at [519, 176] on span "Track Product" at bounding box center [540, 174] width 59 height 14
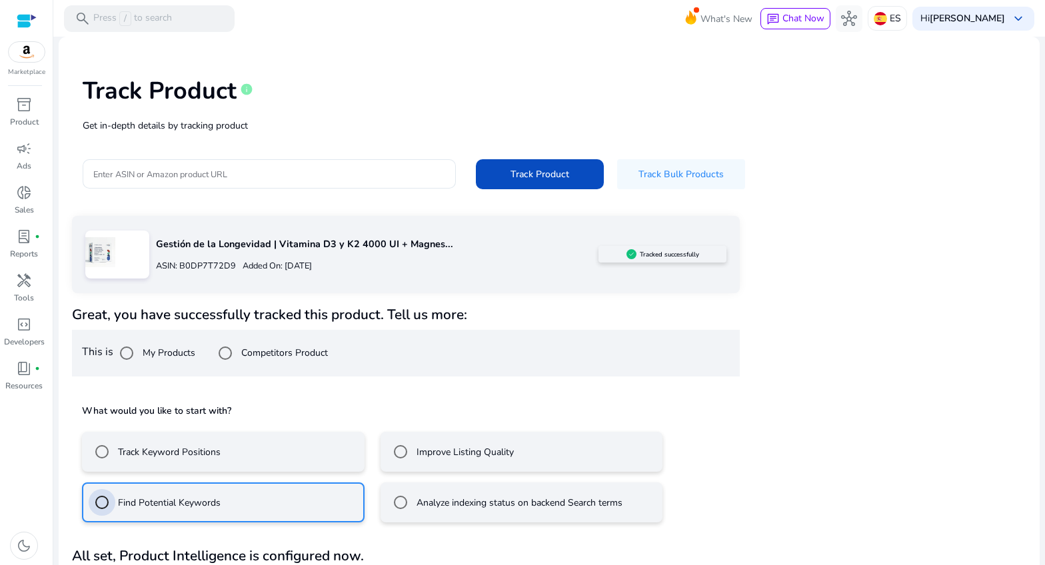
scroll to position [37, 0]
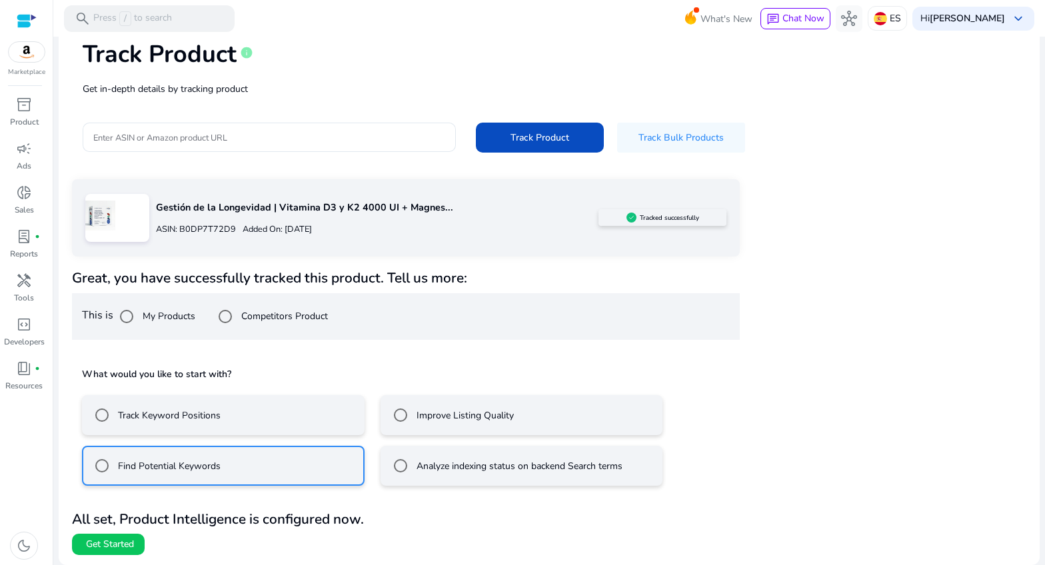
click at [117, 546] on span "Get Started" at bounding box center [110, 544] width 48 height 13
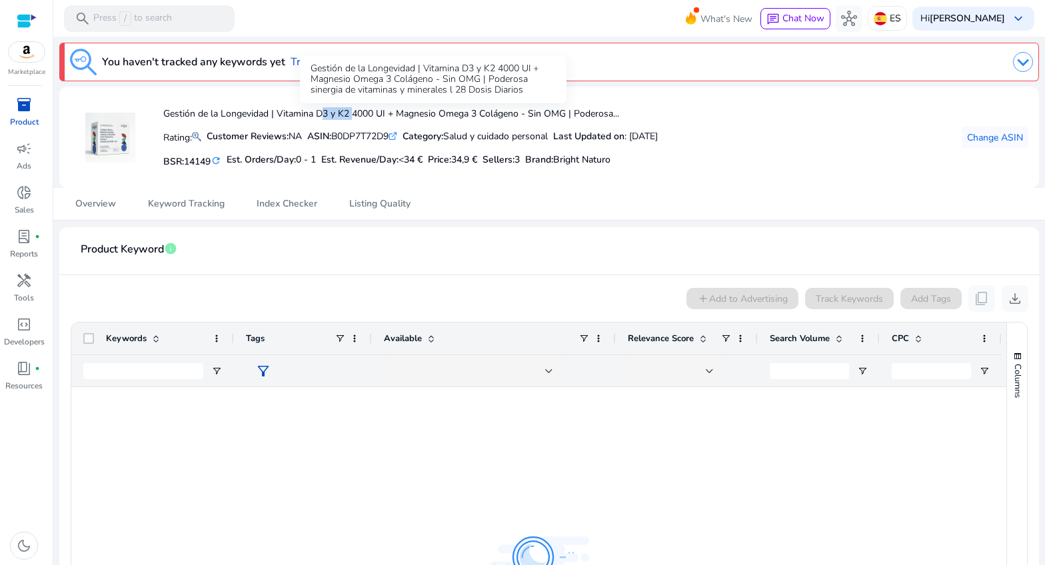
drag, startPoint x: 351, startPoint y: 114, endPoint x: 319, endPoint y: 113, distance: 32.0
click at [319, 113] on h4 "Gestión de la Longevidad | Vitamina D3 y K2 4000 UI + Magnesio Omega 3 Colágeno…" at bounding box center [410, 114] width 495 height 11
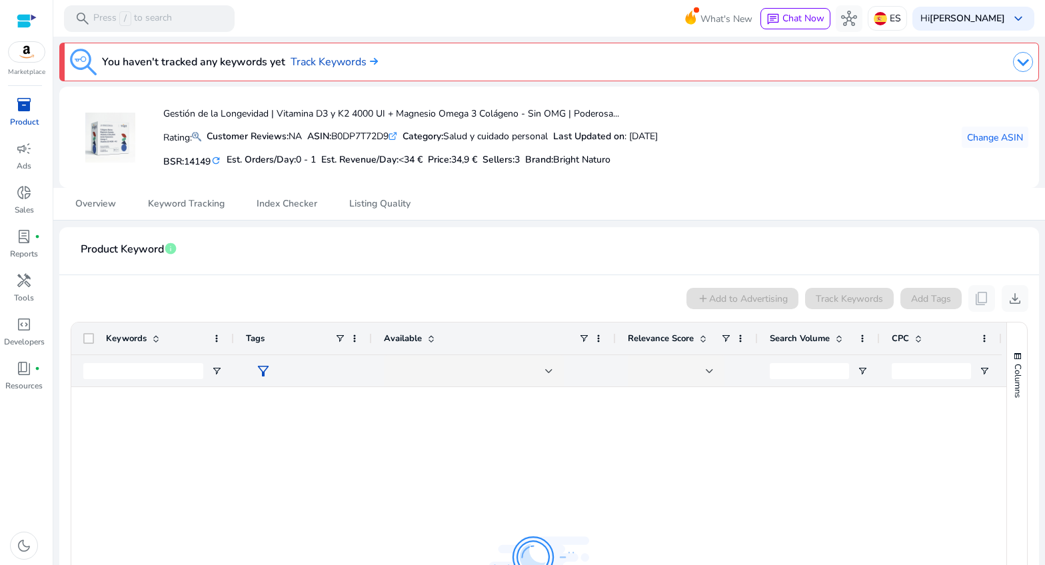
click at [285, 112] on h4 "Gestión de la Longevidad | Vitamina D3 y K2 4000 UI + Magnesio Omega 3 Colágeno…" at bounding box center [410, 114] width 495 height 11
drag, startPoint x: 300, startPoint y: 114, endPoint x: 329, endPoint y: 113, distance: 29.4
click at [350, 115] on h4 "Gestión de la Longevidad | Vitamina D3 y K2 4000 UI + Magnesio Omega 3 Colágeno…" at bounding box center [410, 114] width 495 height 11
copy h4 "Vitamina D3 y K2"
click at [168, 361] on div at bounding box center [143, 370] width 120 height 31
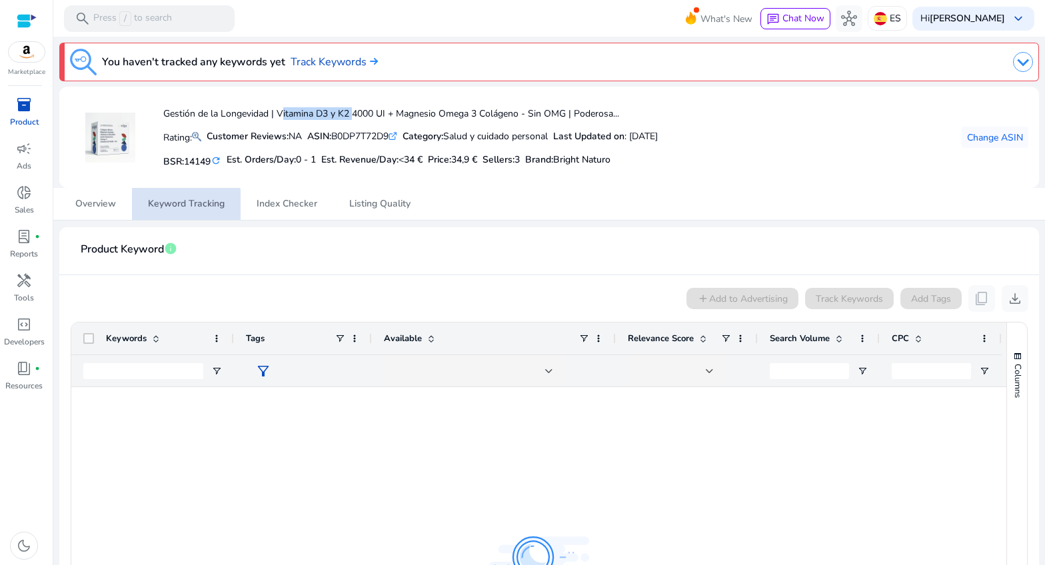
click at [182, 206] on span "Keyword Tracking" at bounding box center [186, 203] width 77 height 9
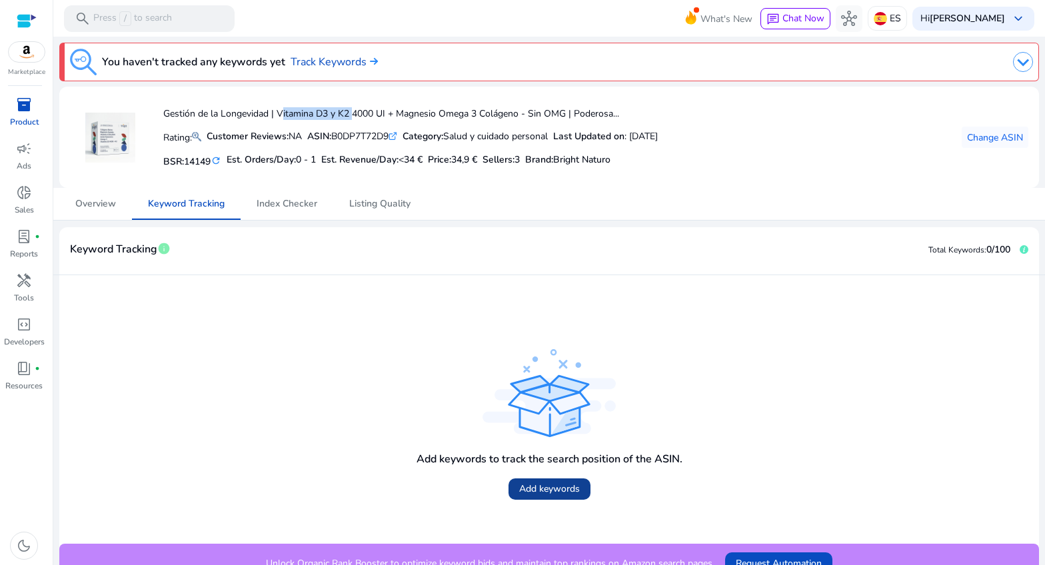
click at [543, 484] on span "Add keywords" at bounding box center [549, 489] width 61 height 14
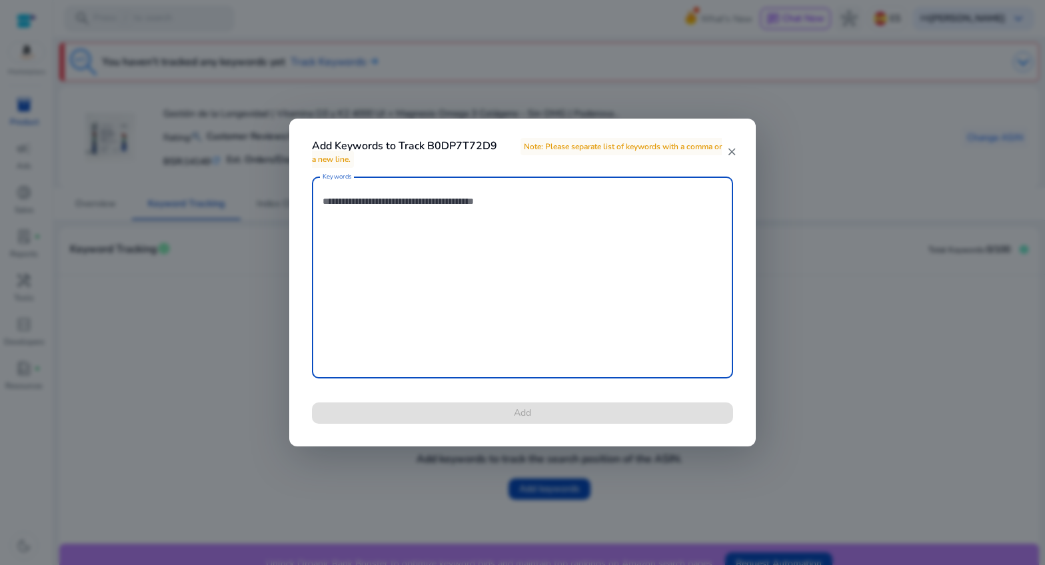
click at [426, 251] on textarea "Keywords" at bounding box center [523, 277] width 400 height 189
paste textarea "**********"
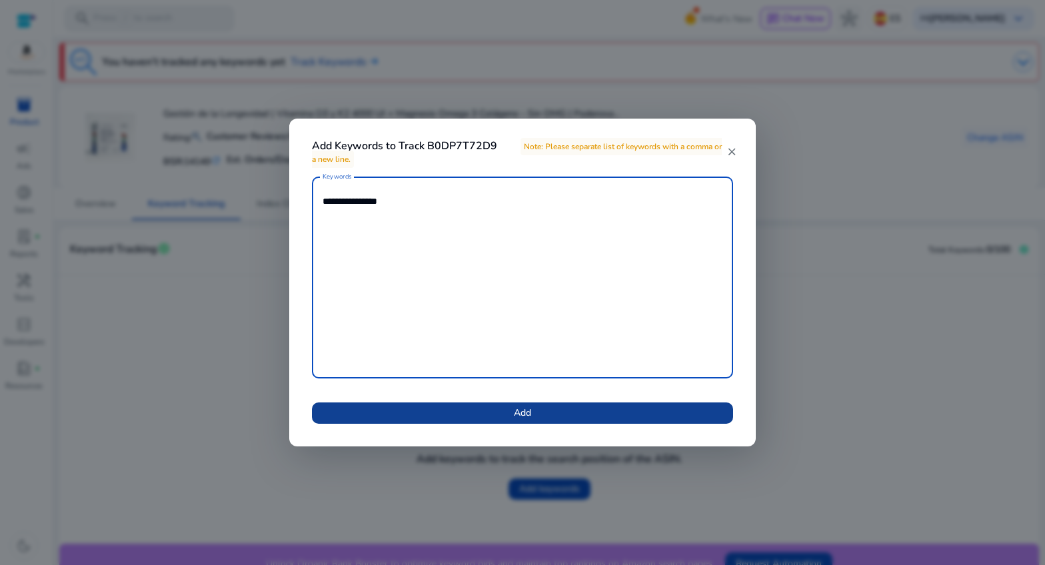
type textarea "**********"
click at [482, 415] on span at bounding box center [522, 413] width 421 height 32
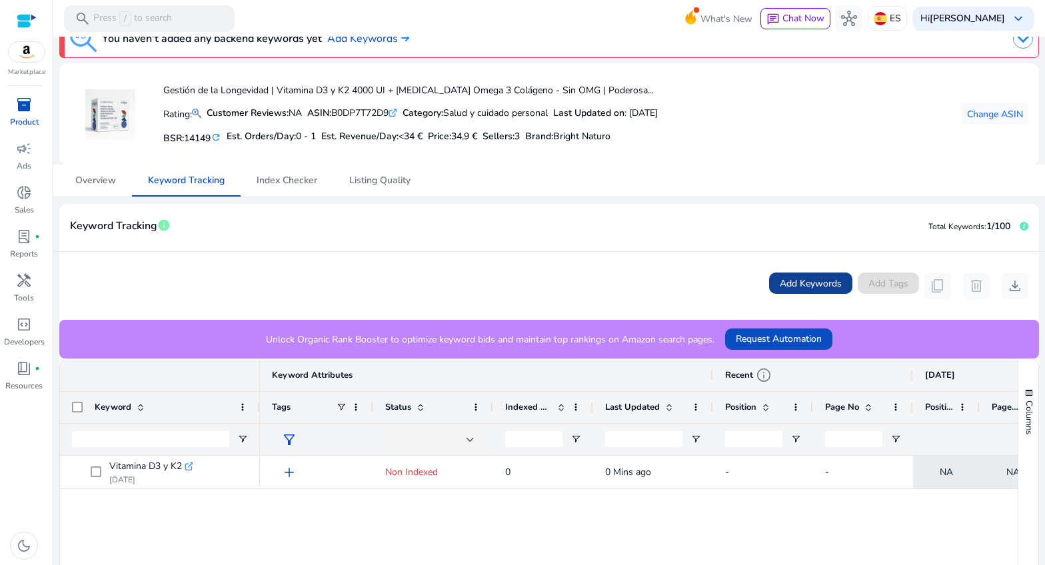
scroll to position [15, 0]
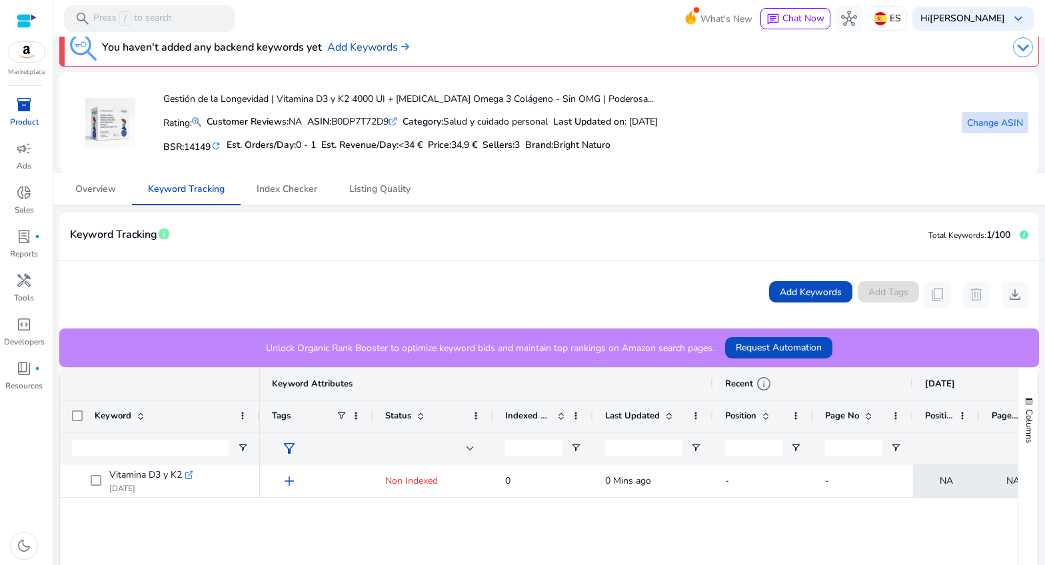
click at [973, 129] on span at bounding box center [995, 123] width 67 height 32
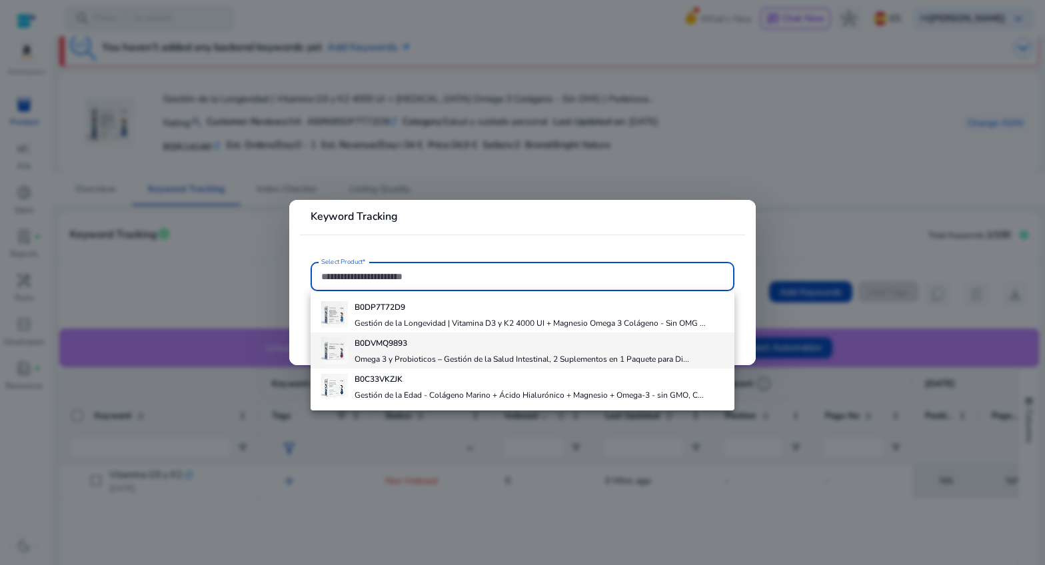
click at [491, 342] on h4 "B0DVMQ9893" at bounding box center [522, 343] width 335 height 11
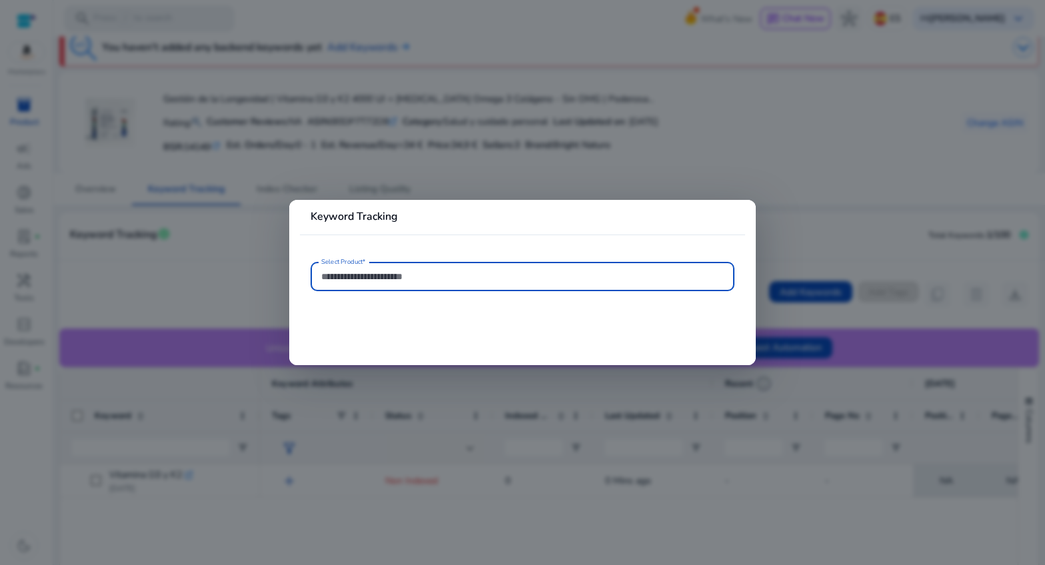
type input "**********"
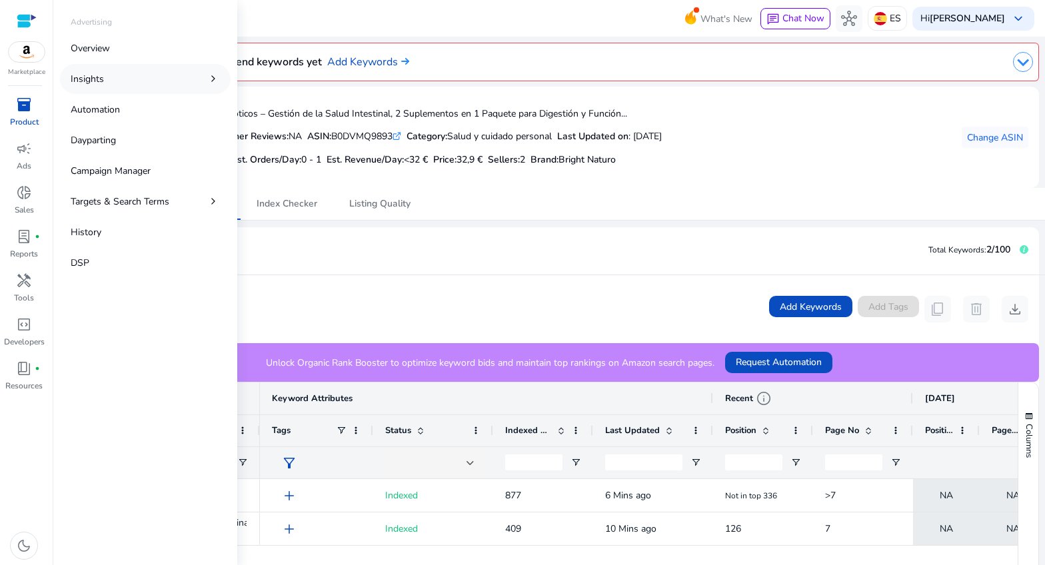
click at [86, 79] on p "Insights" at bounding box center [87, 79] width 33 height 14
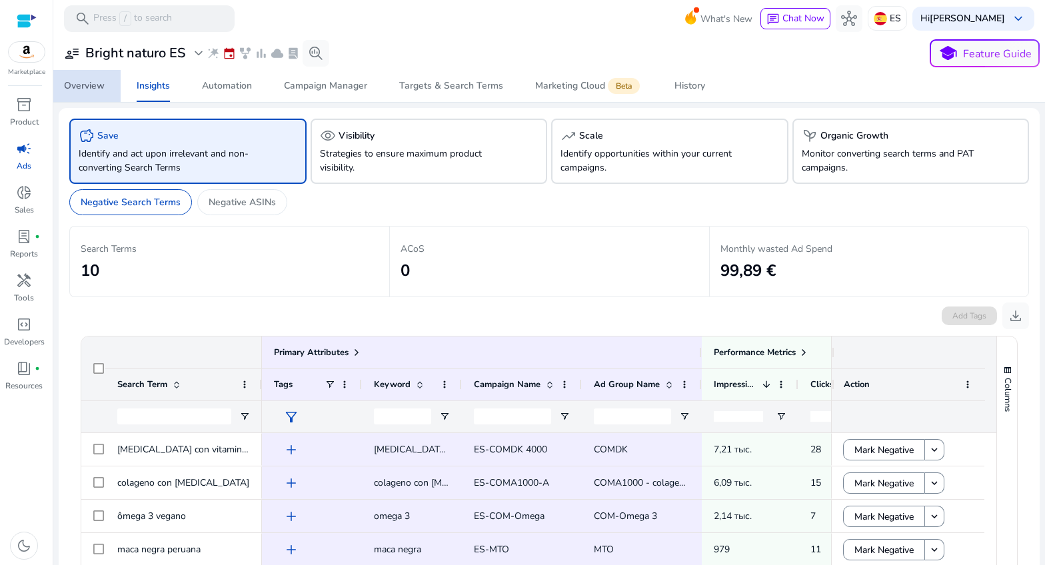
click at [97, 87] on div "Overview" at bounding box center [84, 85] width 41 height 9
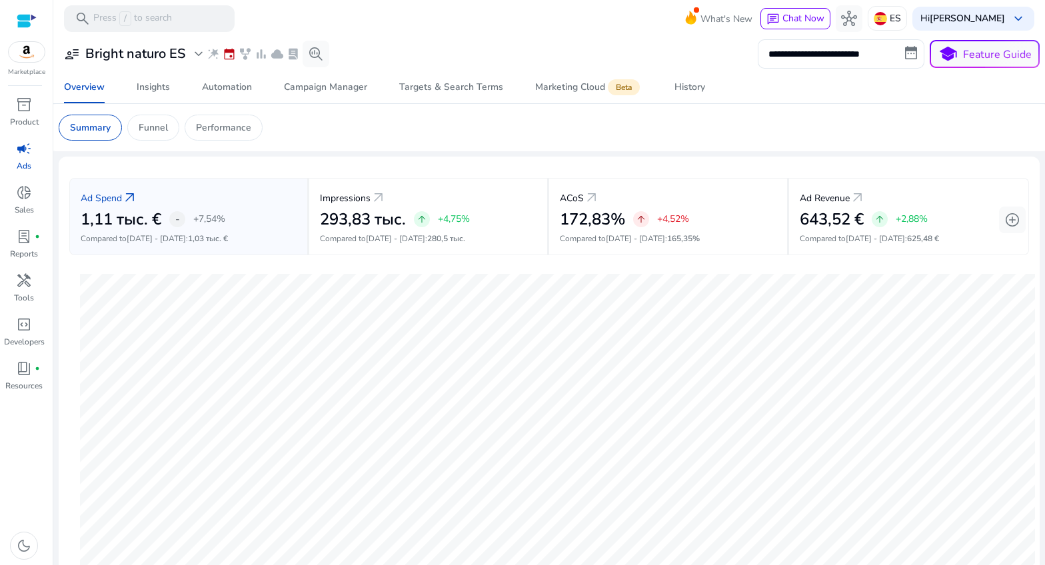
click at [170, 64] on div "user_attributes Bright naturo ES expand_more wand_stars event family_history ba…" at bounding box center [194, 54] width 271 height 27
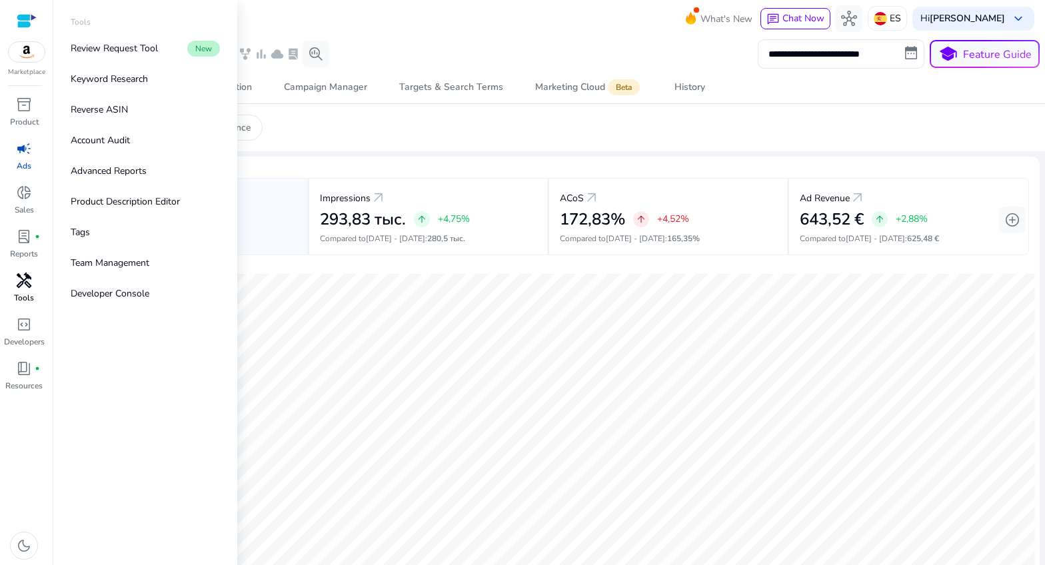
click at [31, 278] on span "handyman" at bounding box center [24, 281] width 16 height 16
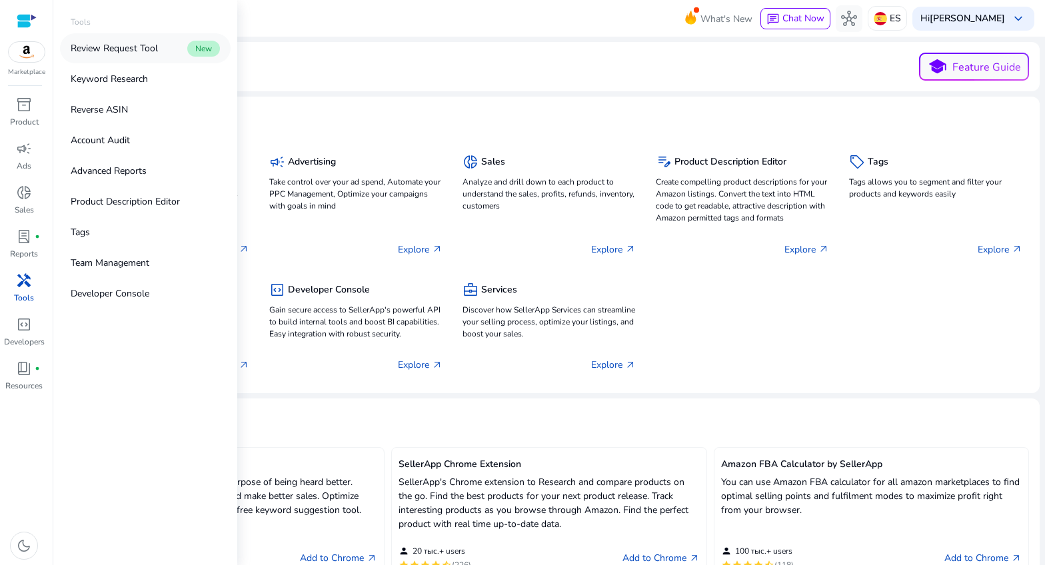
click at [119, 50] on p "Review Request Tool" at bounding box center [114, 48] width 87 height 14
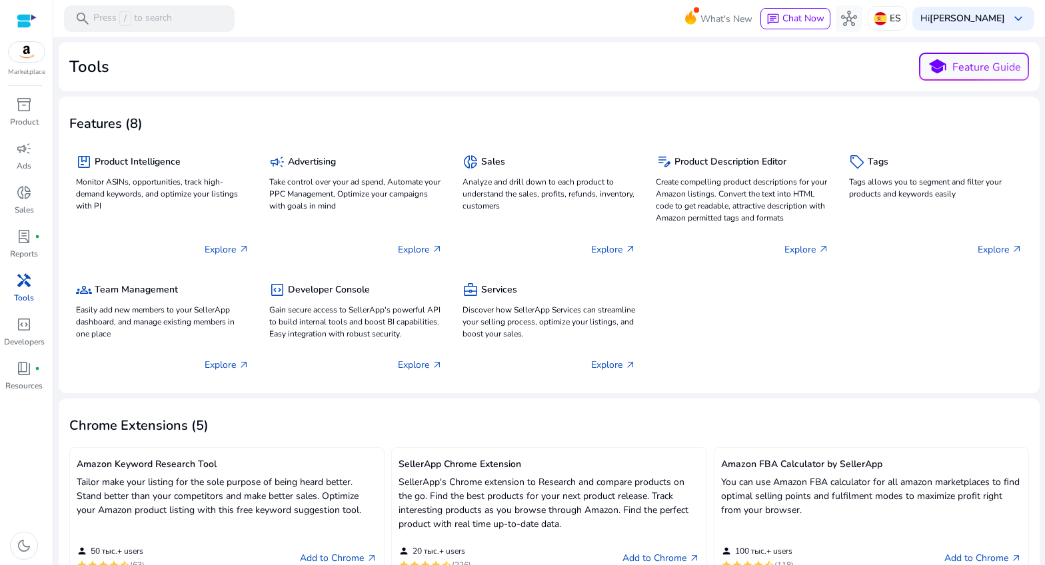
scroll to position [2, 0]
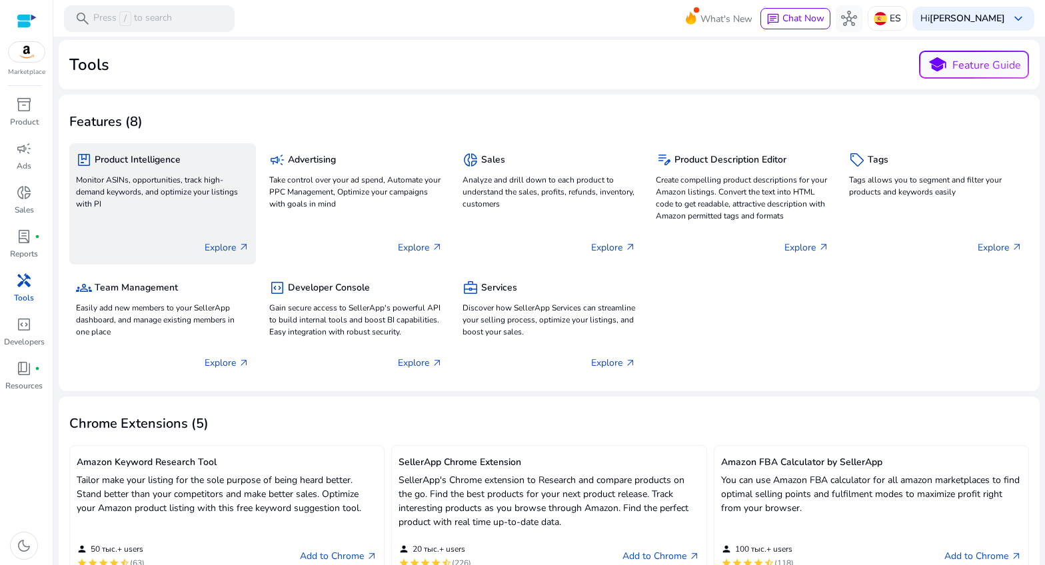
click at [160, 156] on h5 "Product Intelligence" at bounding box center [138, 160] width 86 height 11
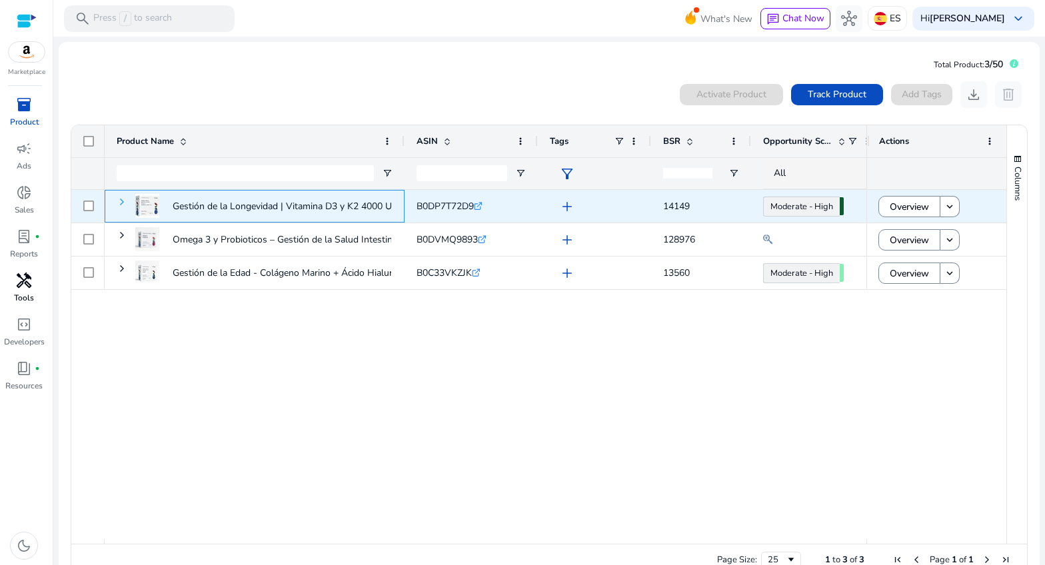
click at [123, 203] on span at bounding box center [122, 202] width 11 height 11
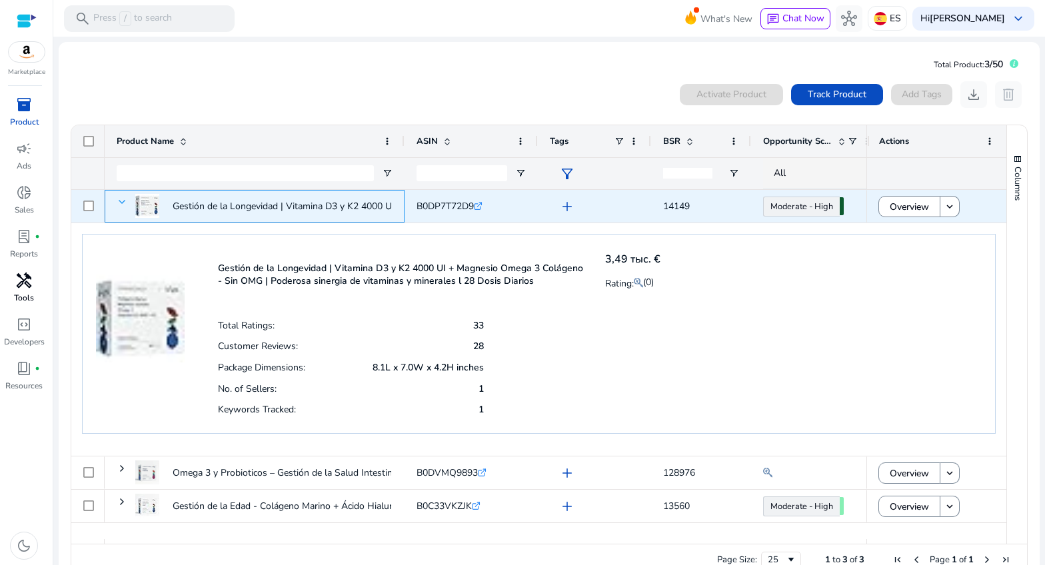
click at [123, 203] on span at bounding box center [122, 202] width 11 height 11
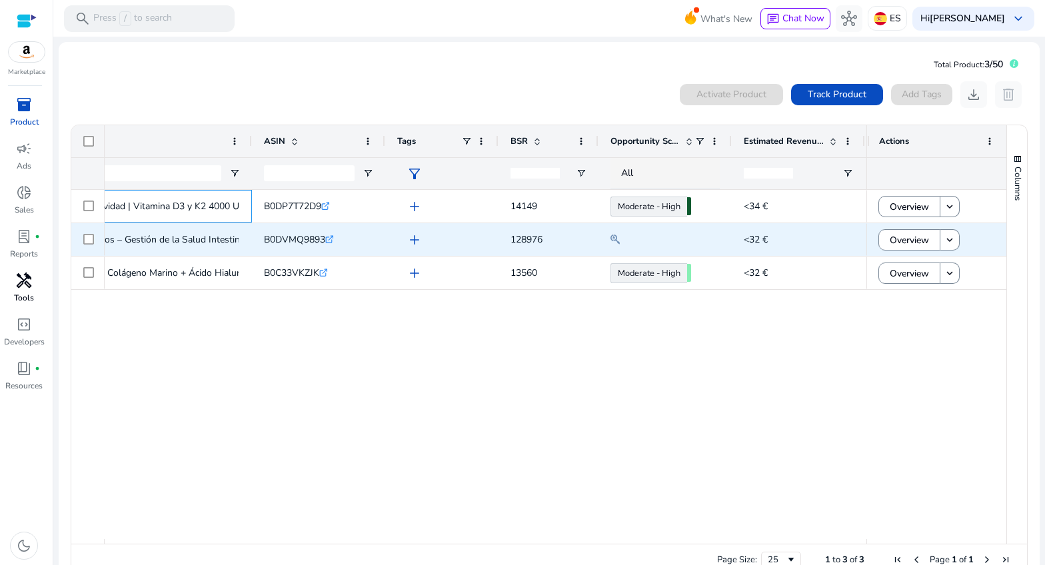
scroll to position [0, 179]
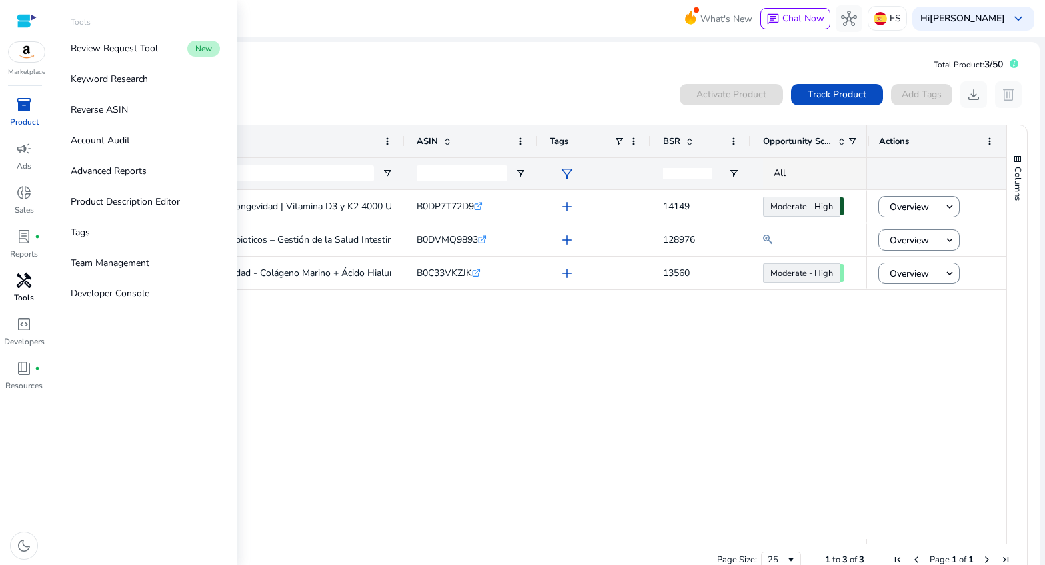
click at [22, 285] on span "handyman" at bounding box center [24, 281] width 16 height 16
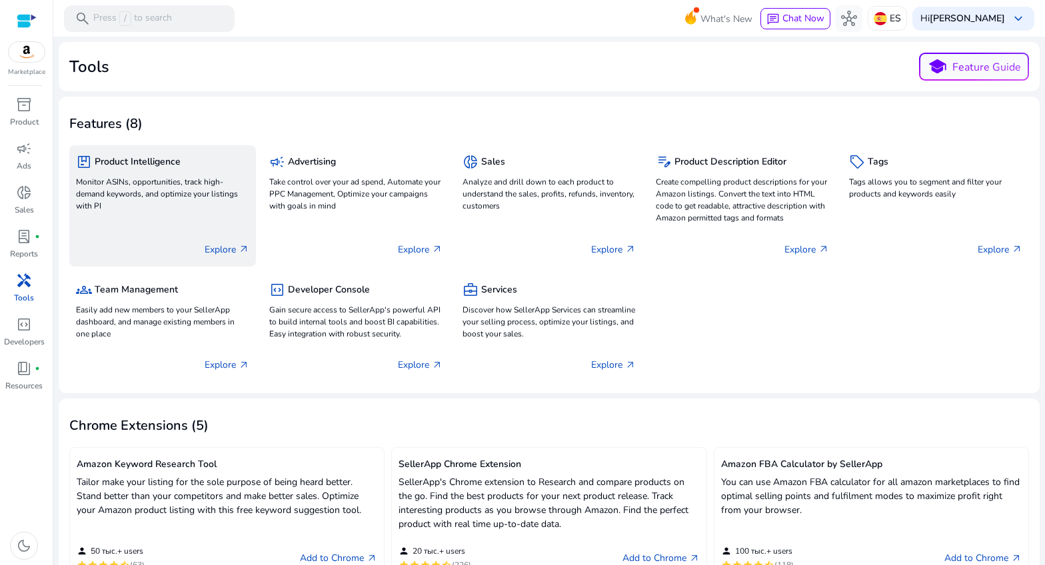
click at [143, 167] on h5 "Product Intelligence" at bounding box center [138, 162] width 86 height 11
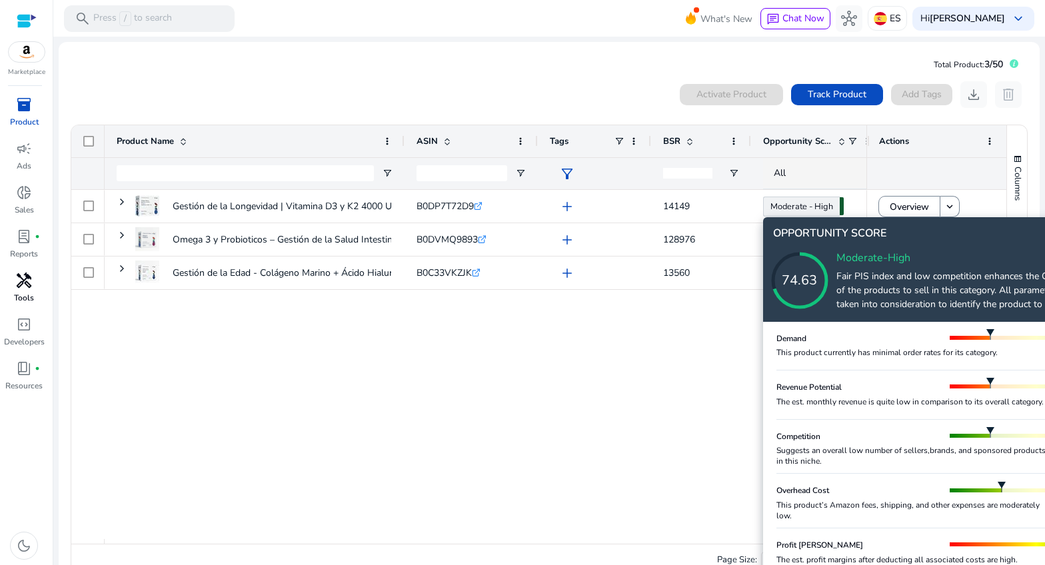
click at [921, 352] on div "This product currently has minimal order rates for its category." at bounding box center [915, 352] width 277 height 11
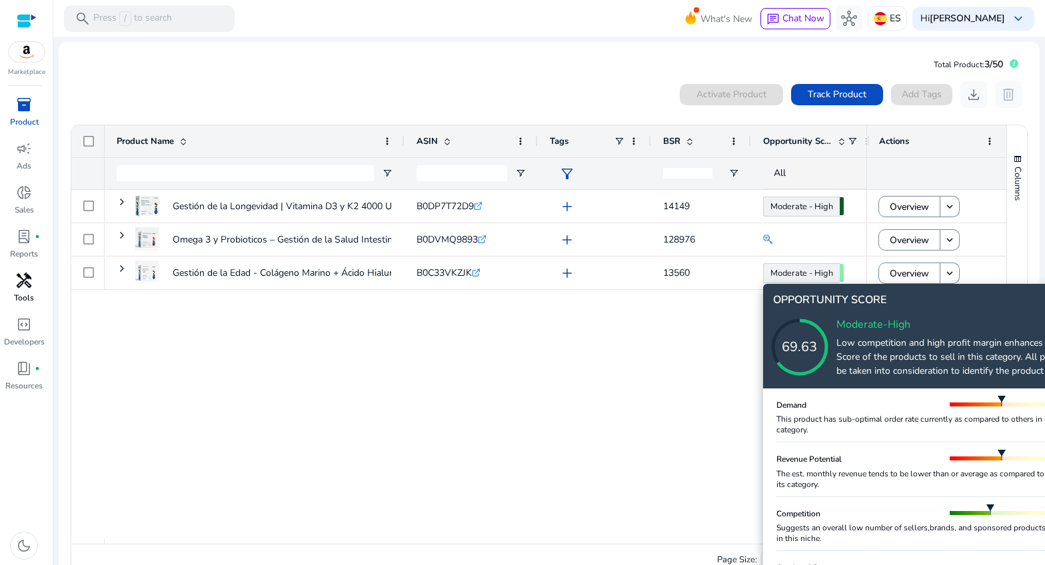
click at [829, 275] on icon at bounding box center [813, 333] width 133 height 133
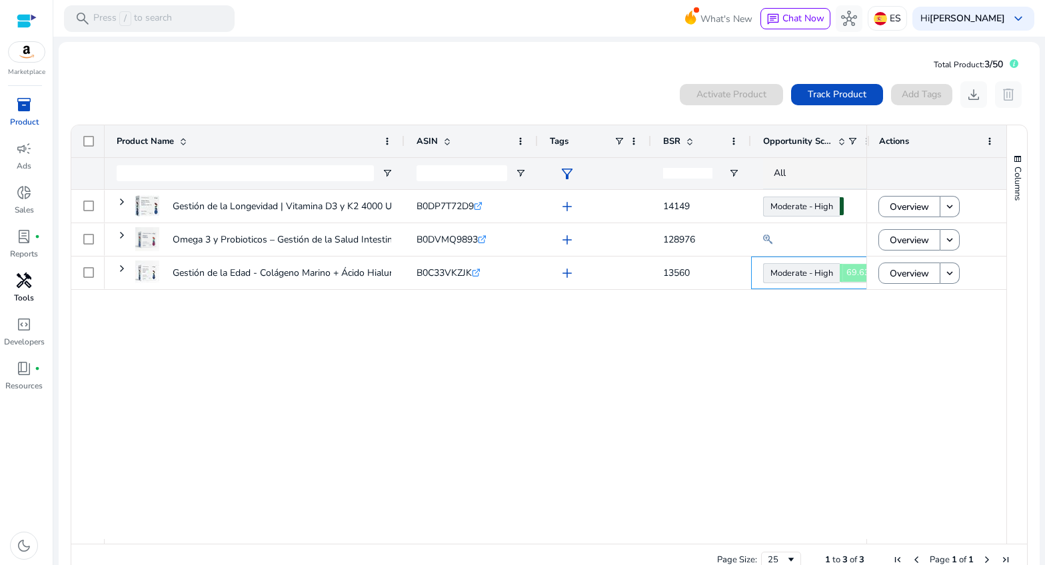
click at [829, 275] on body "We recommend switching to desktop view for the best experience. Marketplace inv…" at bounding box center [522, 282] width 1045 height 565
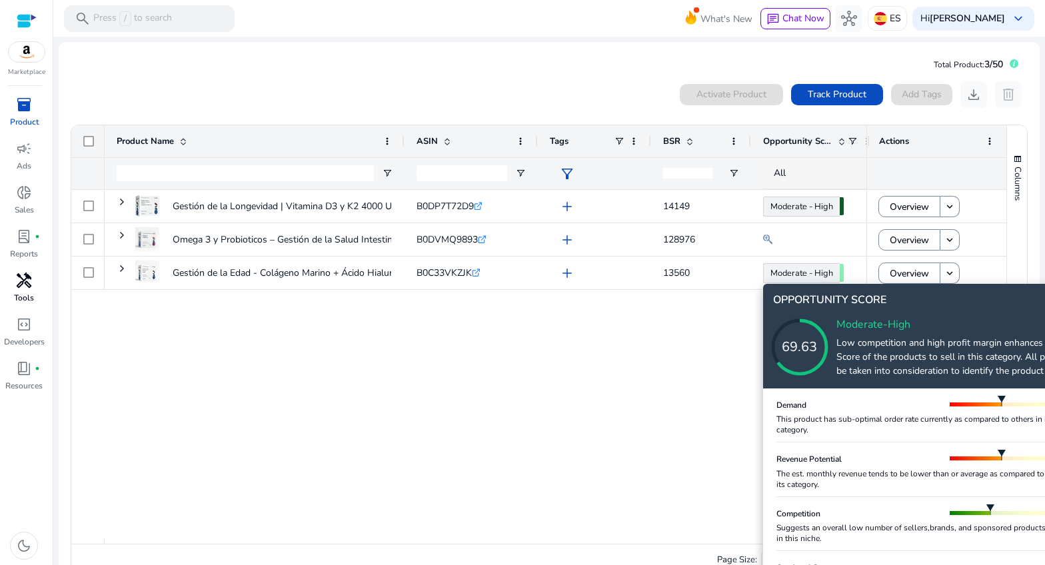
click at [829, 275] on icon at bounding box center [813, 333] width 133 height 133
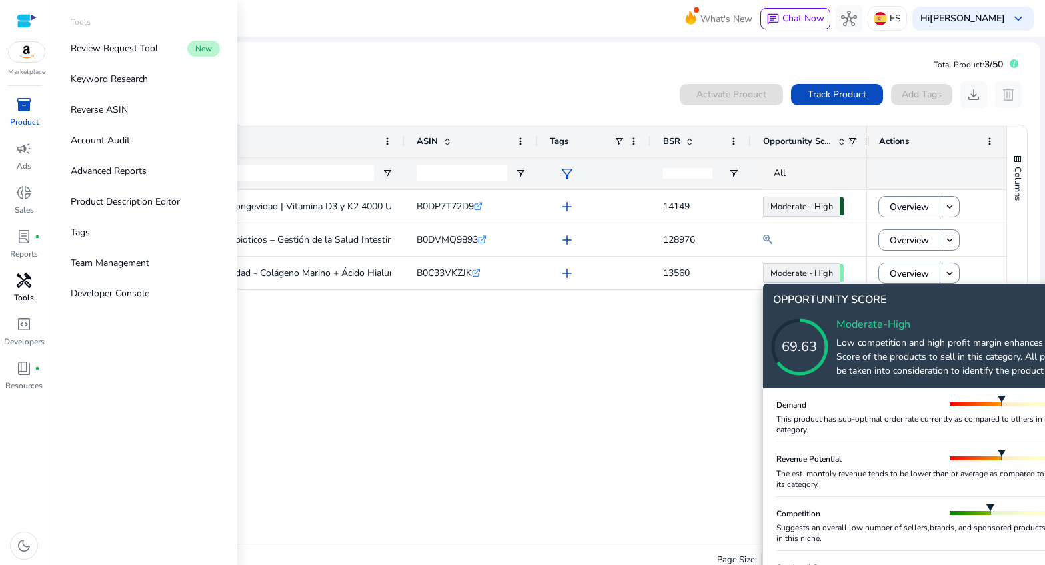
click at [27, 280] on span "handyman" at bounding box center [24, 281] width 16 height 16
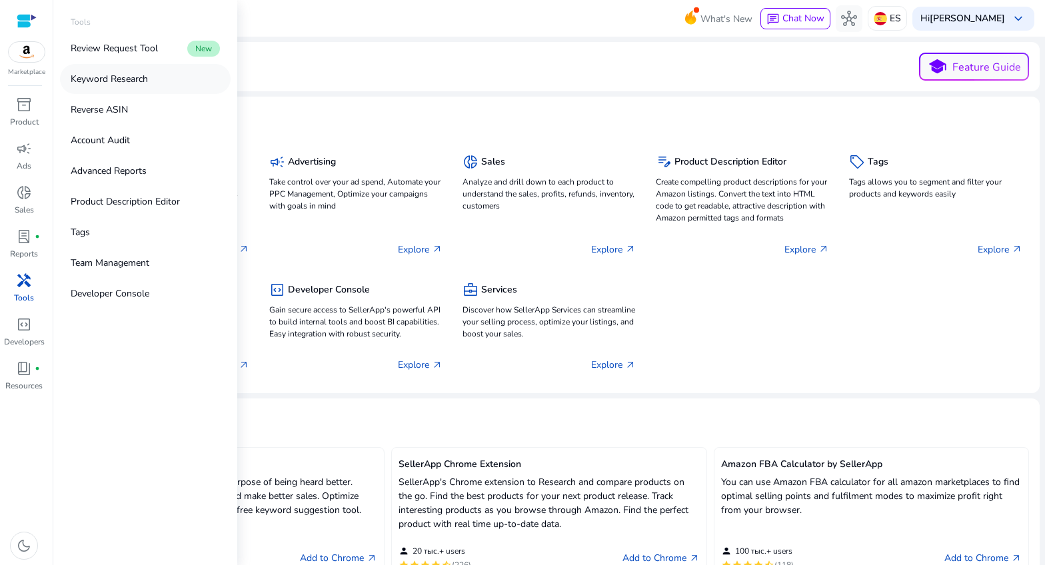
click at [99, 87] on link "Keyword Research" at bounding box center [145, 79] width 171 height 30
click at [102, 80] on p "Keyword Research" at bounding box center [109, 79] width 77 height 14
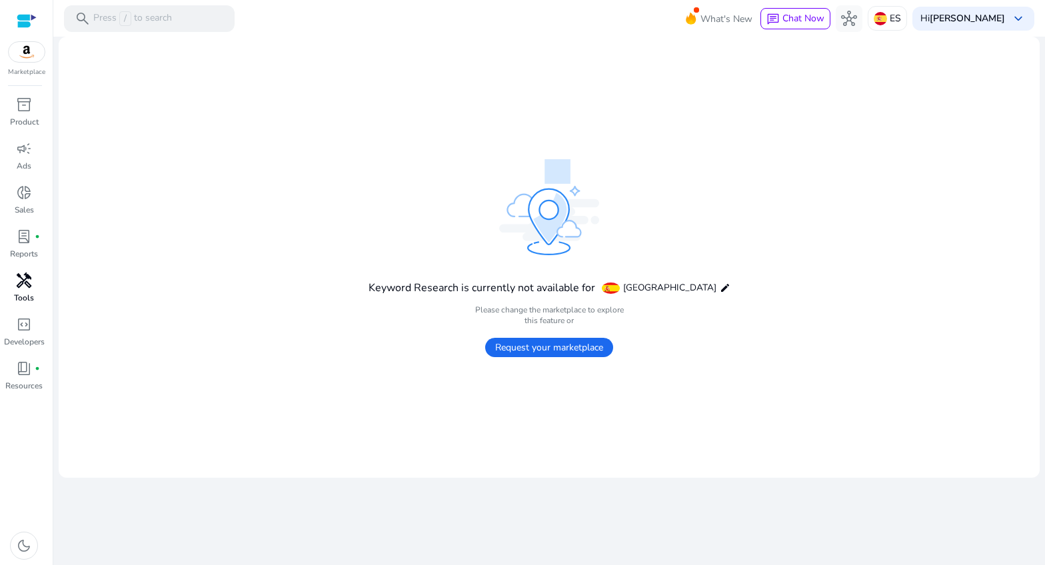
click at [558, 348] on span "Request your marketplace" at bounding box center [549, 347] width 128 height 19
click at [561, 353] on span "check Request your marketplace" at bounding box center [549, 349] width 144 height 19
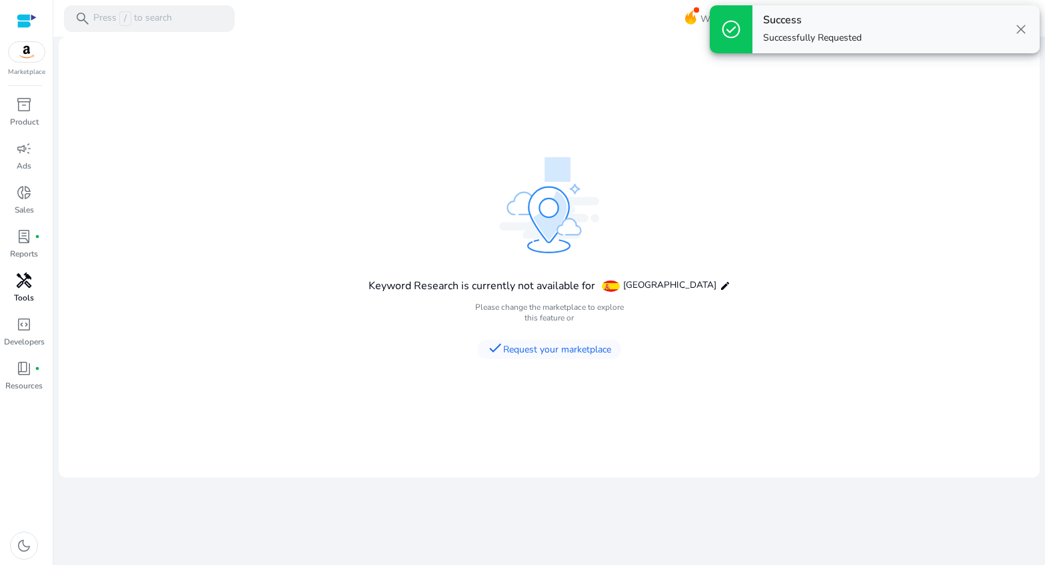
click at [535, 297] on div "Keyword Research is currently not available for Spain edit Please change the ma…" at bounding box center [550, 257] width 362 height 201
click at [720, 287] on mat-icon "edit" at bounding box center [725, 286] width 11 height 11
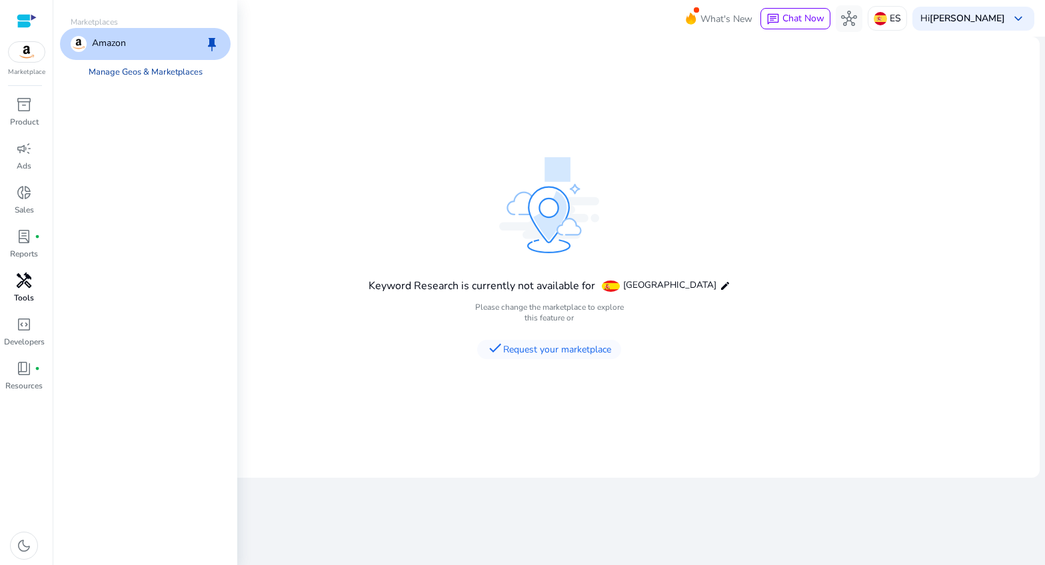
click at [182, 68] on link "Manage Geos & Marketplaces" at bounding box center [145, 72] width 135 height 24
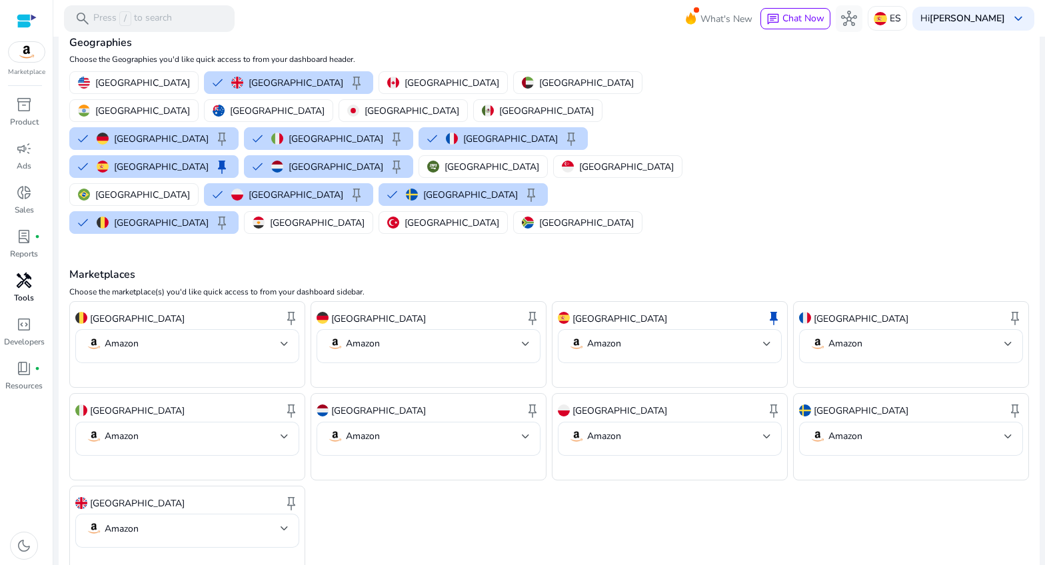
scroll to position [88, 0]
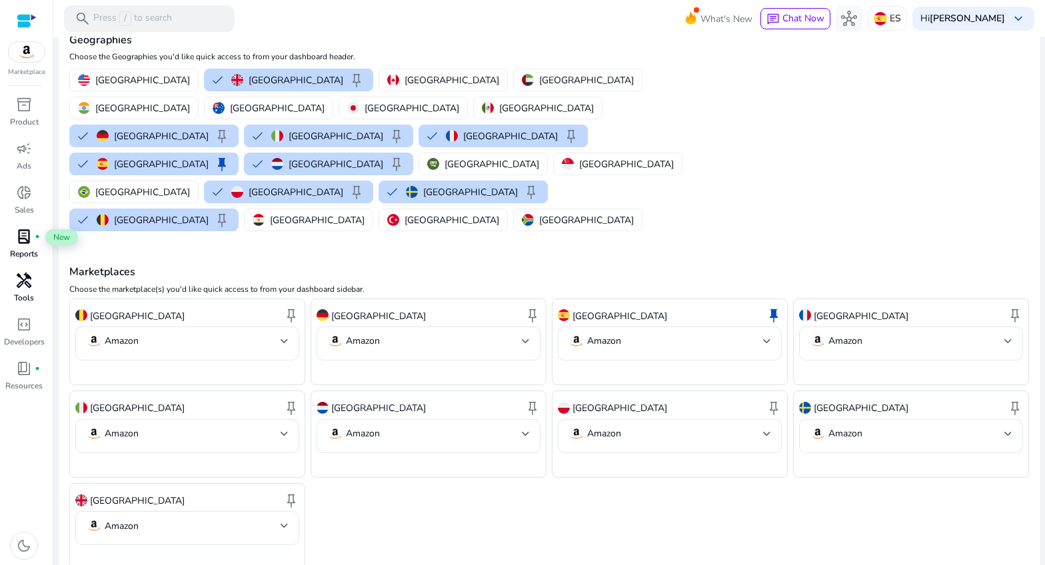
click at [25, 241] on span "lab_profile" at bounding box center [24, 237] width 16 height 16
click at [26, 274] on span "handyman" at bounding box center [24, 281] width 16 height 16
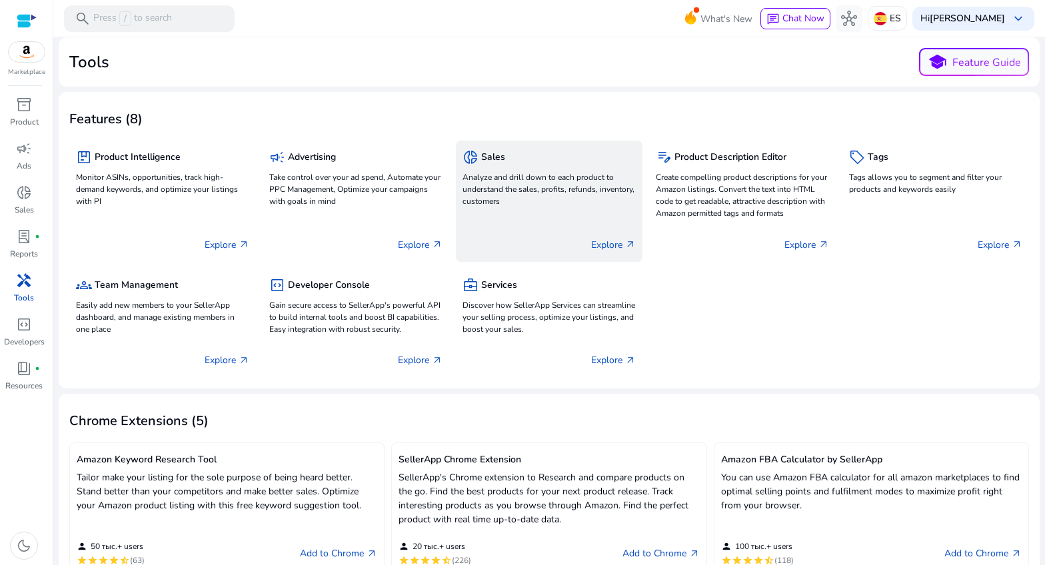
scroll to position [6, 0]
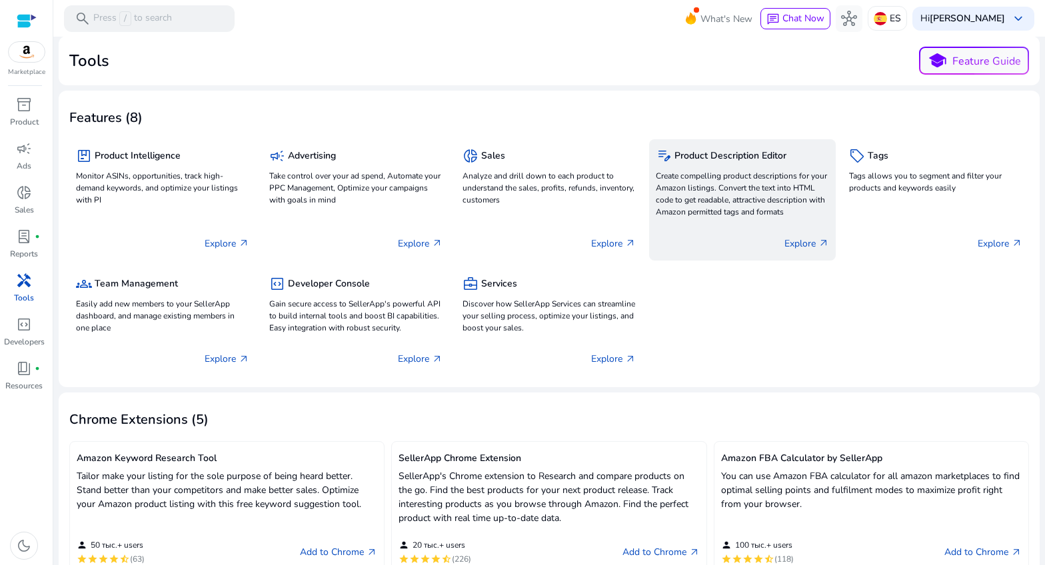
click at [681, 210] on p "Create compelling product descriptions for your Amazon listings. Convert the te…" at bounding box center [742, 194] width 173 height 48
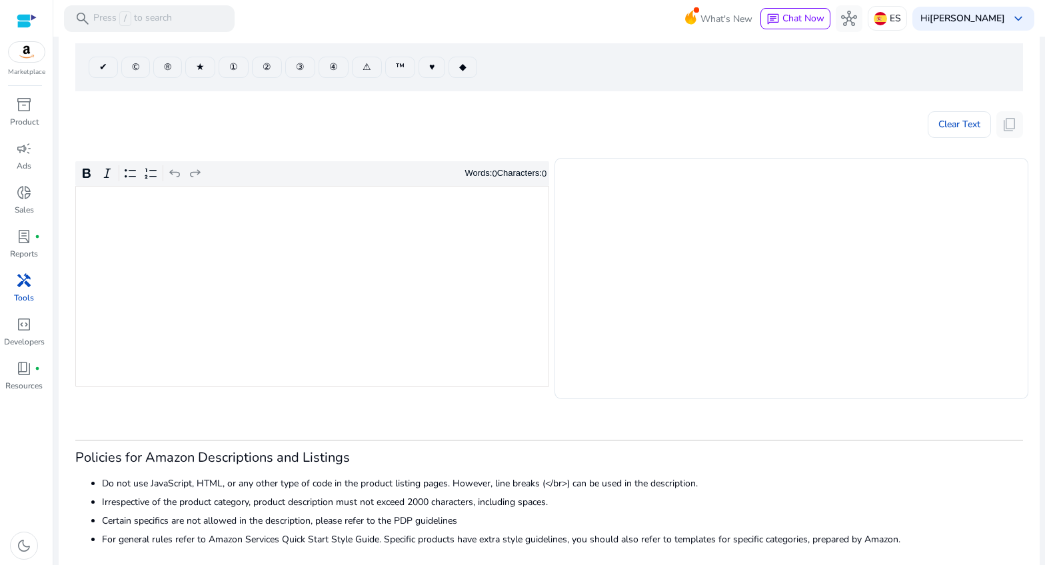
scroll to position [137, 0]
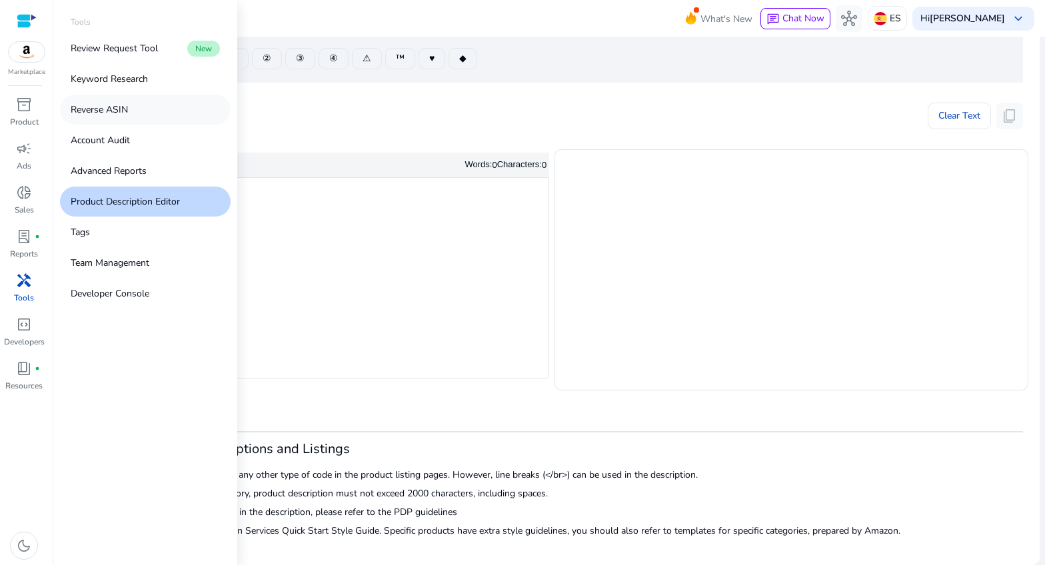
click at [119, 113] on p "Reverse ASIN" at bounding box center [99, 110] width 57 height 14
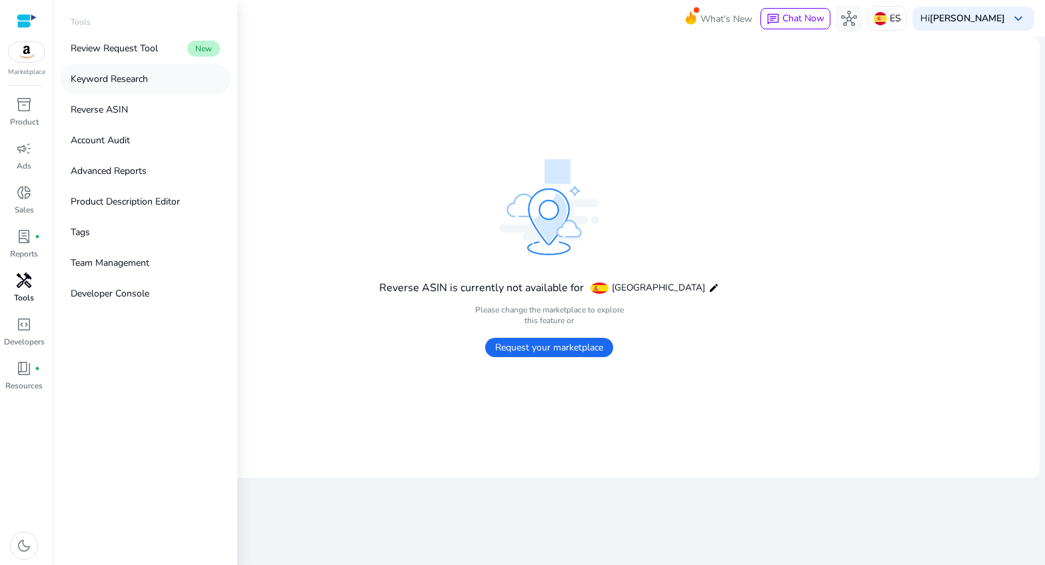
click at [104, 85] on p "Keyword Research" at bounding box center [109, 79] width 77 height 14
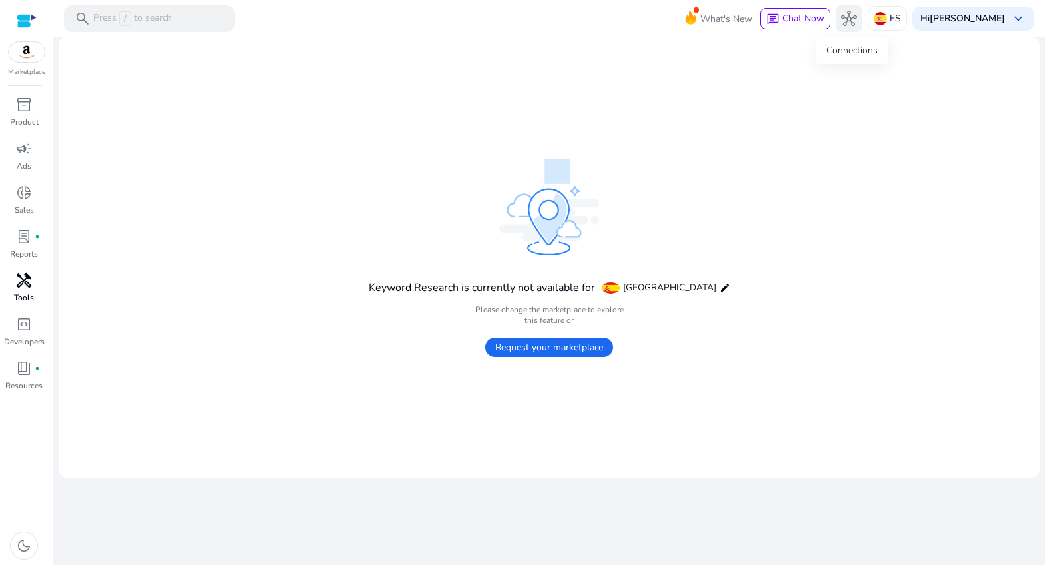
click at [853, 21] on span "hub" at bounding box center [849, 19] width 16 height 16
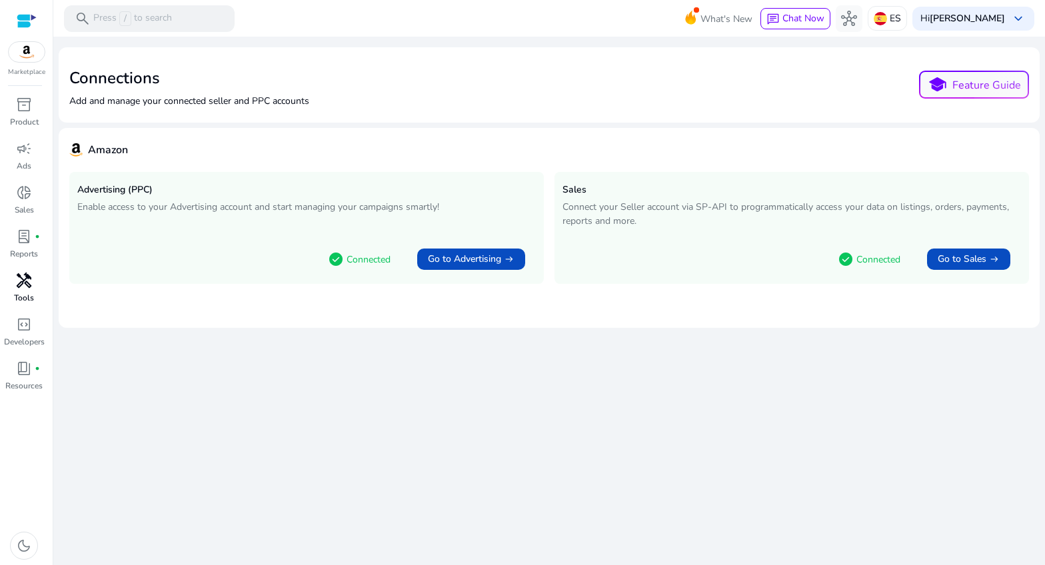
click at [20, 20] on div at bounding box center [27, 20] width 20 height 15
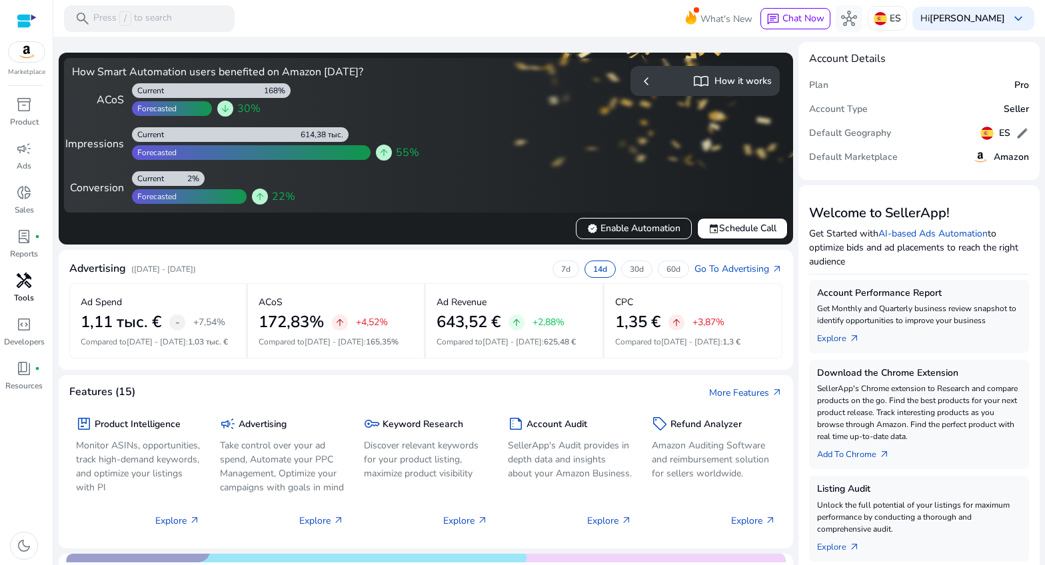
scroll to position [17, 0]
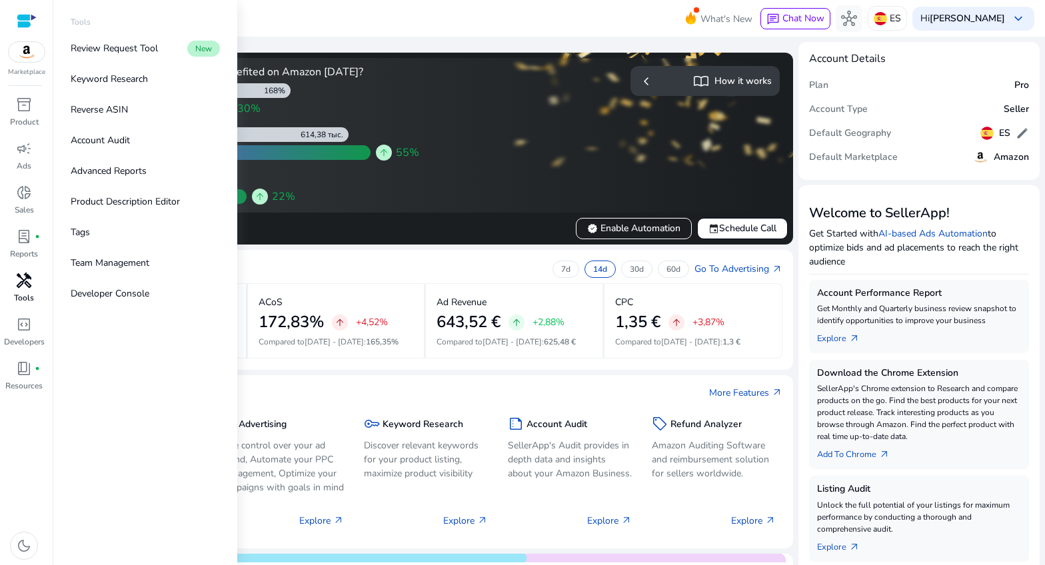
click at [18, 280] on span "handyman" at bounding box center [24, 281] width 16 height 16
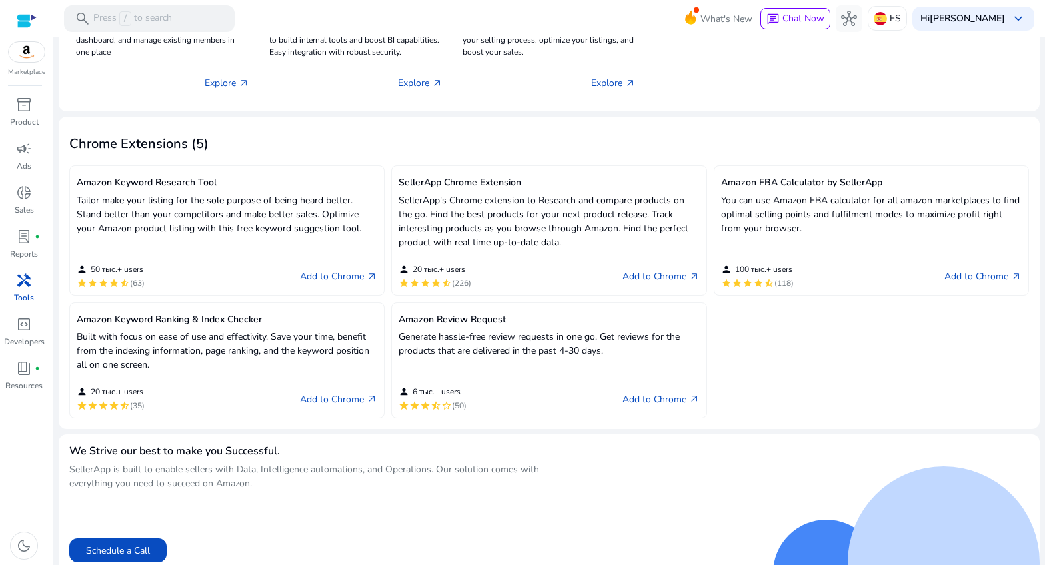
scroll to position [285, 0]
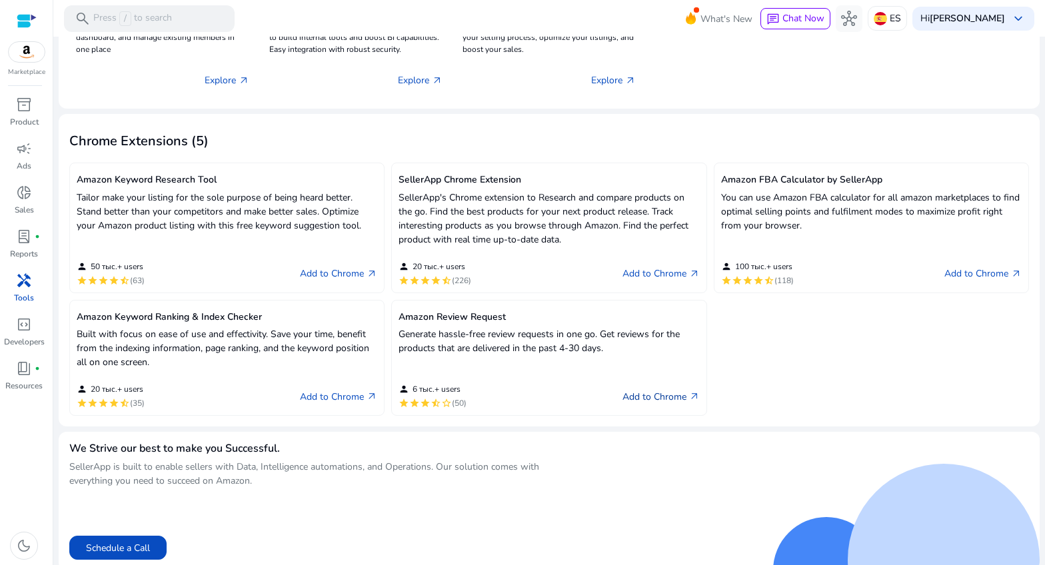
click at [653, 400] on link "Add to Chrome arrow_outward" at bounding box center [661, 397] width 77 height 16
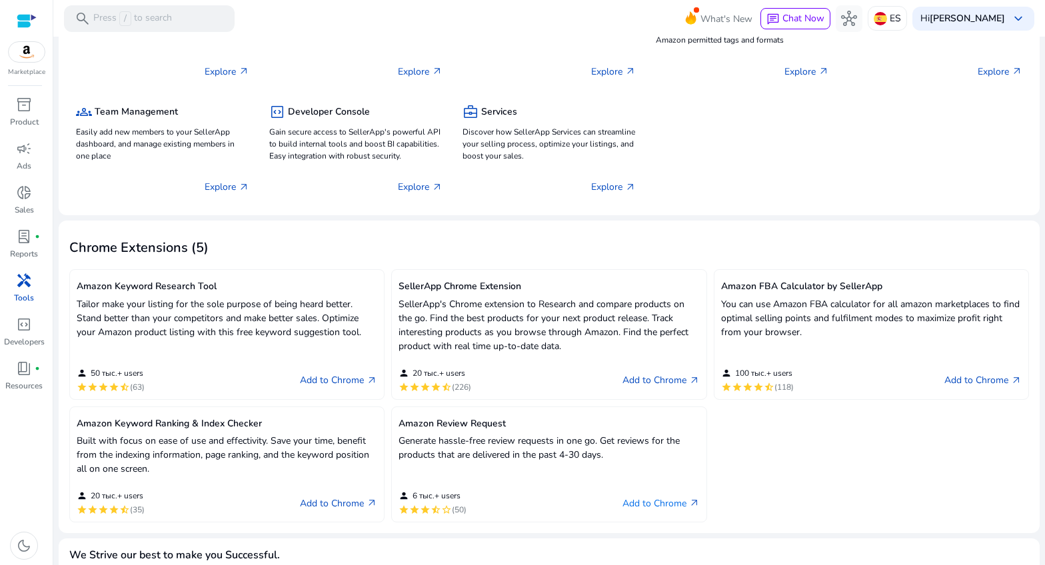
scroll to position [177, 0]
click at [329, 380] on link "Add to Chrome arrow_outward" at bounding box center [338, 381] width 77 height 16
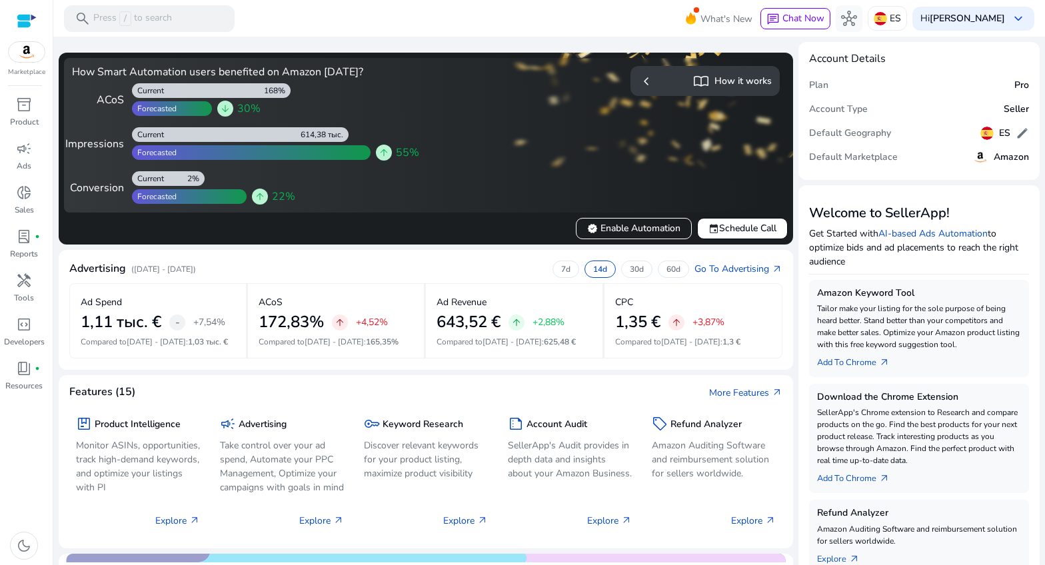
click at [548, 22] on mat-toolbar "search Press / to search What's New chat Chat Now hub ES Hi [PERSON_NAME] keybo…" at bounding box center [549, 18] width 992 height 37
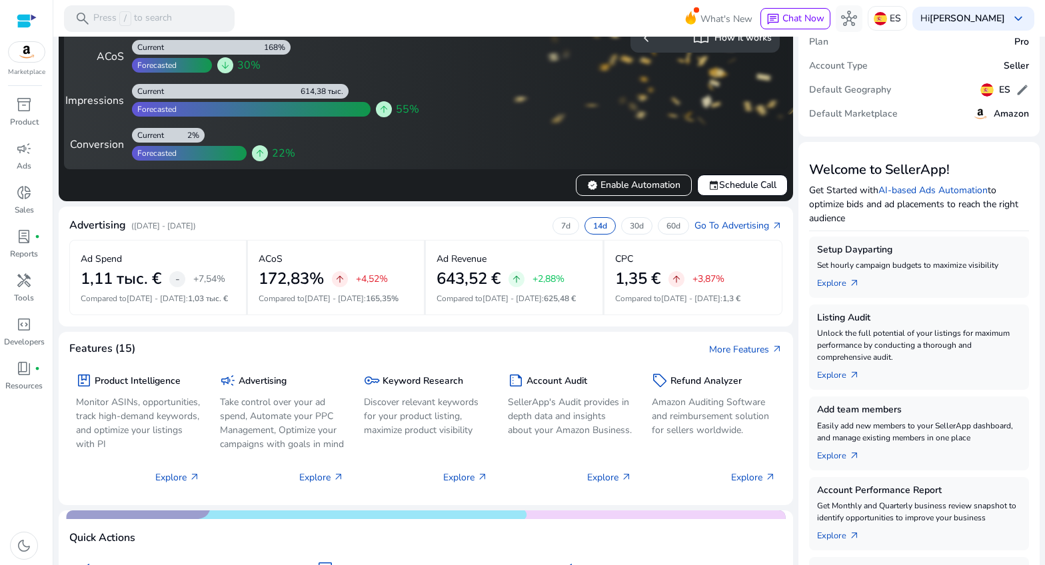
scroll to position [41, 0]
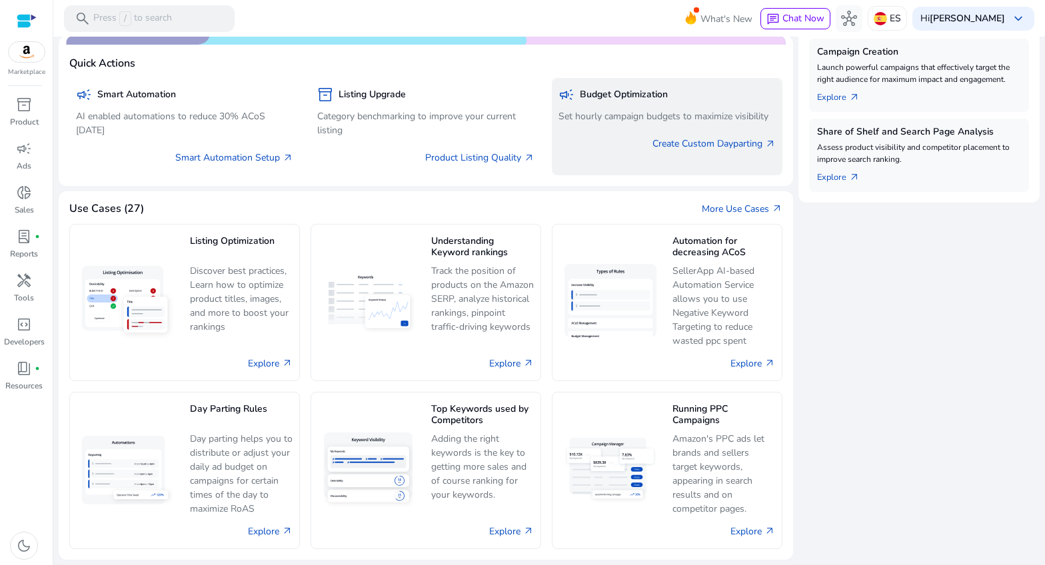
scroll to position [532, 0]
